Goal: Transaction & Acquisition: Purchase product/service

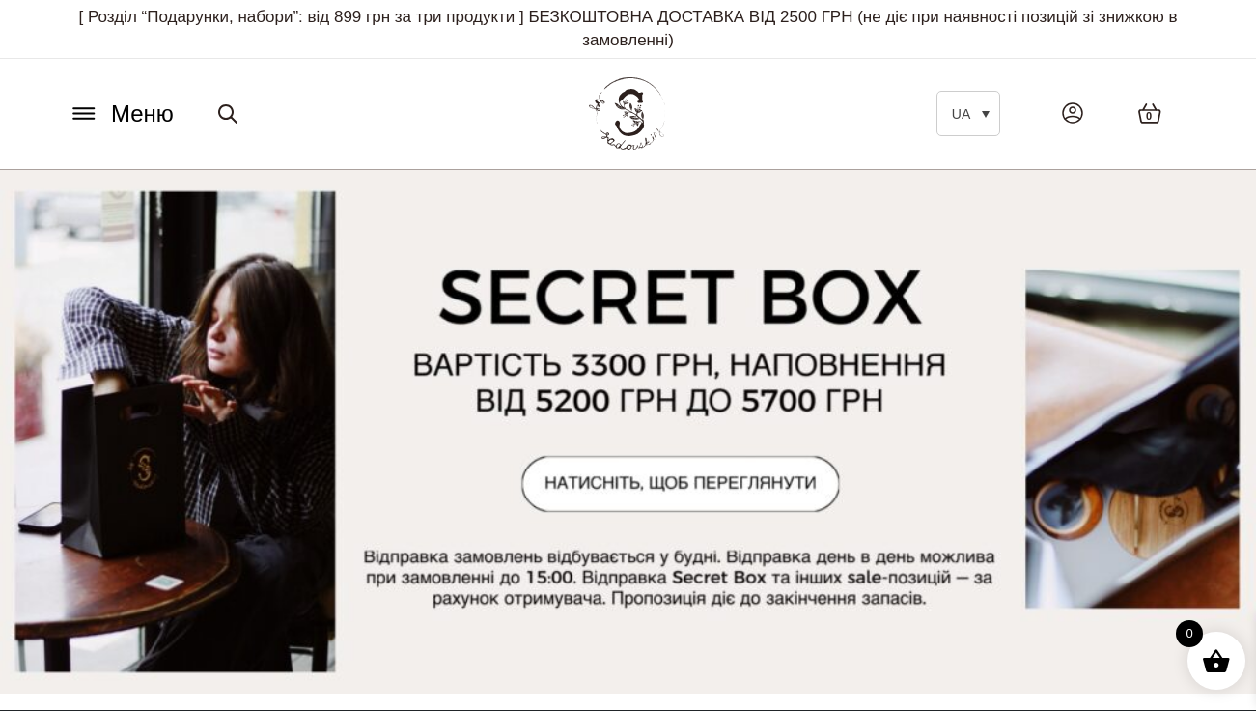
click at [91, 115] on icon at bounding box center [84, 113] width 31 height 20
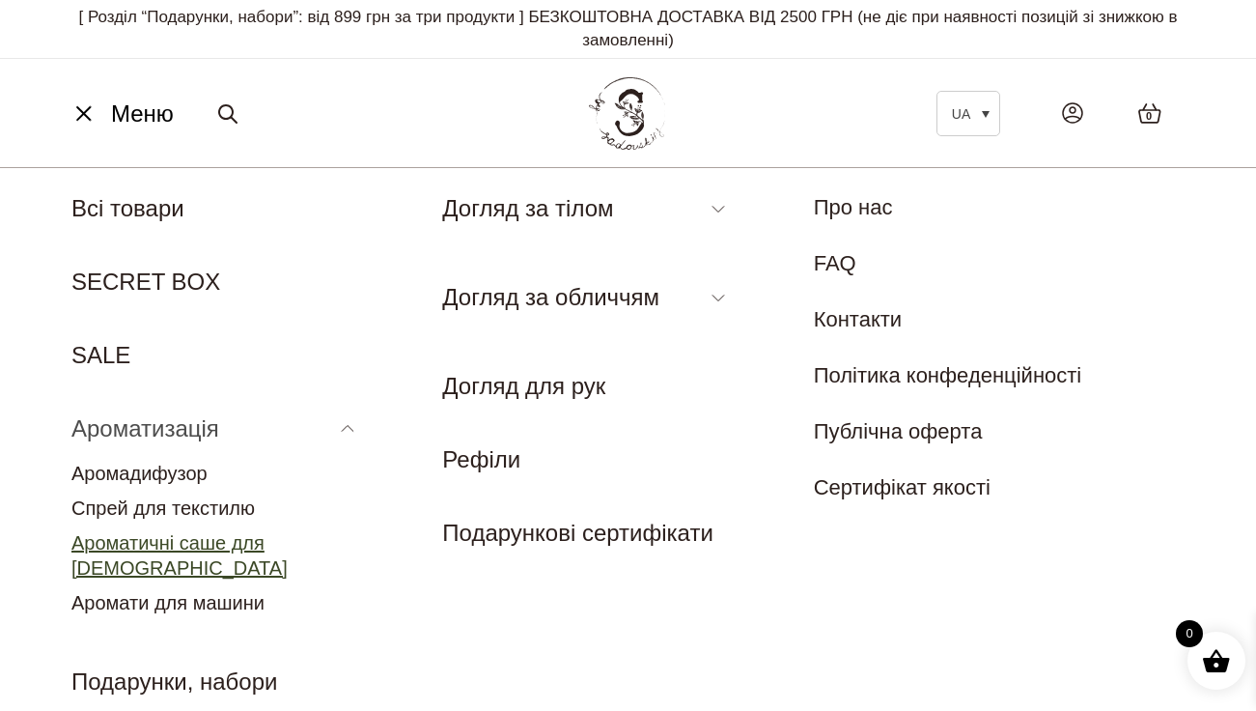
click at [133, 541] on link "Ароматичні саше для [DEMOGRAPHIC_DATA]" at bounding box center [179, 555] width 216 height 46
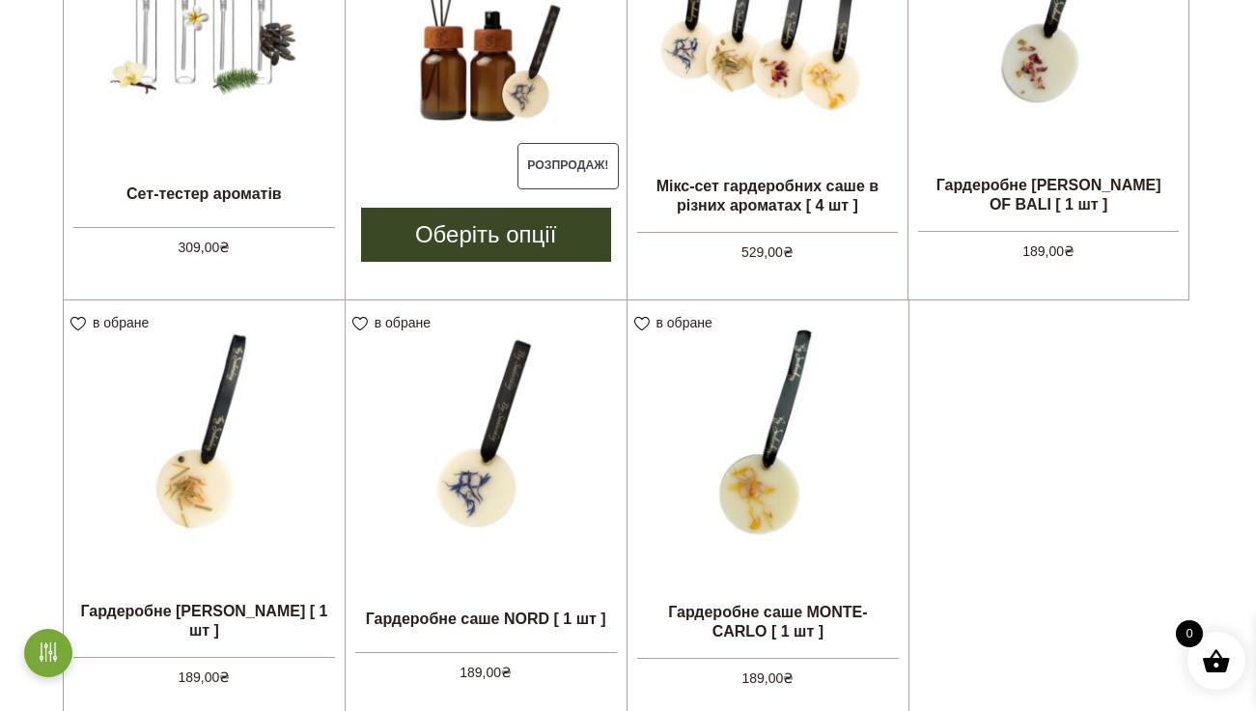
scroll to position [725, 0]
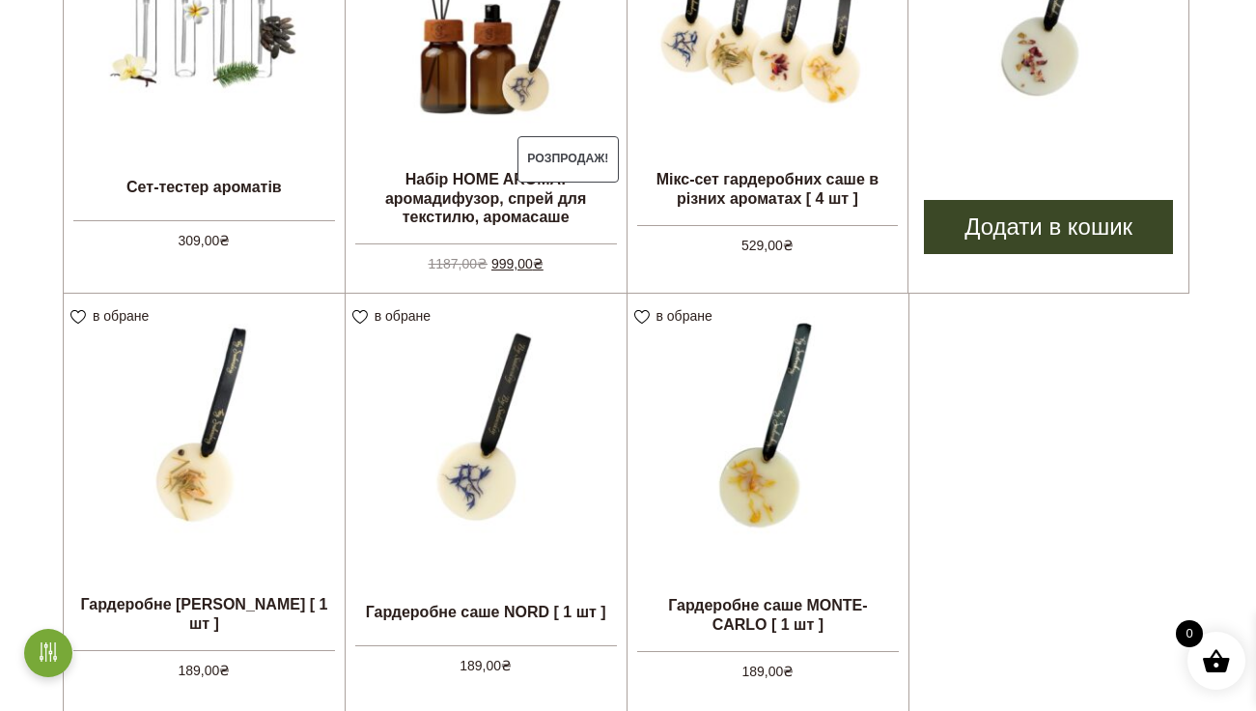
click at [1009, 229] on link "Додати в кошик" at bounding box center [1048, 227] width 249 height 54
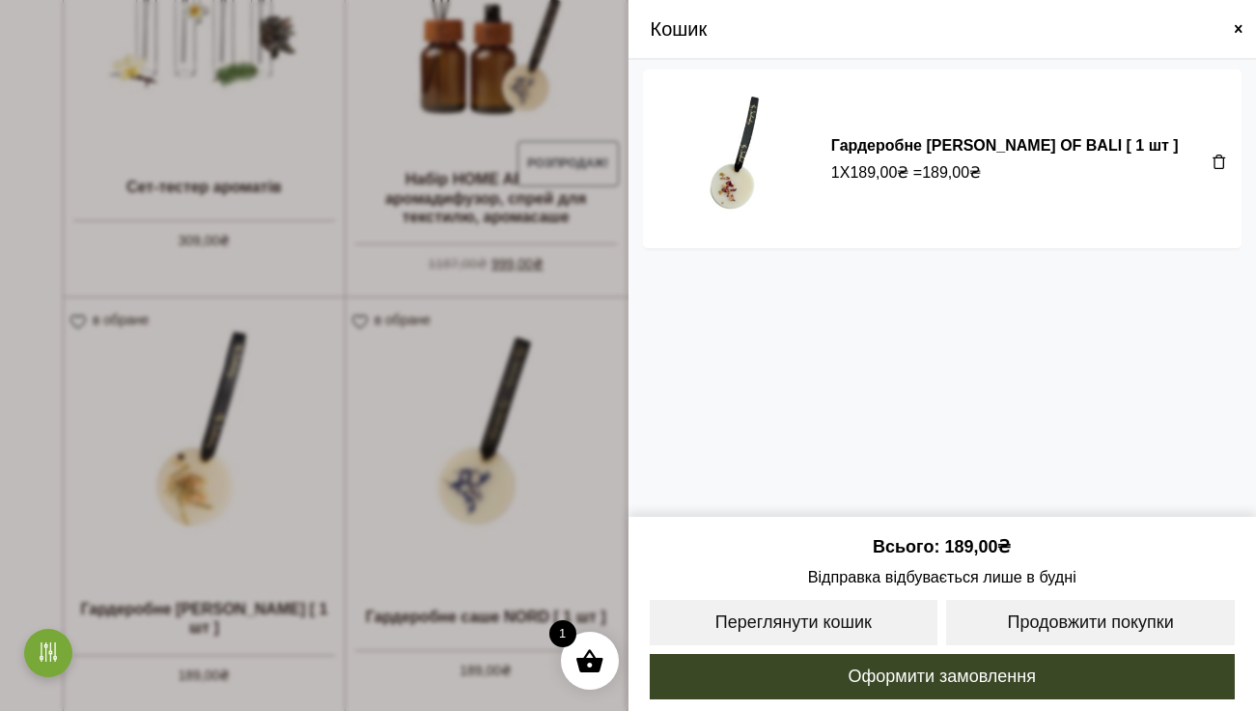
click at [1236, 27] on span at bounding box center [1238, 28] width 15 height 15
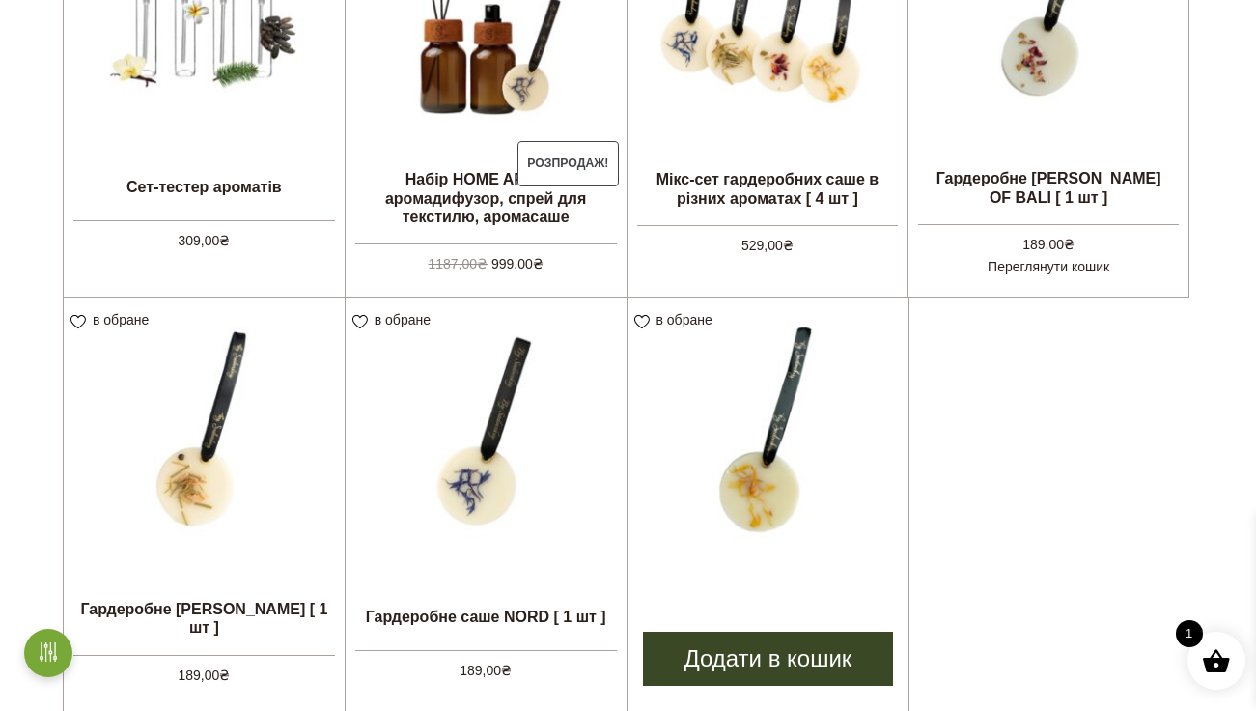
click at [715, 660] on link "Додати в кошик" at bounding box center [768, 658] width 251 height 54
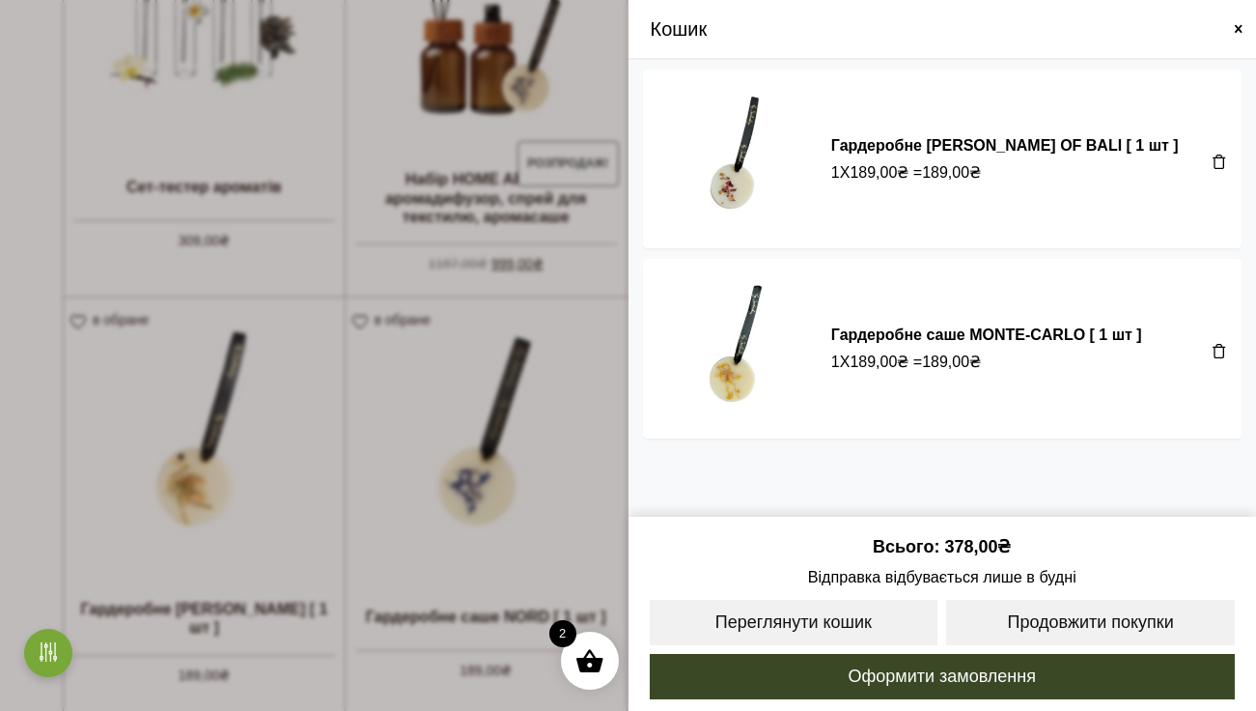
click at [1234, 28] on span at bounding box center [1238, 28] width 15 height 15
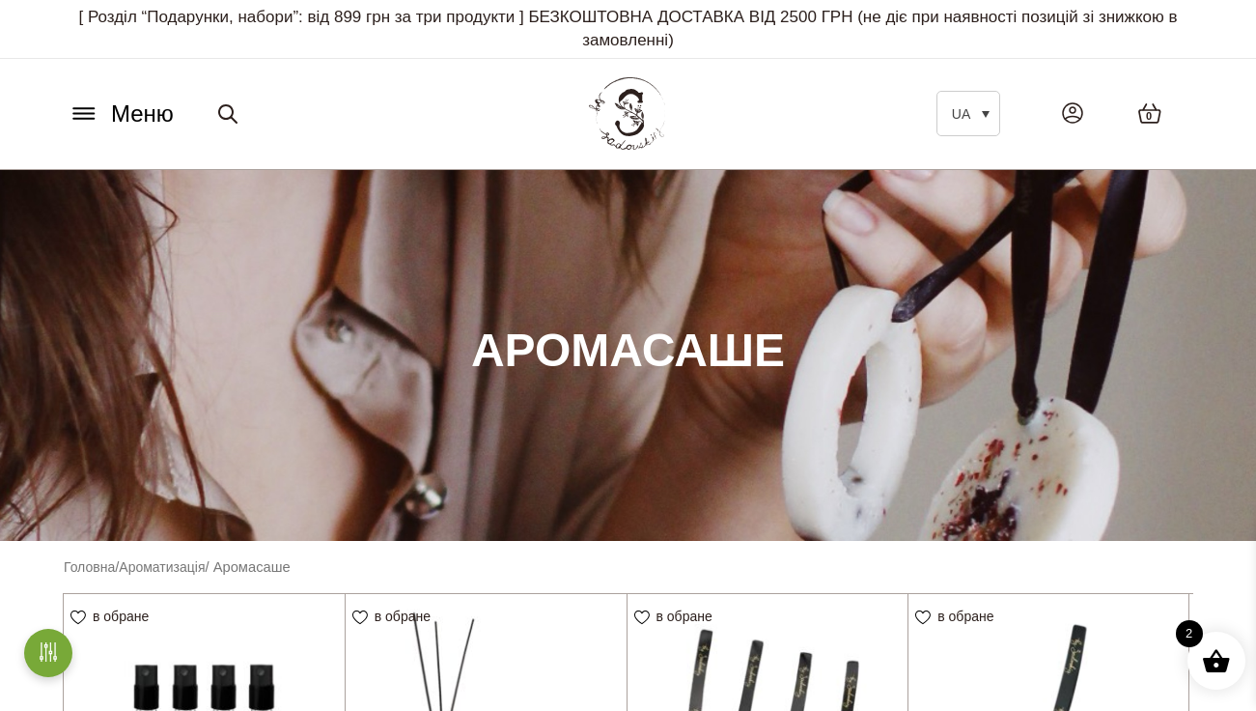
scroll to position [0, 0]
click at [77, 122] on icon at bounding box center [84, 113] width 31 height 20
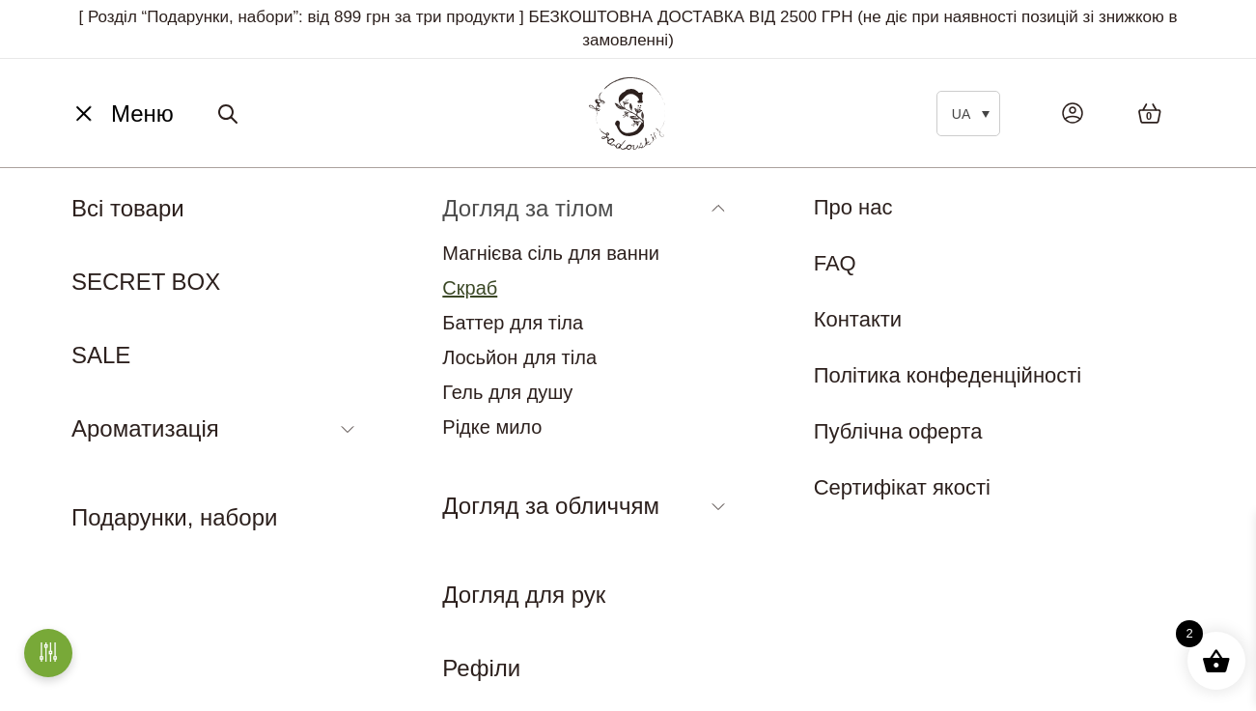
click at [462, 283] on link "Скраб" at bounding box center [469, 287] width 55 height 21
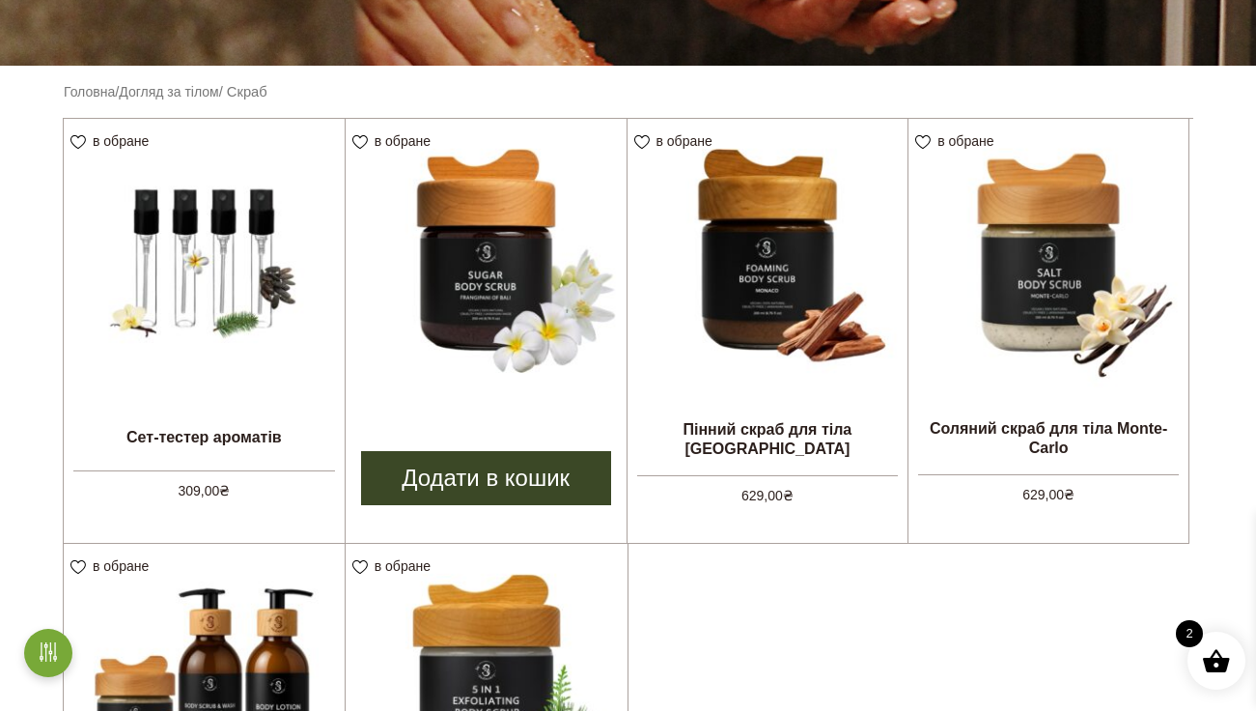
scroll to position [480, 0]
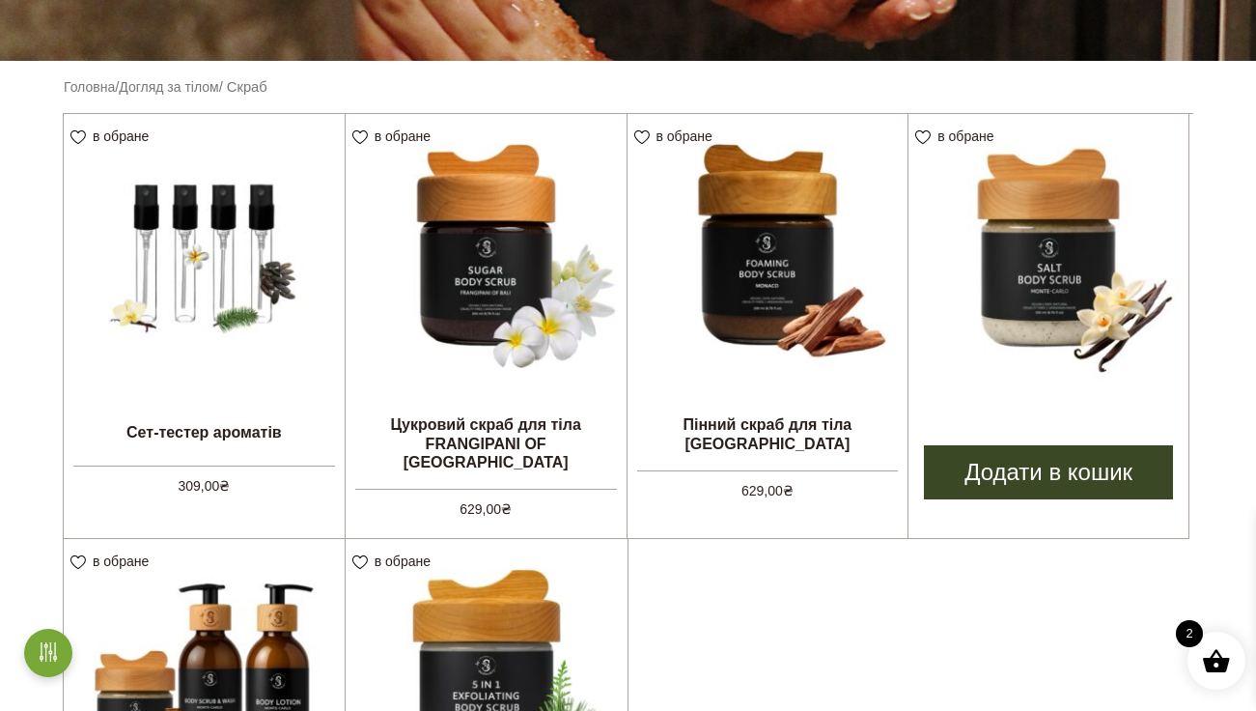
click at [1041, 357] on img at bounding box center [1049, 254] width 280 height 280
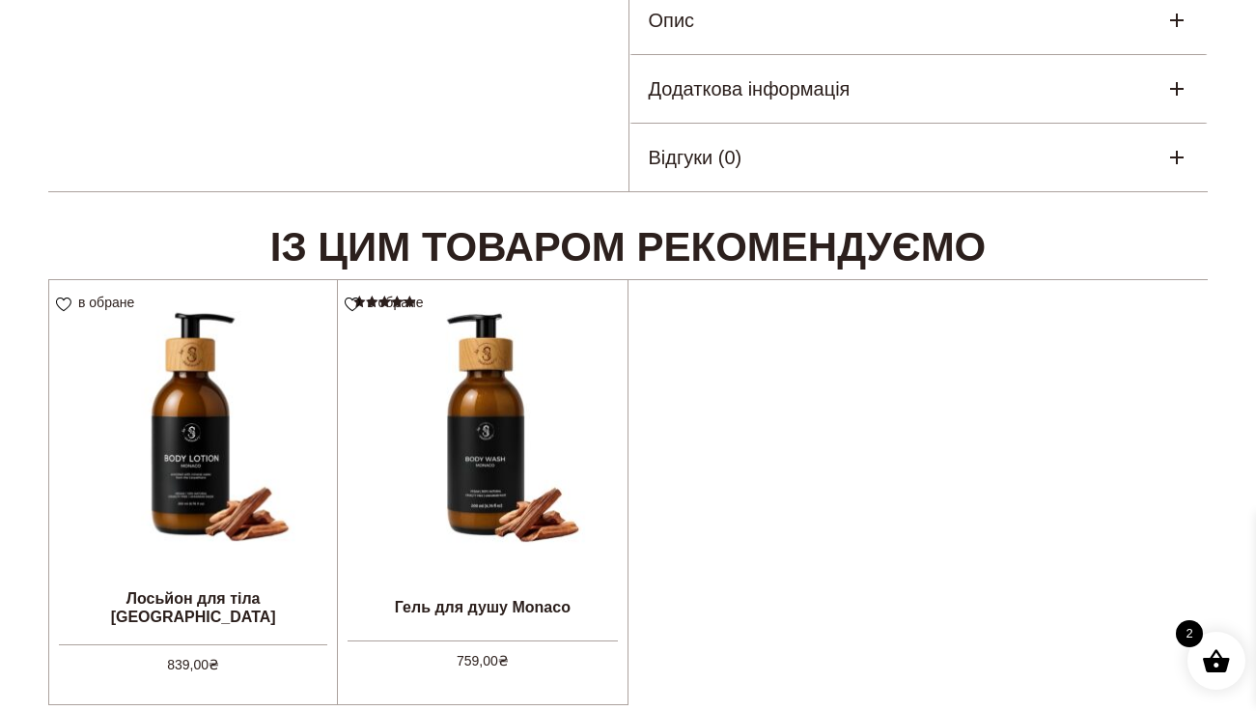
scroll to position [1088, 0]
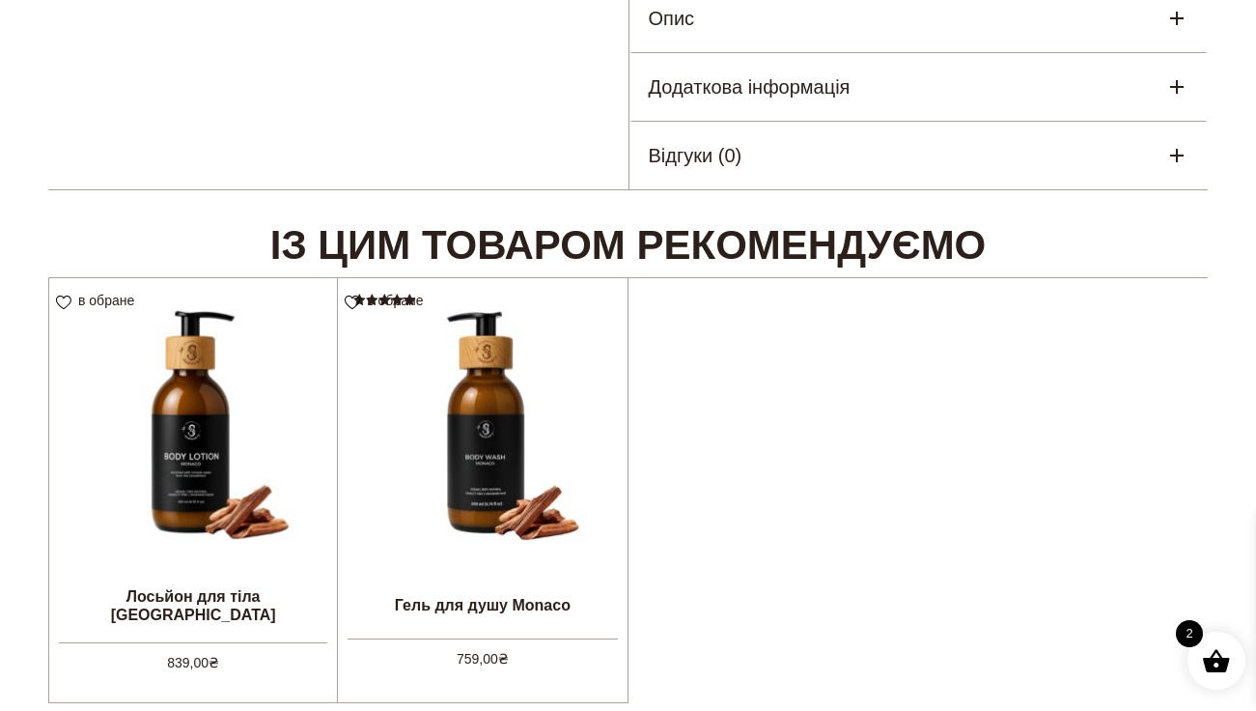
click at [1173, 15] on div "Опис" at bounding box center [919, 19] width 579 height 68
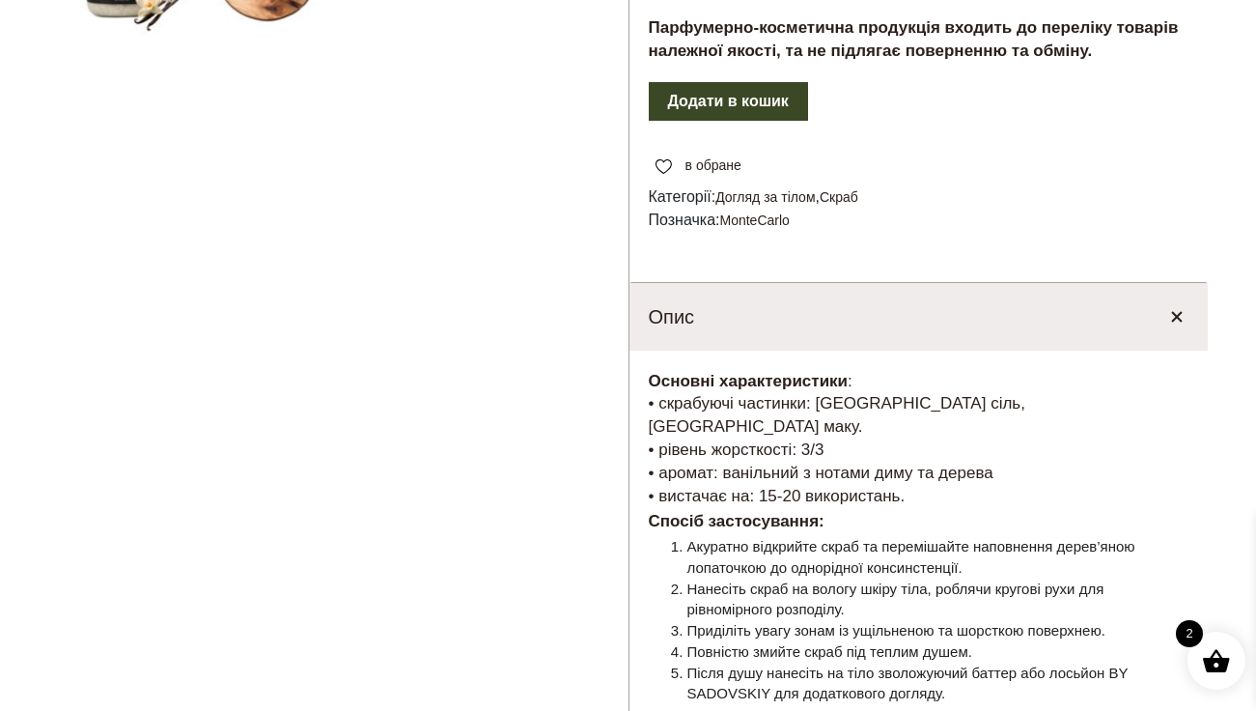
scroll to position [664, 0]
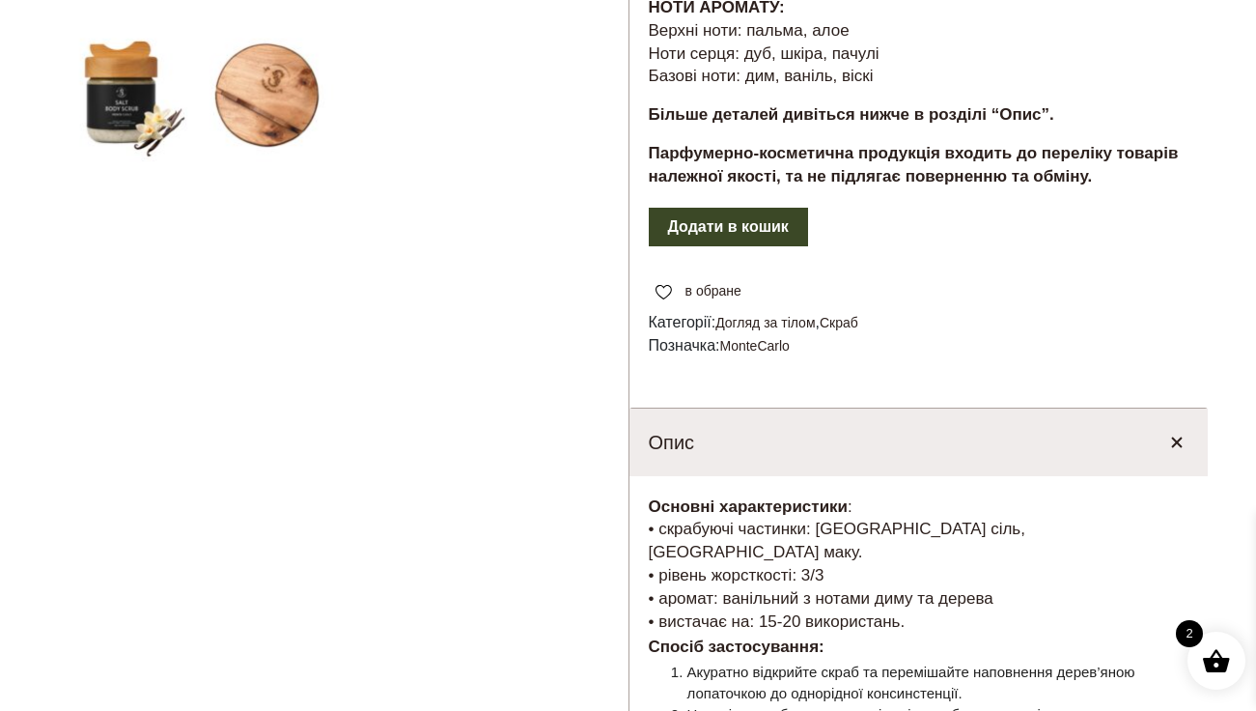
click at [132, 104] on div at bounding box center [338, 290] width 580 height 1569
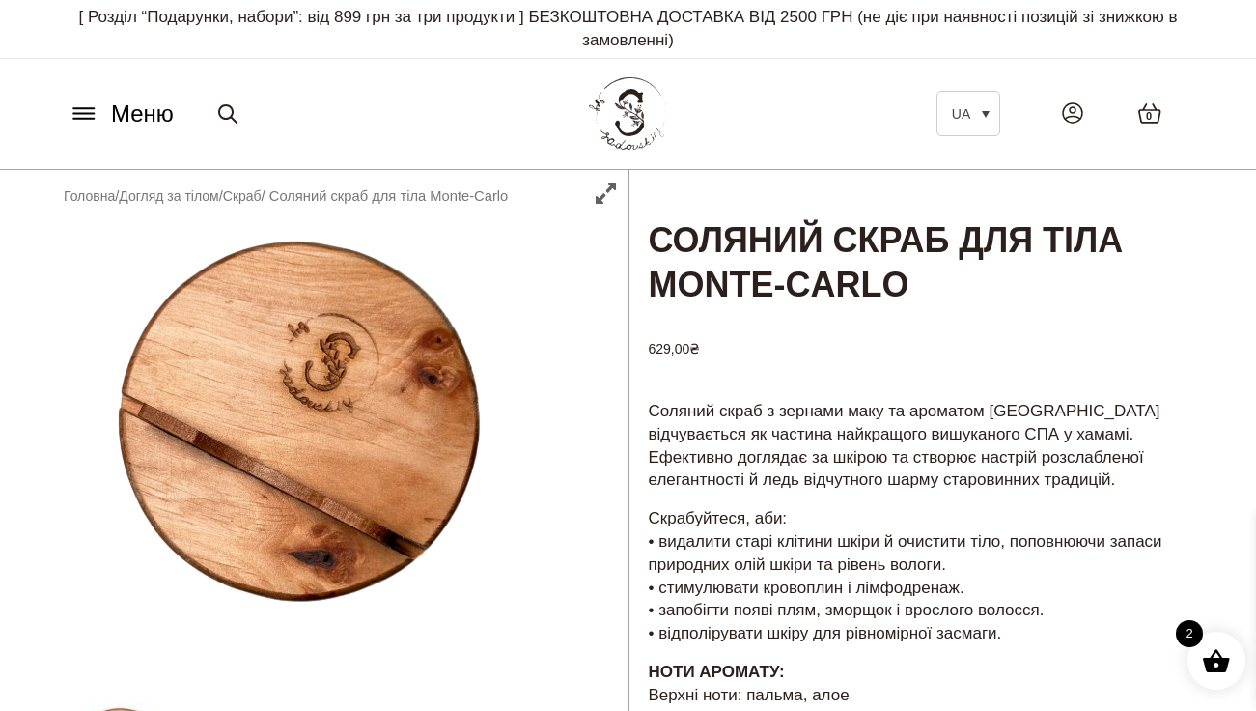
scroll to position [0, 0]
click at [256, 191] on link "Скраб" at bounding box center [242, 195] width 39 height 15
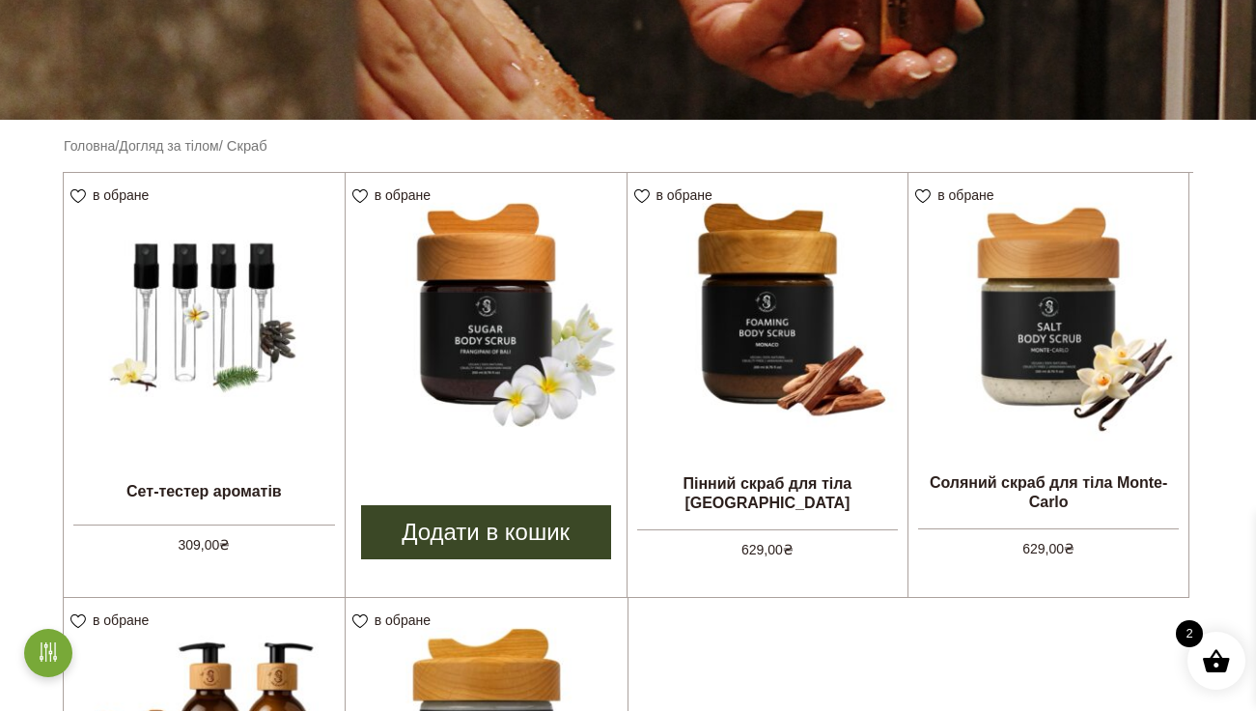
scroll to position [427, 0]
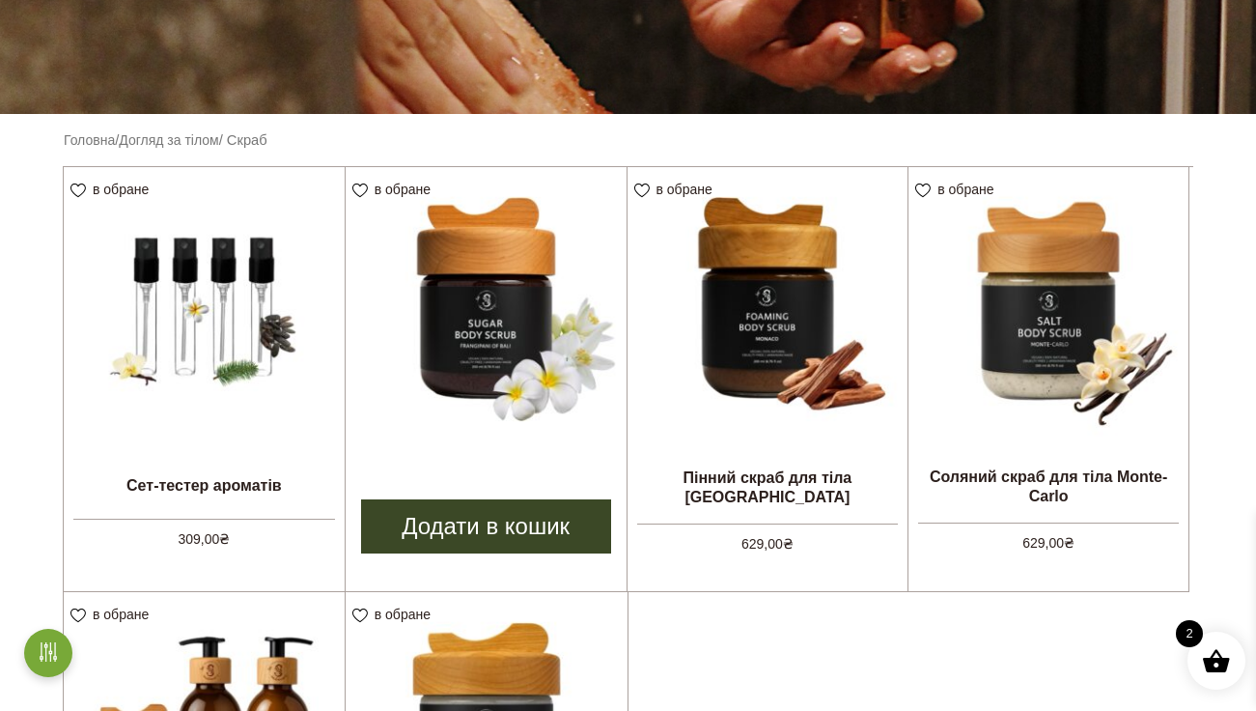
click at [491, 348] on img at bounding box center [486, 307] width 281 height 281
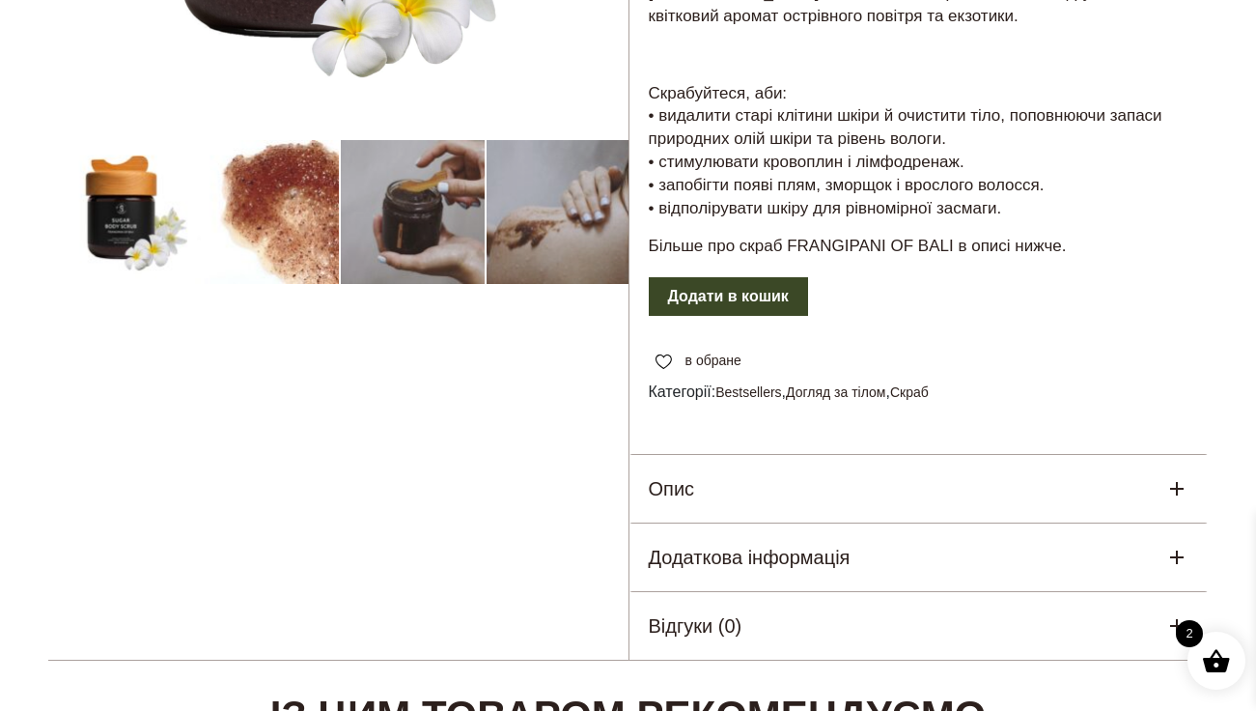
scroll to position [549, 0]
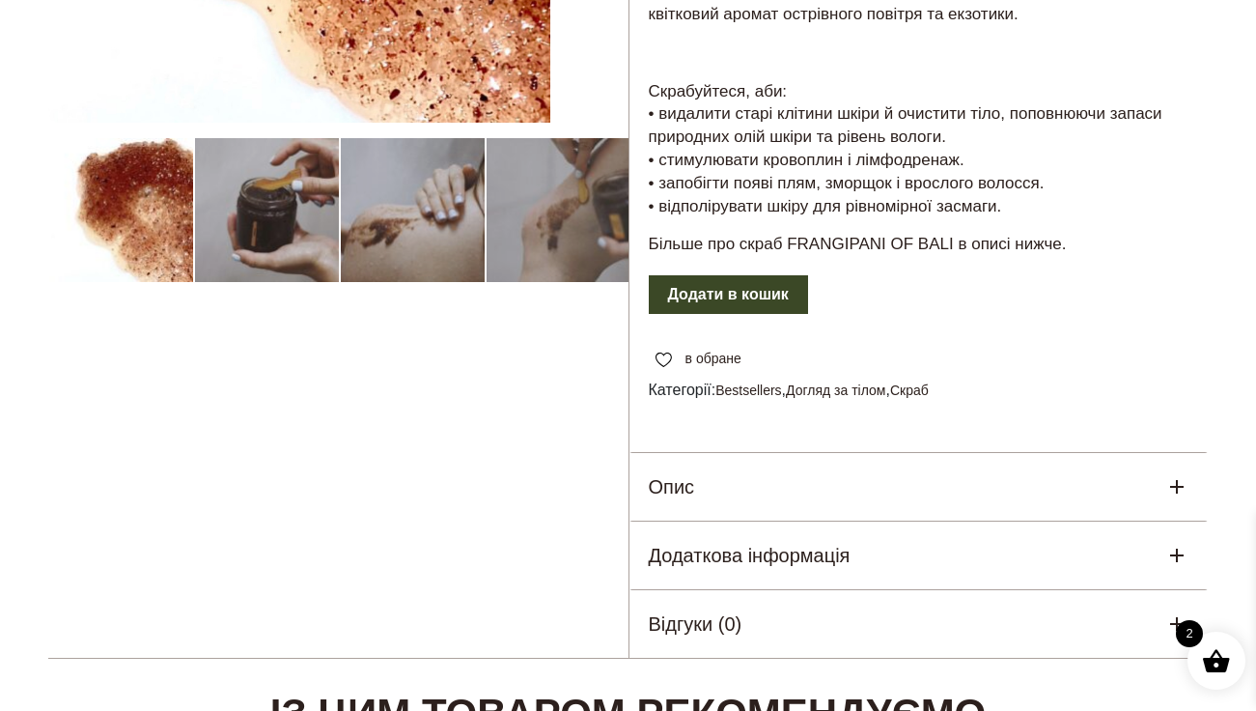
click at [281, 236] on div at bounding box center [338, 140] width 580 height 1039
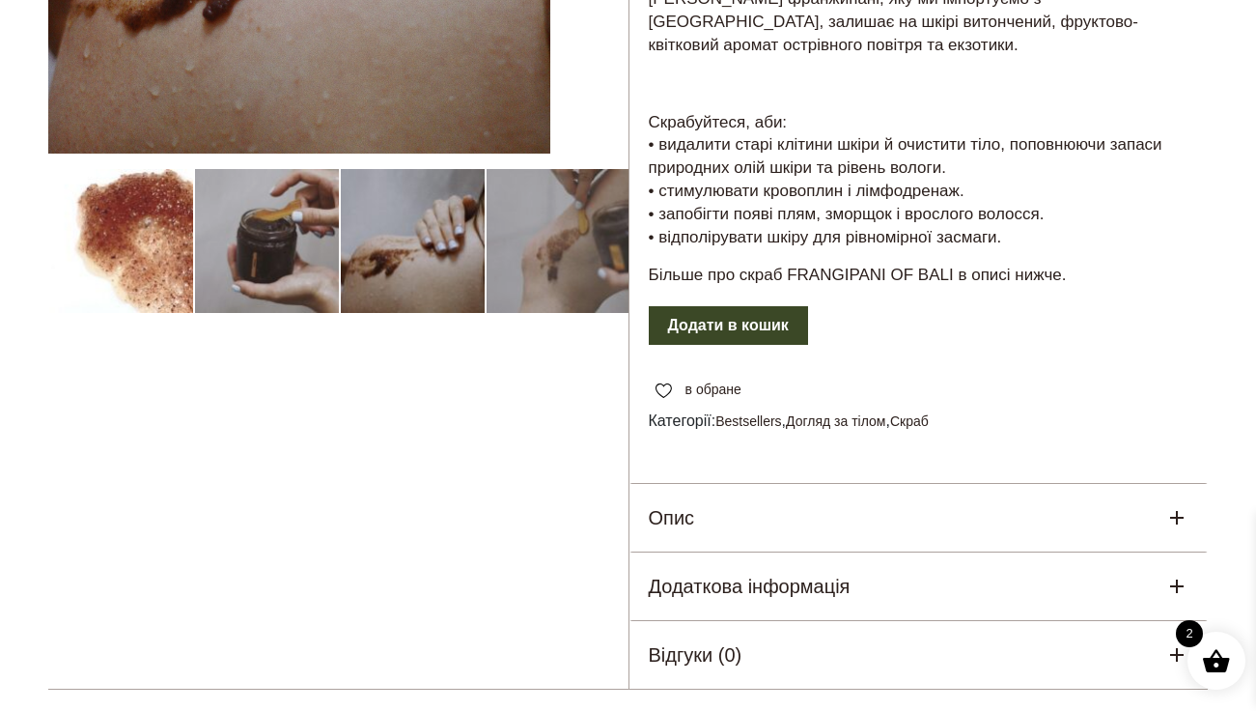
scroll to position [520, 0]
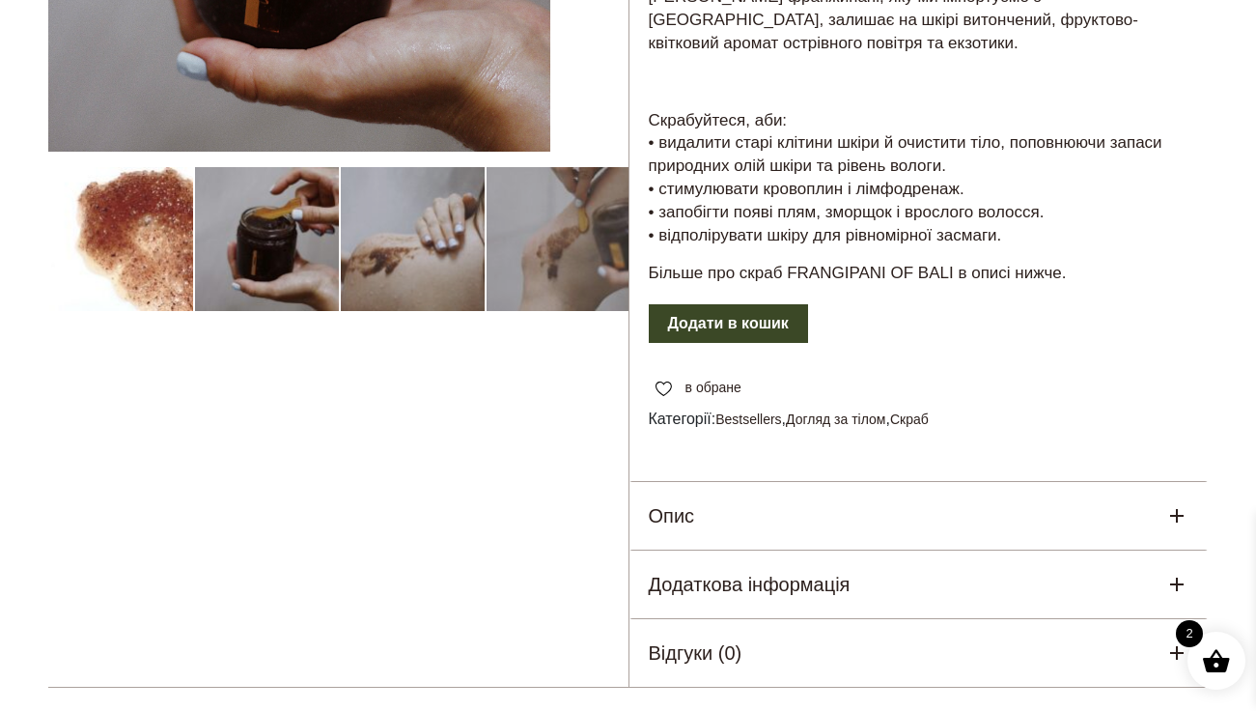
click at [767, 304] on button "Додати в кошик" at bounding box center [728, 323] width 159 height 39
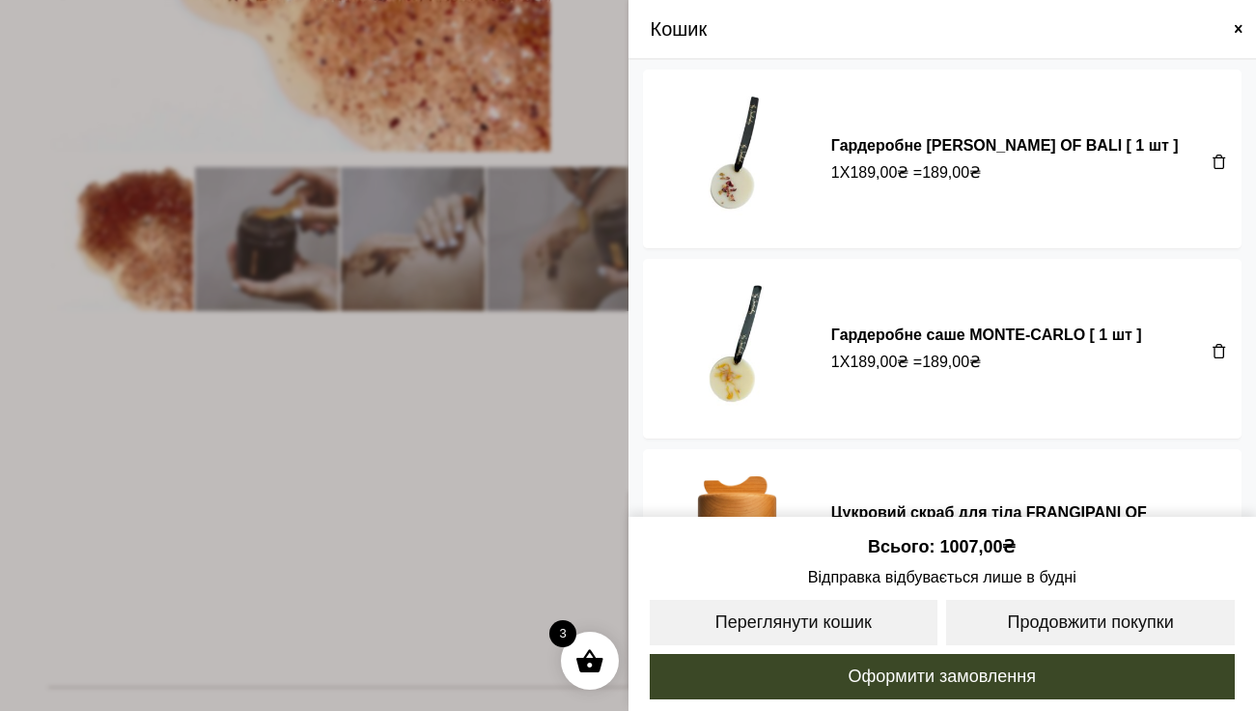
scroll to position [0, 0]
click at [1232, 28] on span at bounding box center [1238, 28] width 15 height 15
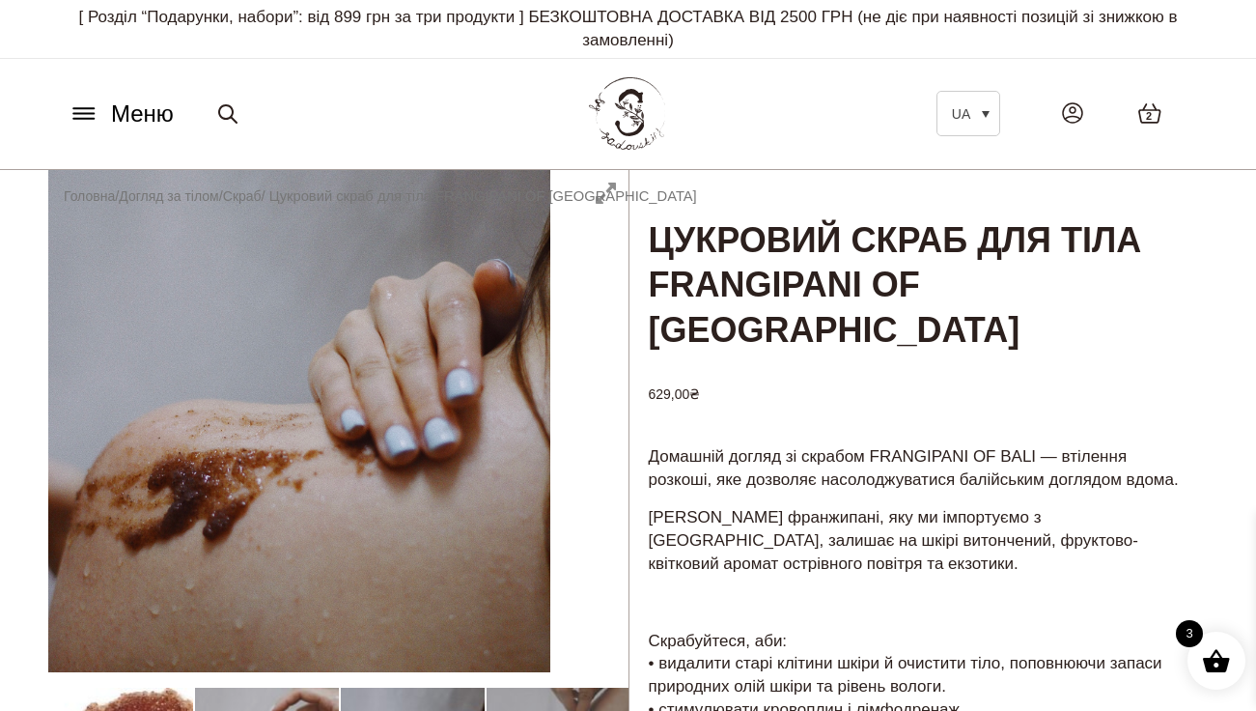
click at [71, 111] on icon at bounding box center [84, 113] width 31 height 20
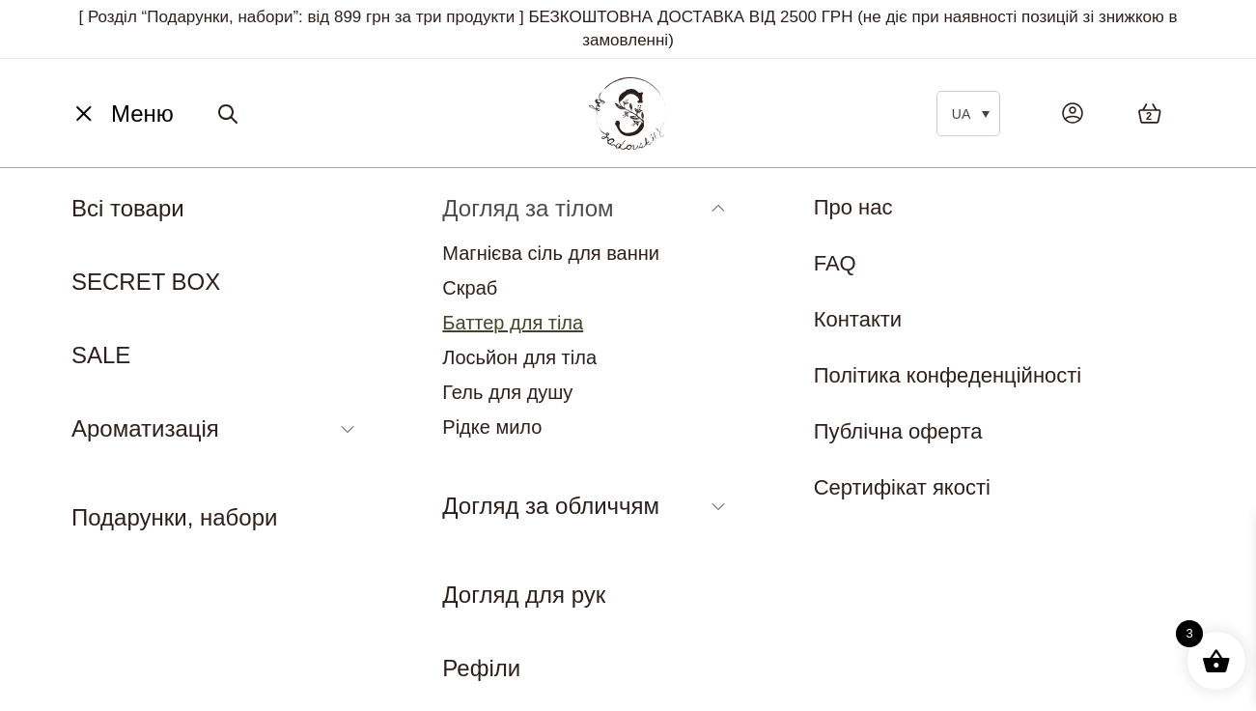
click at [478, 323] on link "Баттер для тіла" at bounding box center [512, 322] width 141 height 21
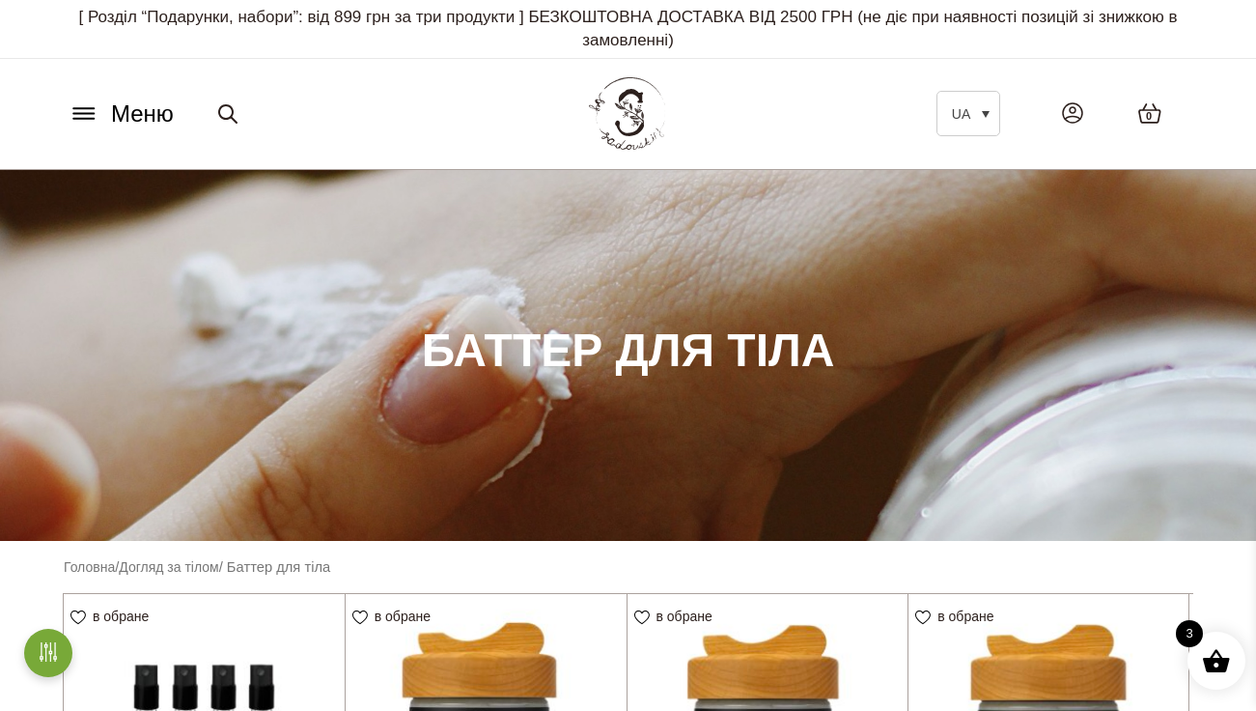
click at [79, 118] on icon at bounding box center [84, 113] width 31 height 20
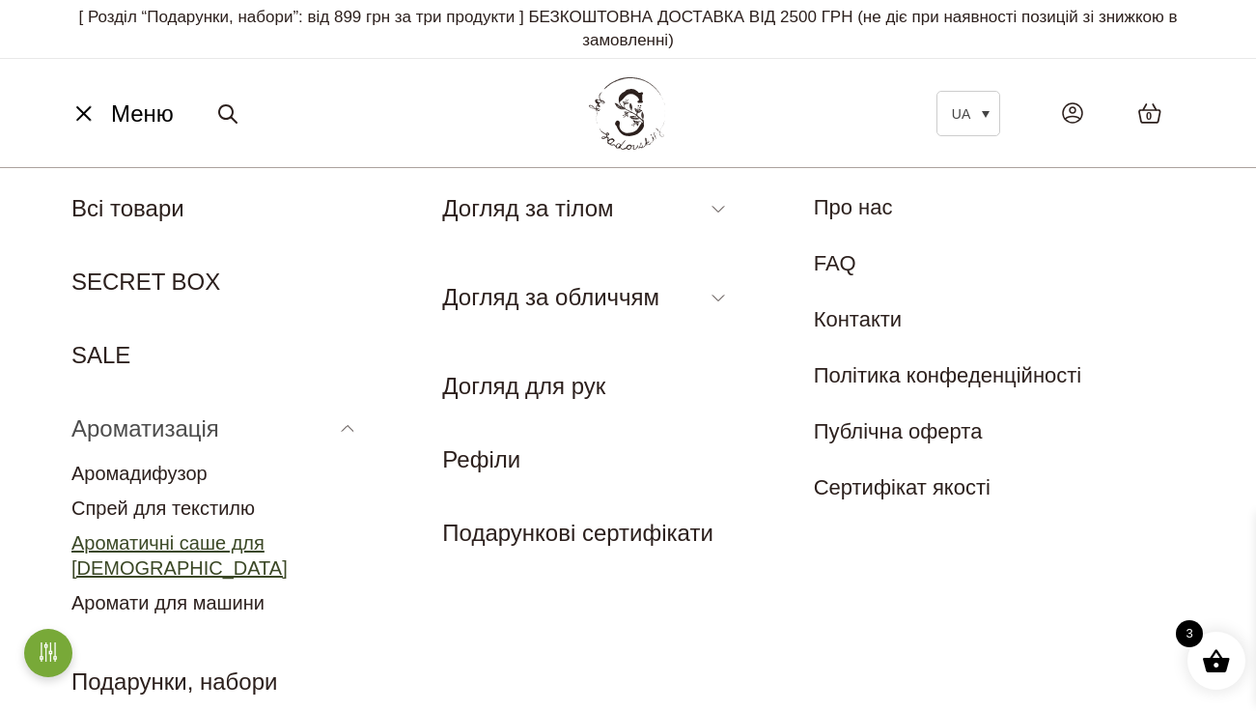
click at [176, 547] on link "Ароматичні саше для [DEMOGRAPHIC_DATA]" at bounding box center [179, 555] width 216 height 46
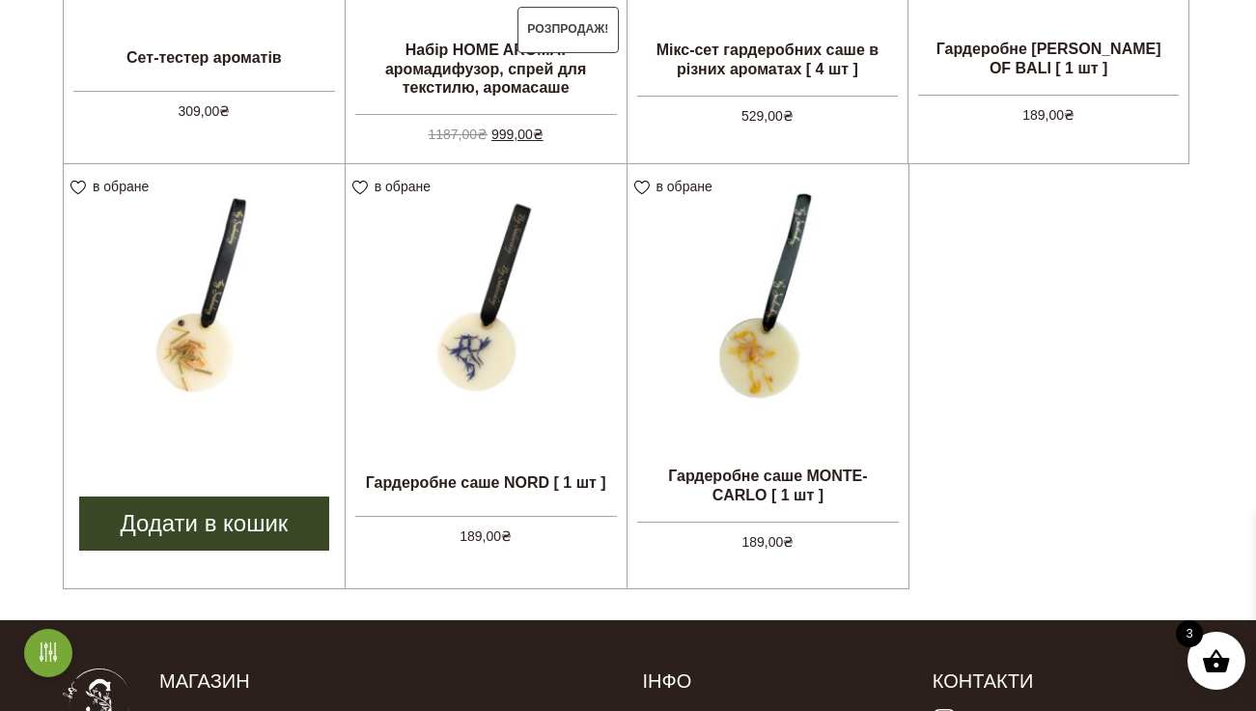
scroll to position [860, 0]
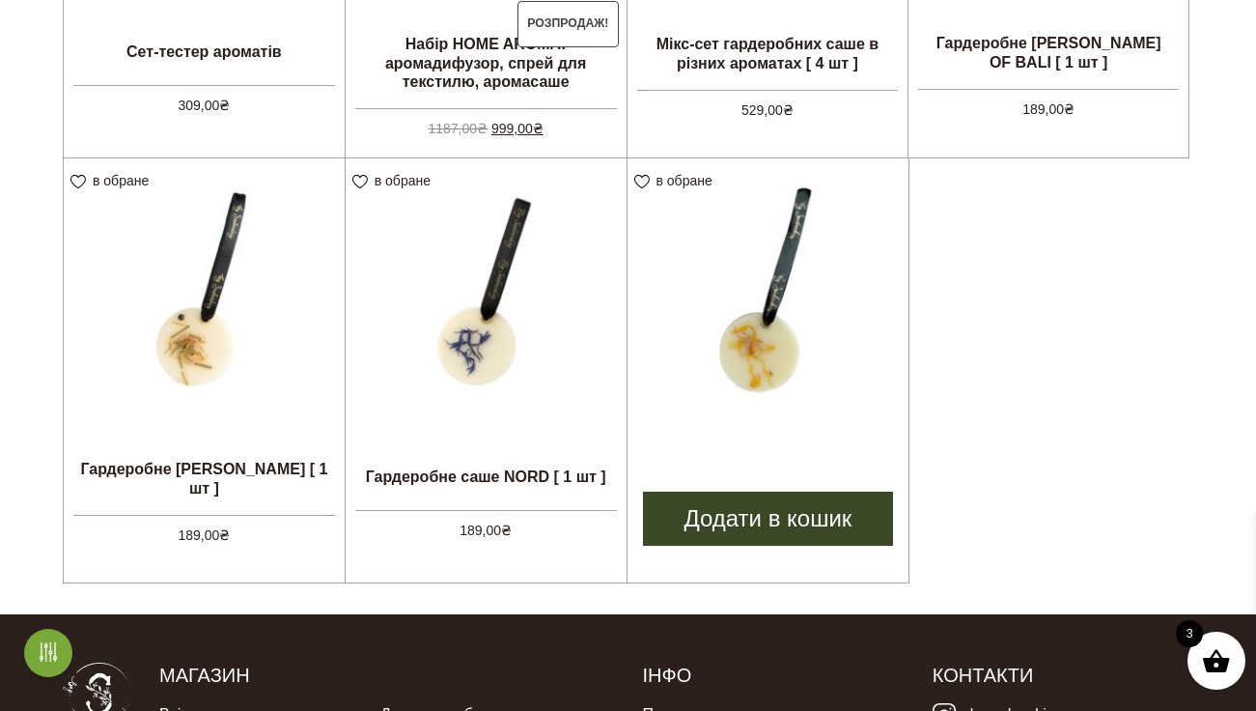
click at [727, 517] on link "Додати в кошик" at bounding box center [768, 518] width 251 height 54
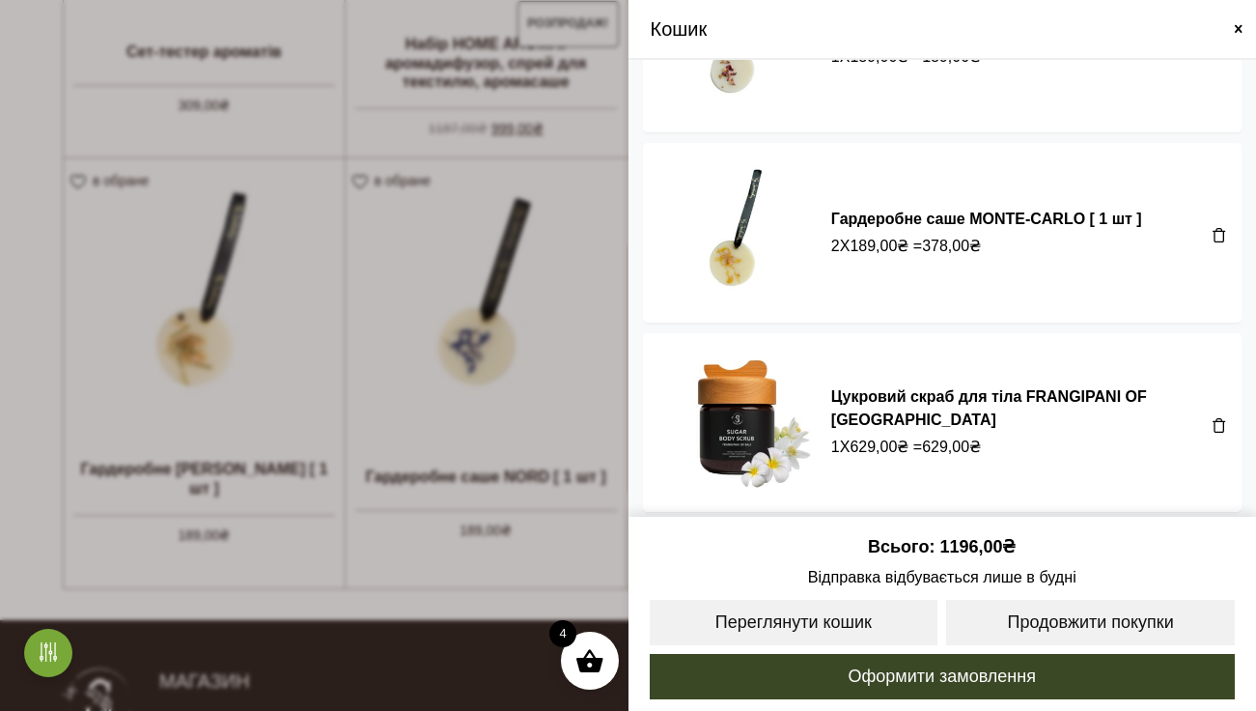
scroll to position [115, 0]
click at [1213, 418] on span at bounding box center [1219, 425] width 15 height 15
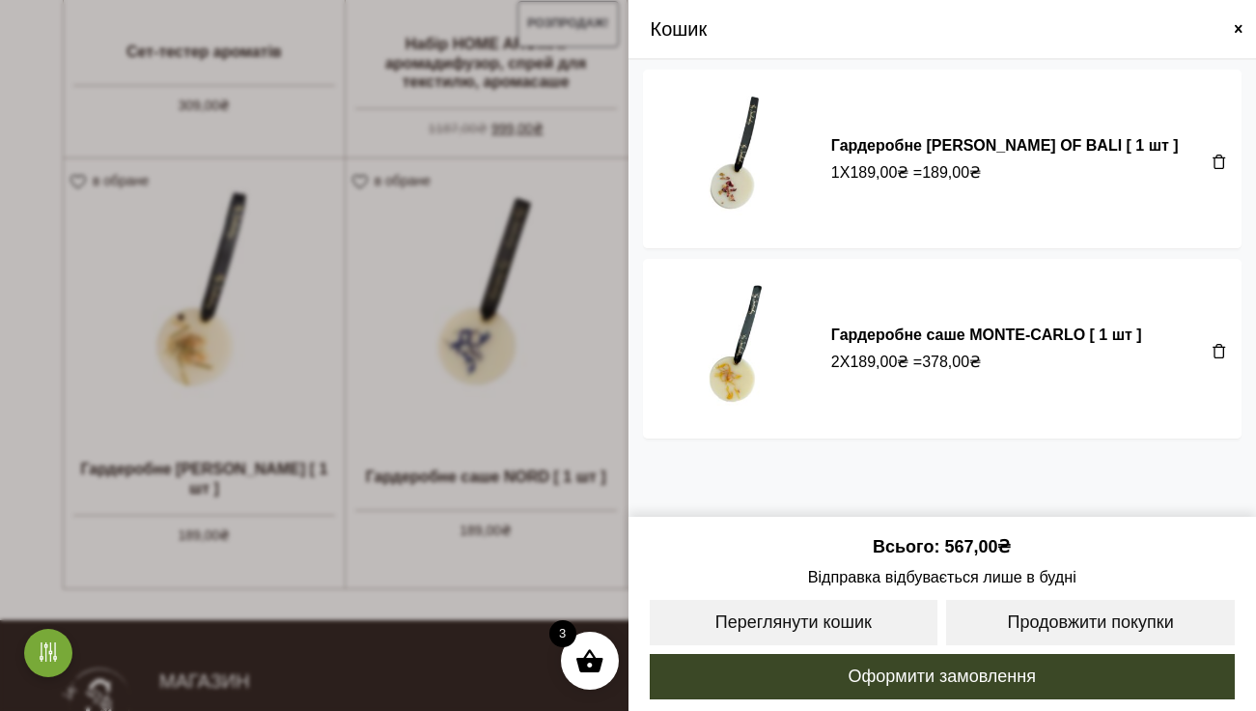
click at [496, 300] on span at bounding box center [628, 355] width 1256 height 711
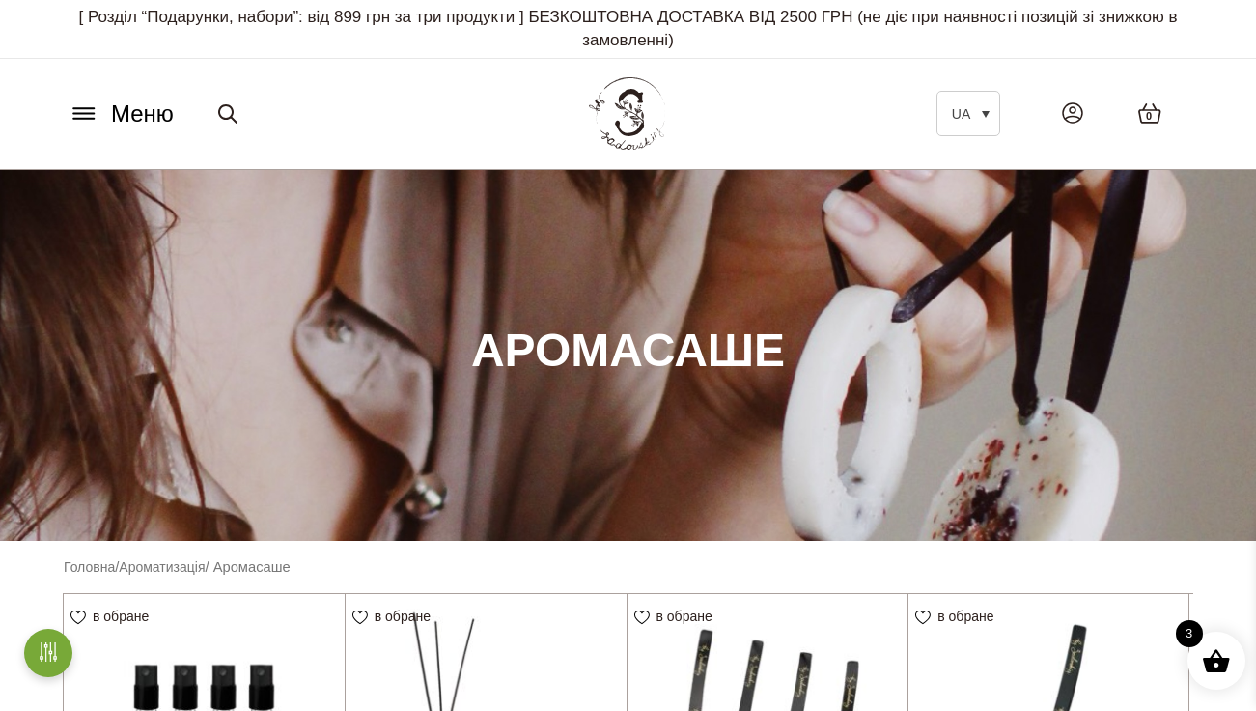
scroll to position [0, 0]
click at [77, 114] on icon at bounding box center [83, 114] width 20 height 0
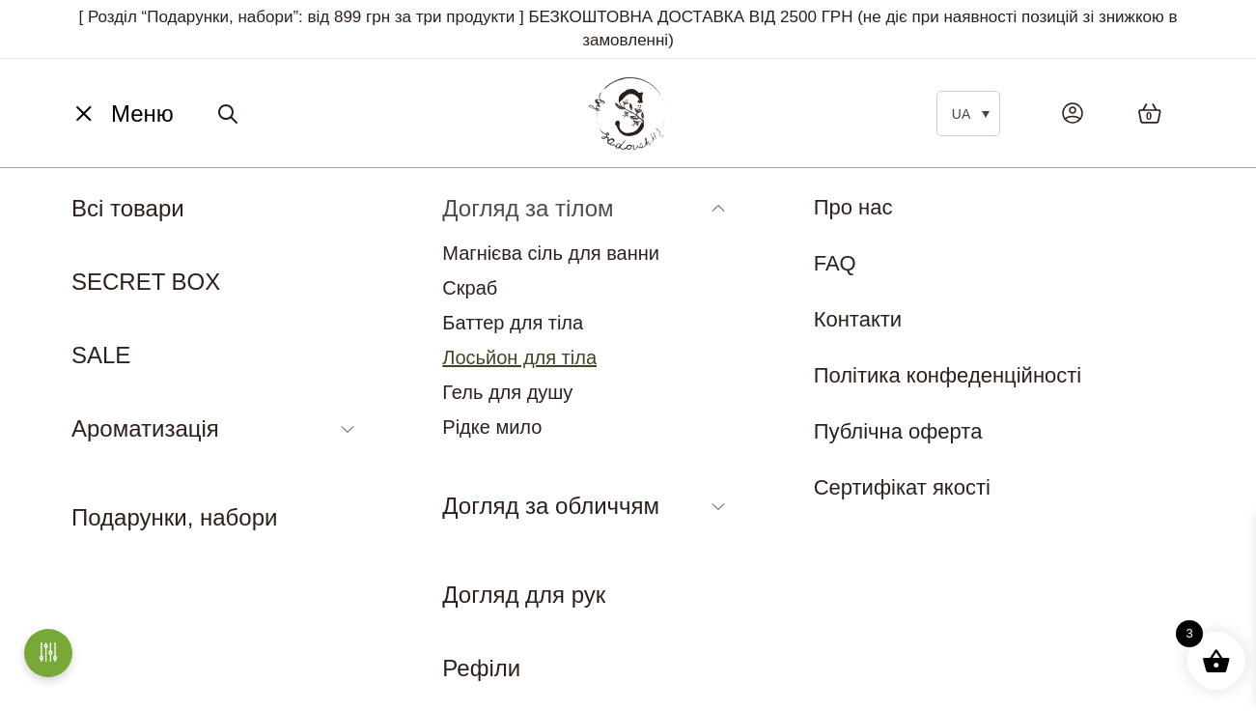
click at [505, 358] on link "Лосьйон для тіла" at bounding box center [519, 357] width 154 height 21
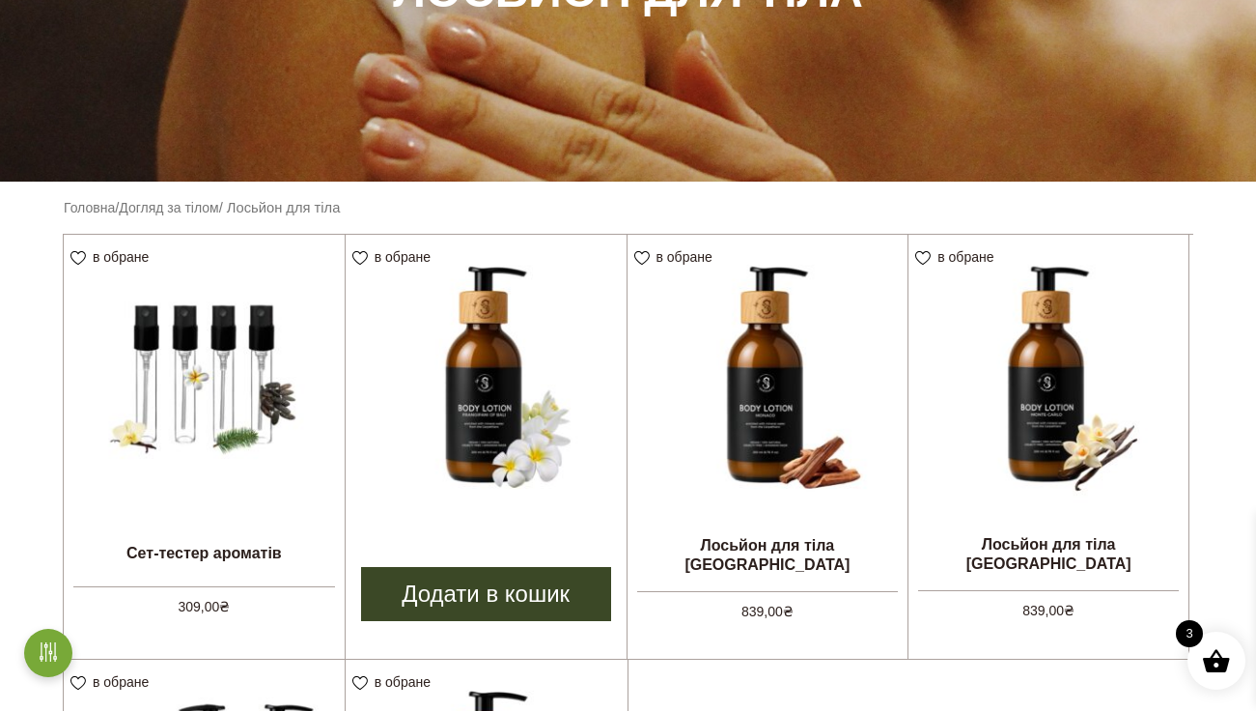
scroll to position [369, 0]
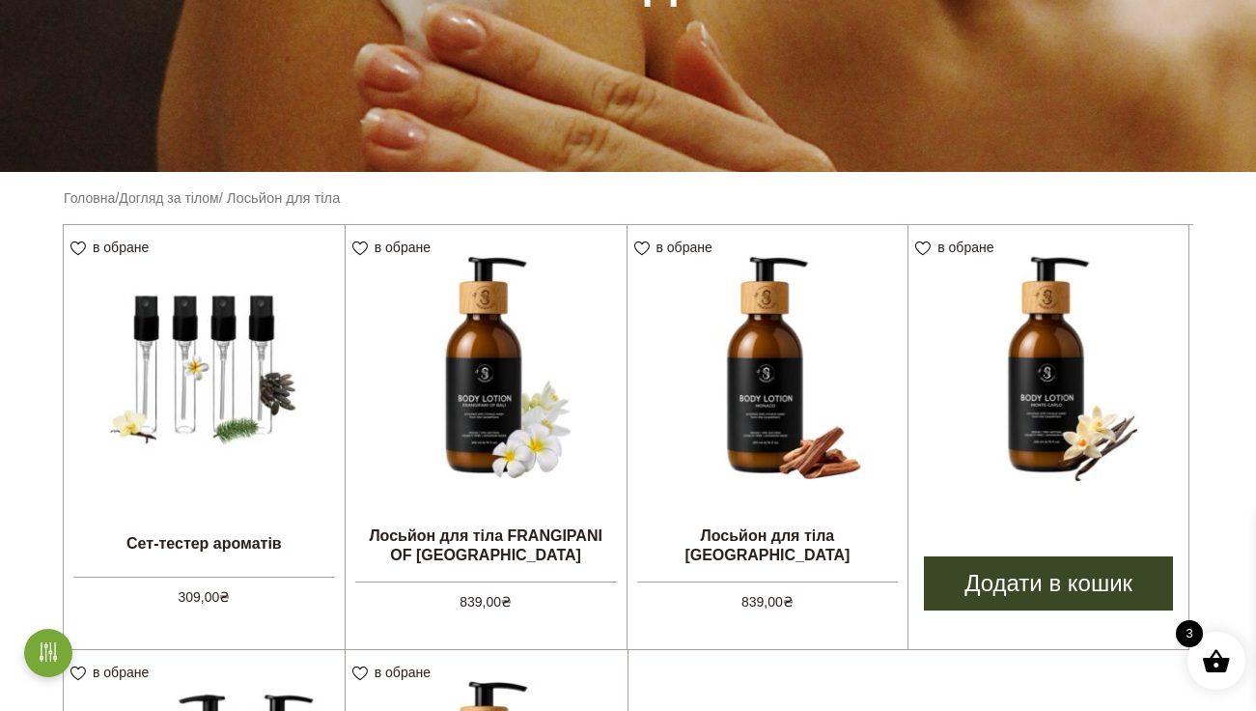
click at [1069, 456] on img at bounding box center [1049, 365] width 280 height 280
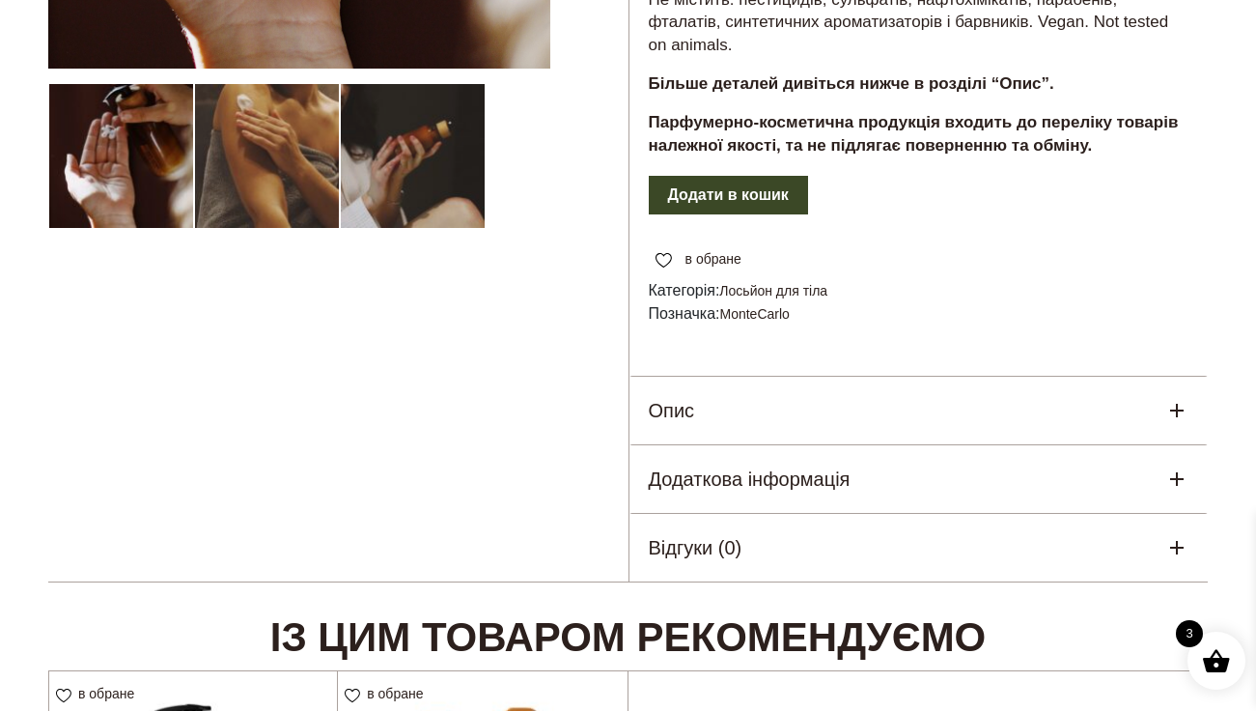
scroll to position [690, 0]
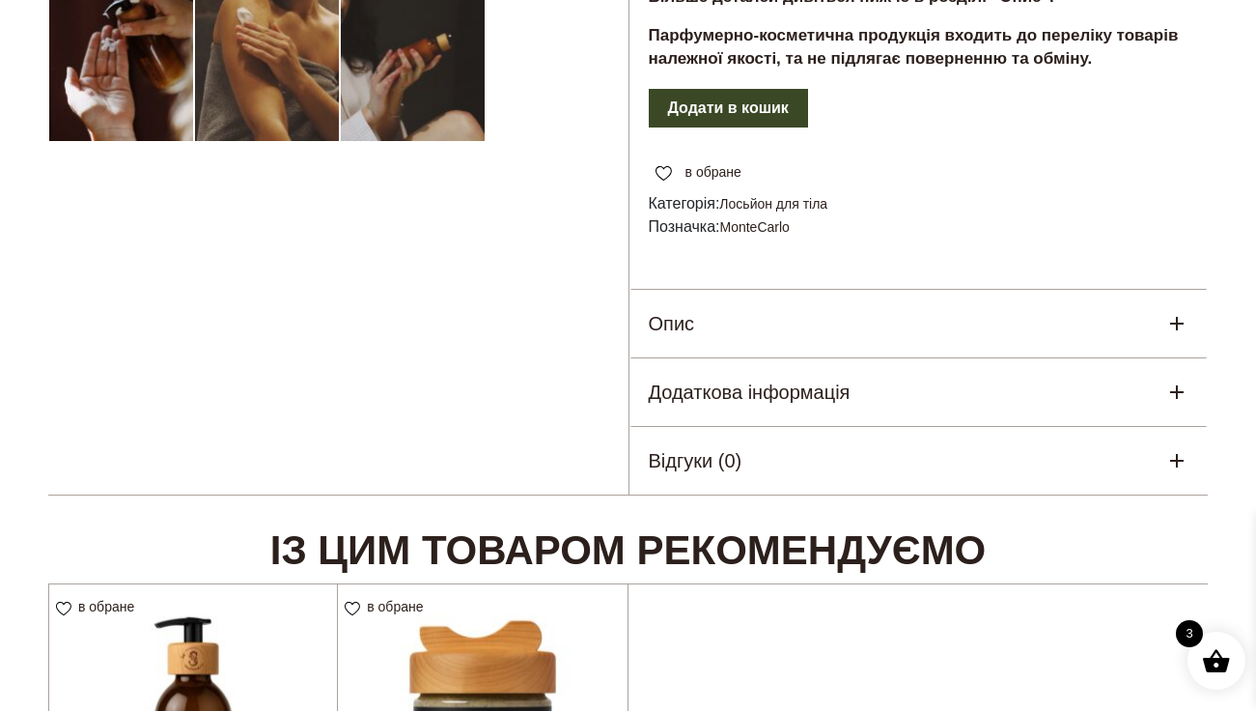
click at [1182, 317] on icon at bounding box center [1177, 324] width 14 height 14
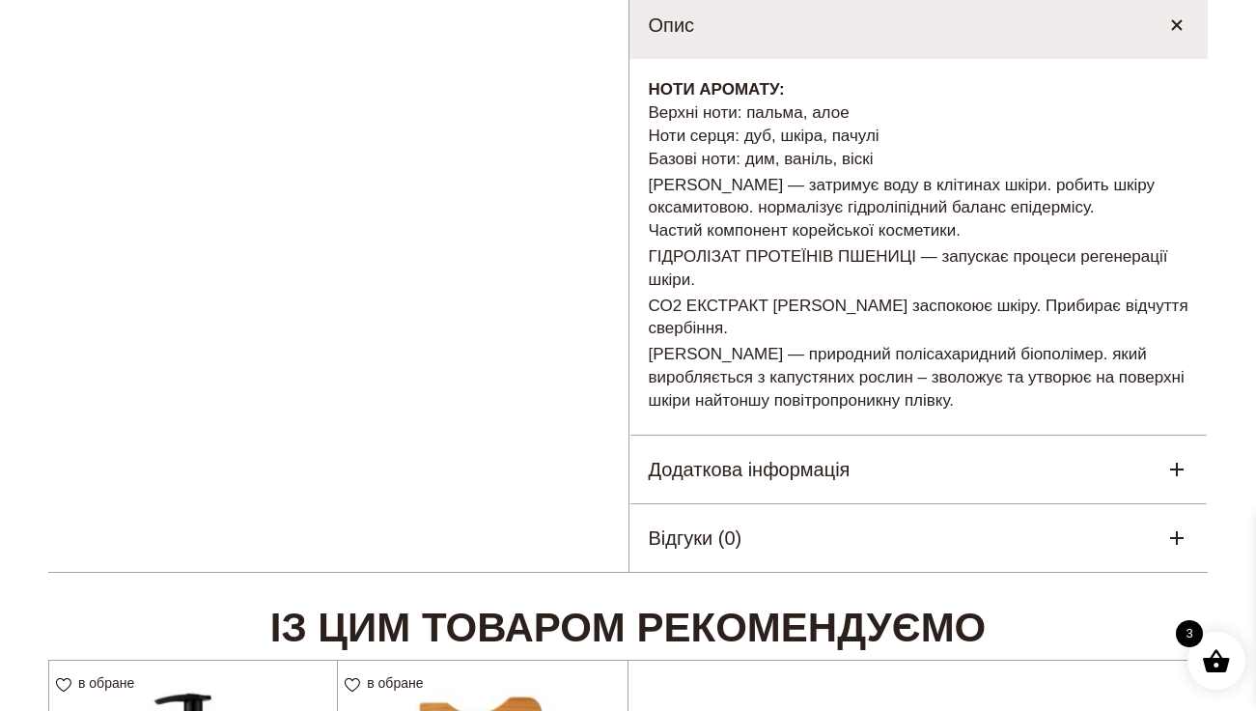
scroll to position [1090, 0]
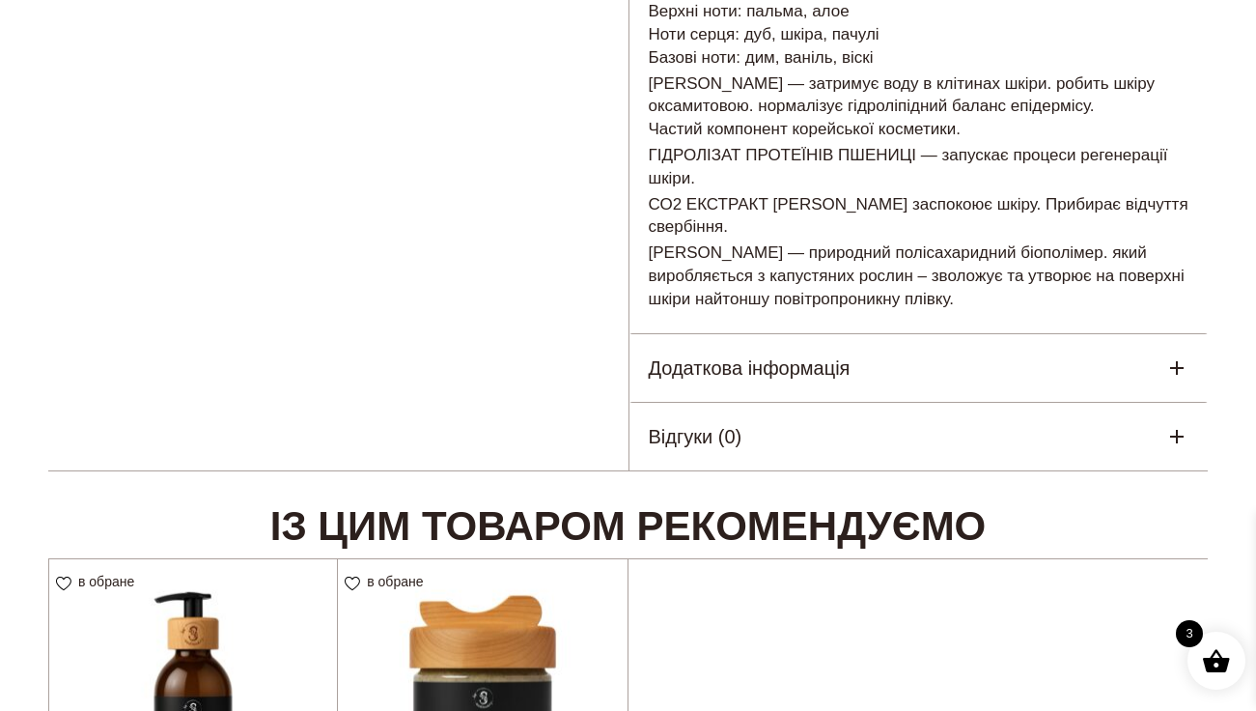
click at [1074, 352] on div "Додаткова інформація" at bounding box center [919, 368] width 579 height 68
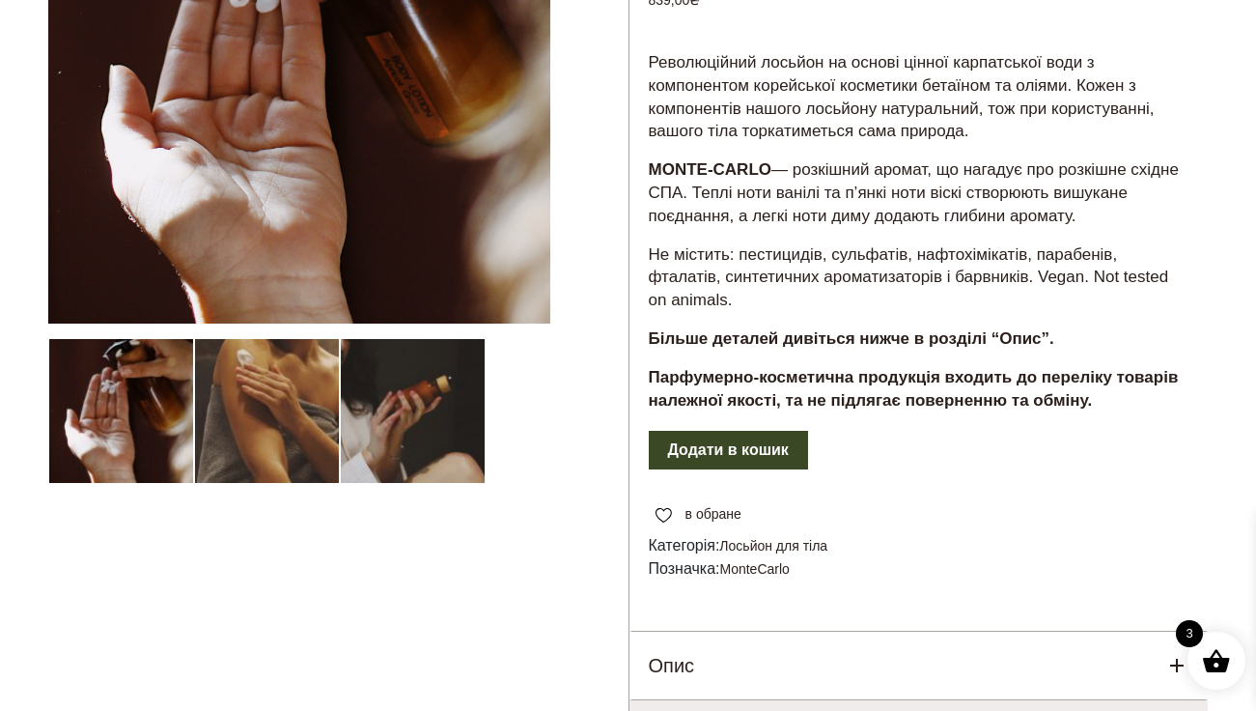
scroll to position [519, 0]
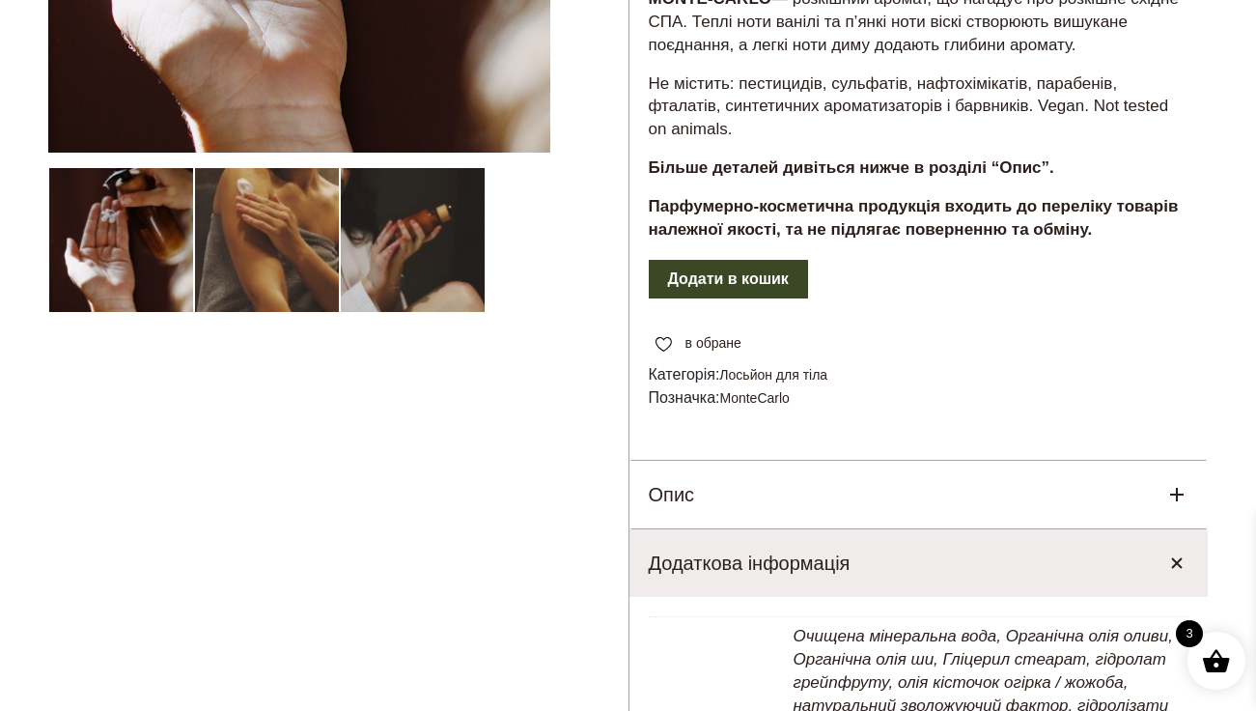
click at [768, 260] on button "Додати в кошик" at bounding box center [728, 279] width 159 height 39
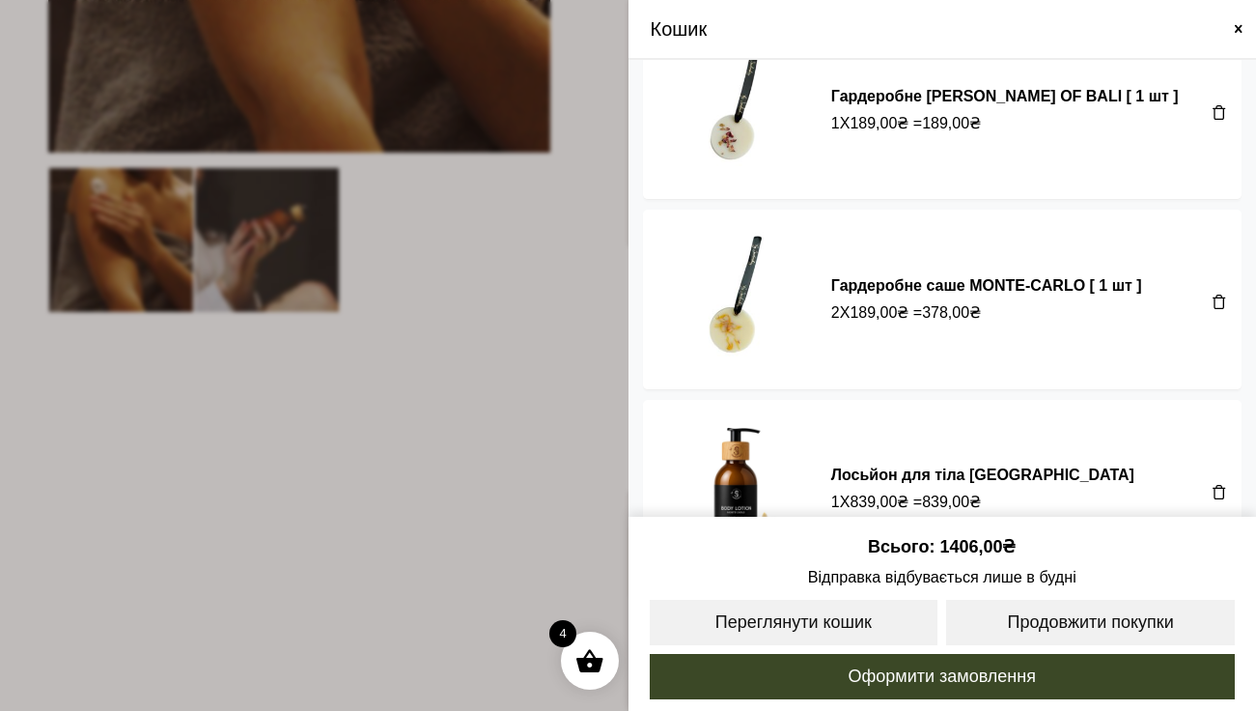
scroll to position [13, 0]
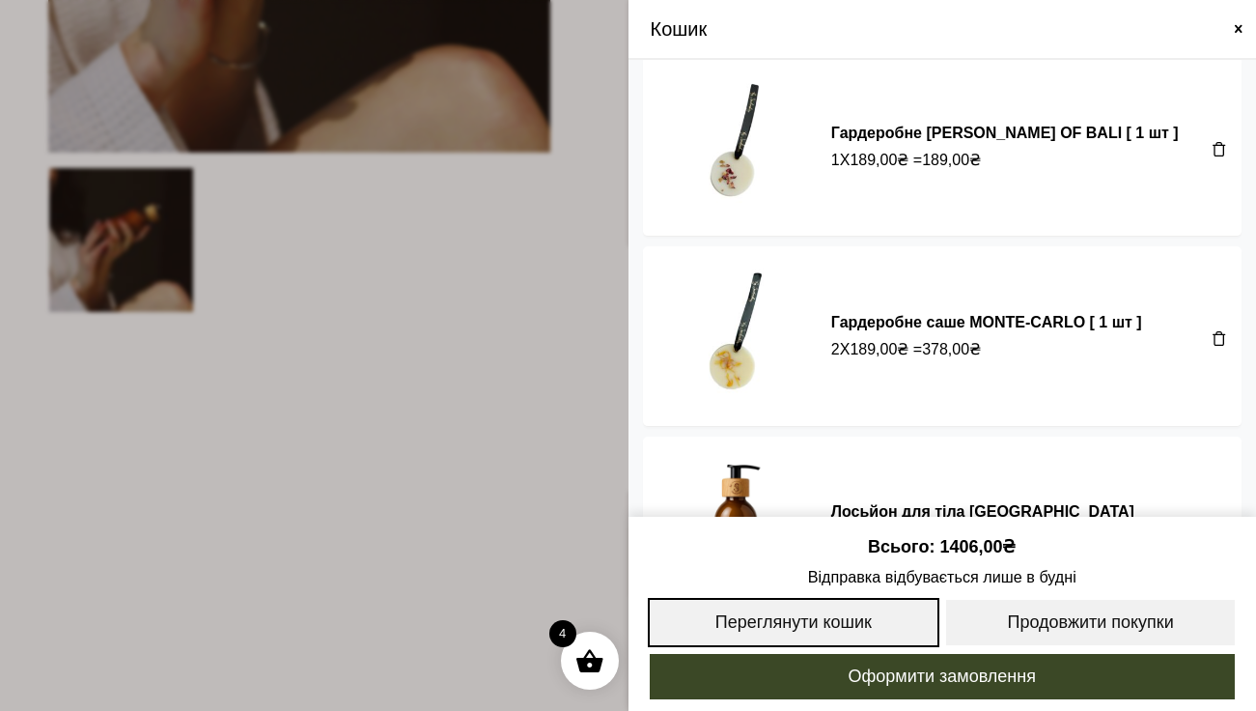
click at [798, 619] on link "Переглянути кошик" at bounding box center [794, 622] width 293 height 49
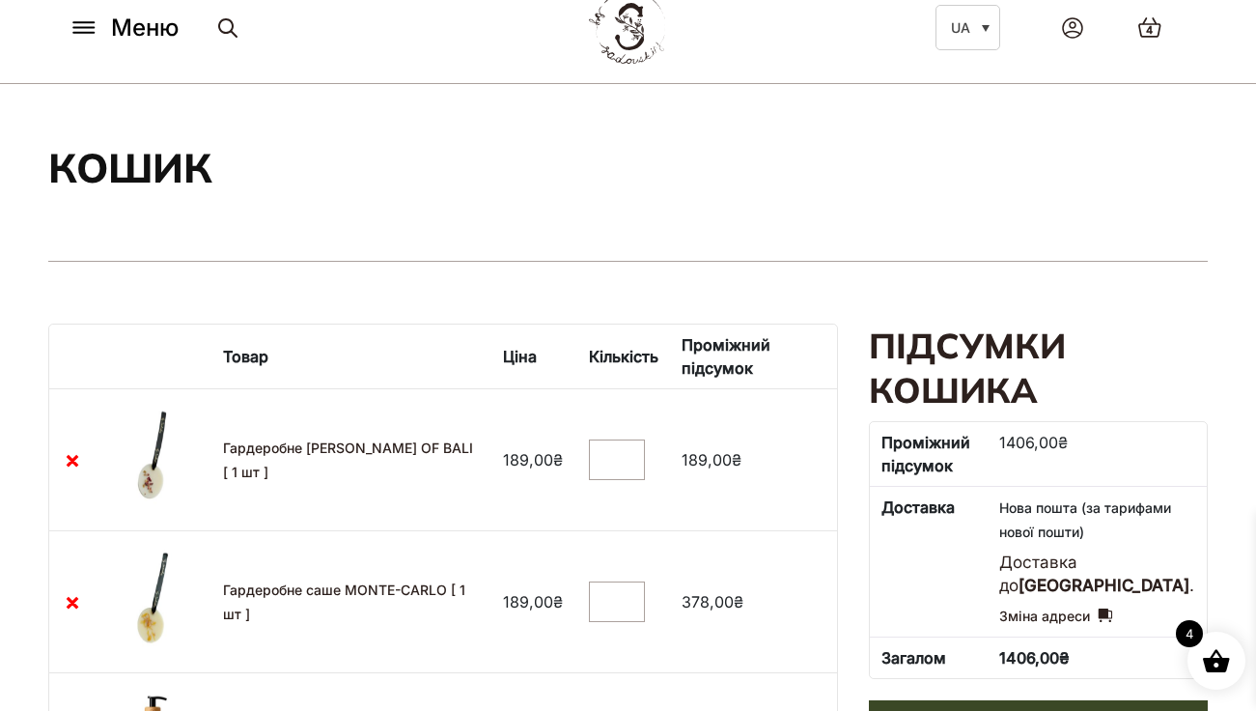
scroll to position [107, 0]
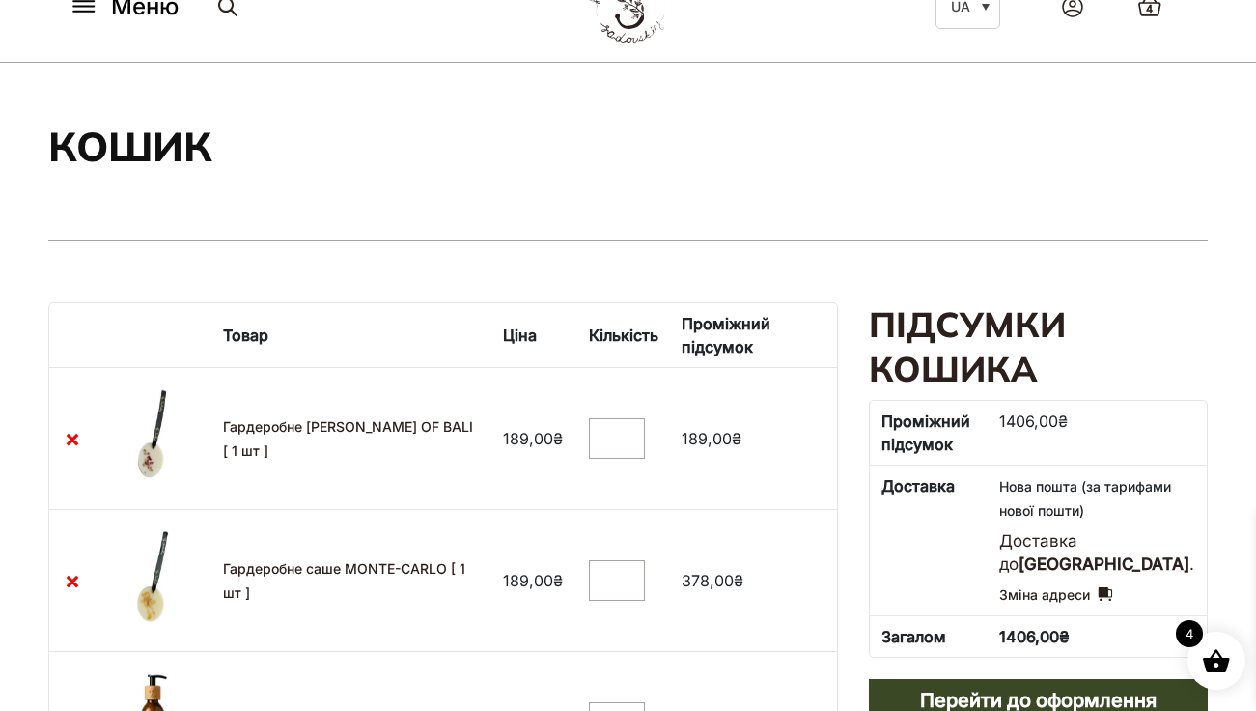
type input "*"
click at [645, 581] on input "*" at bounding box center [617, 580] width 56 height 41
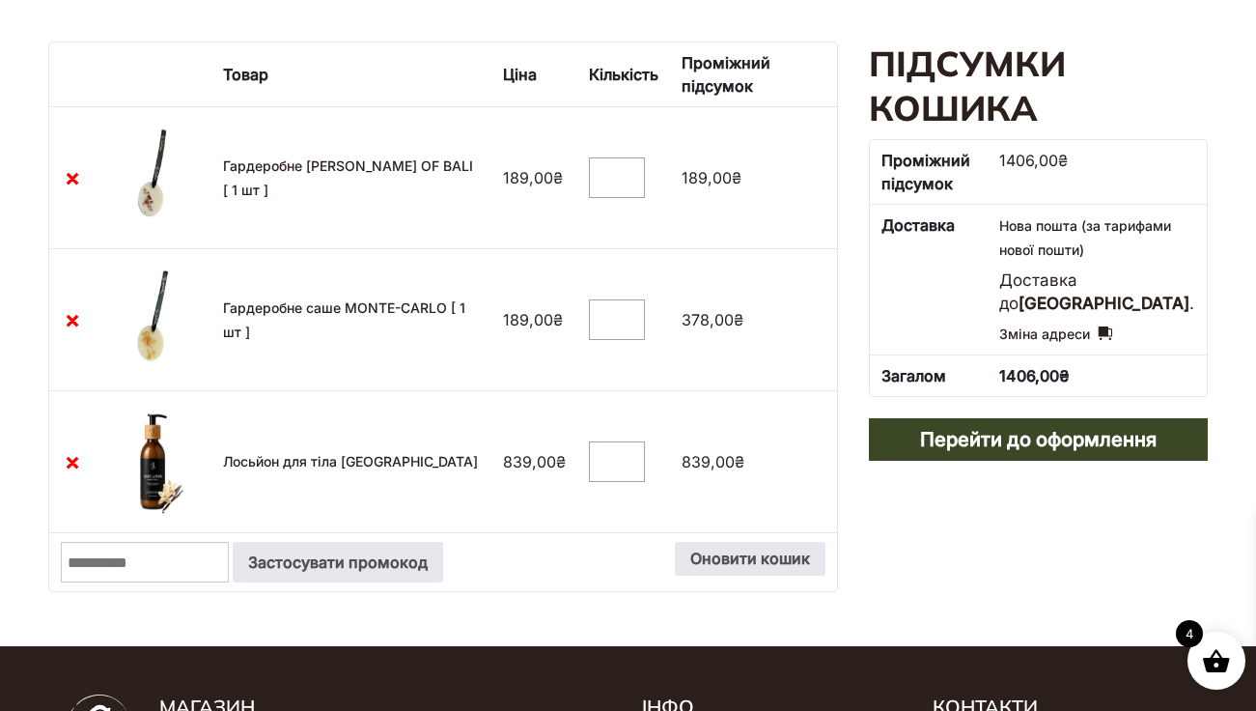
scroll to position [385, 0]
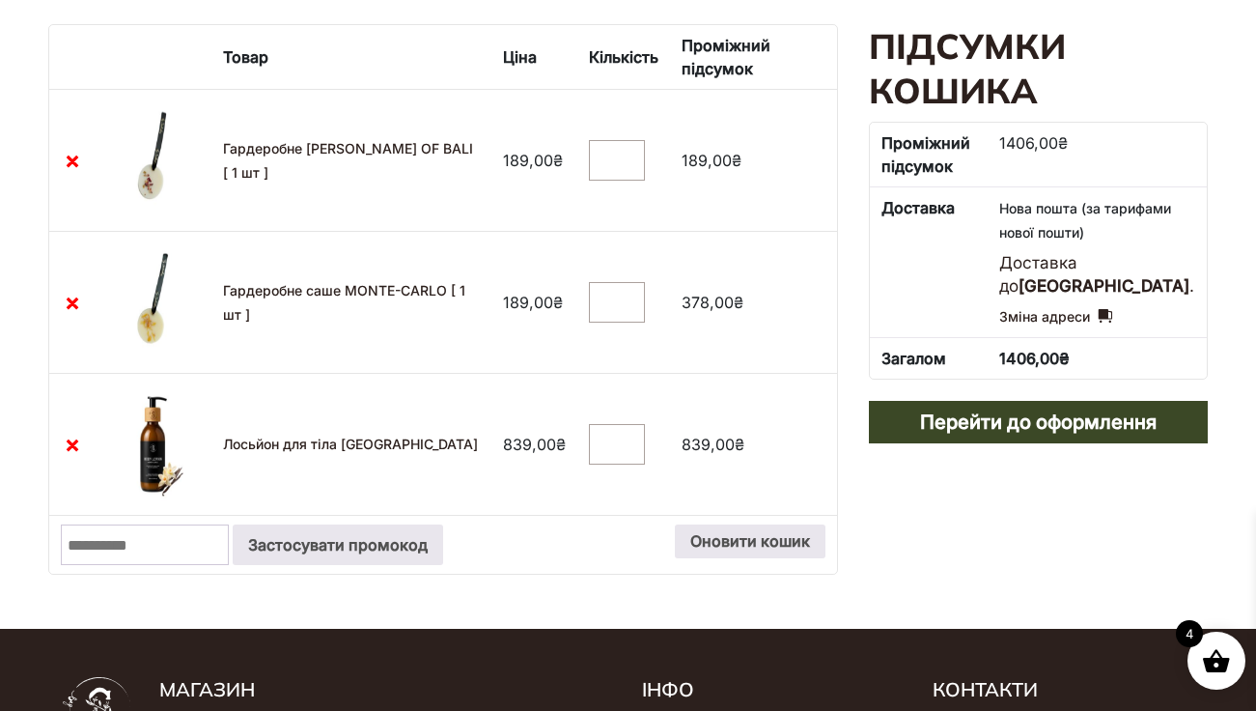
click at [577, 342] on td "189,00 ₴" at bounding box center [534, 302] width 86 height 142
click at [344, 151] on link "Гардеробне [PERSON_NAME] OF BALI [ 1 шт ]" at bounding box center [348, 160] width 250 height 41
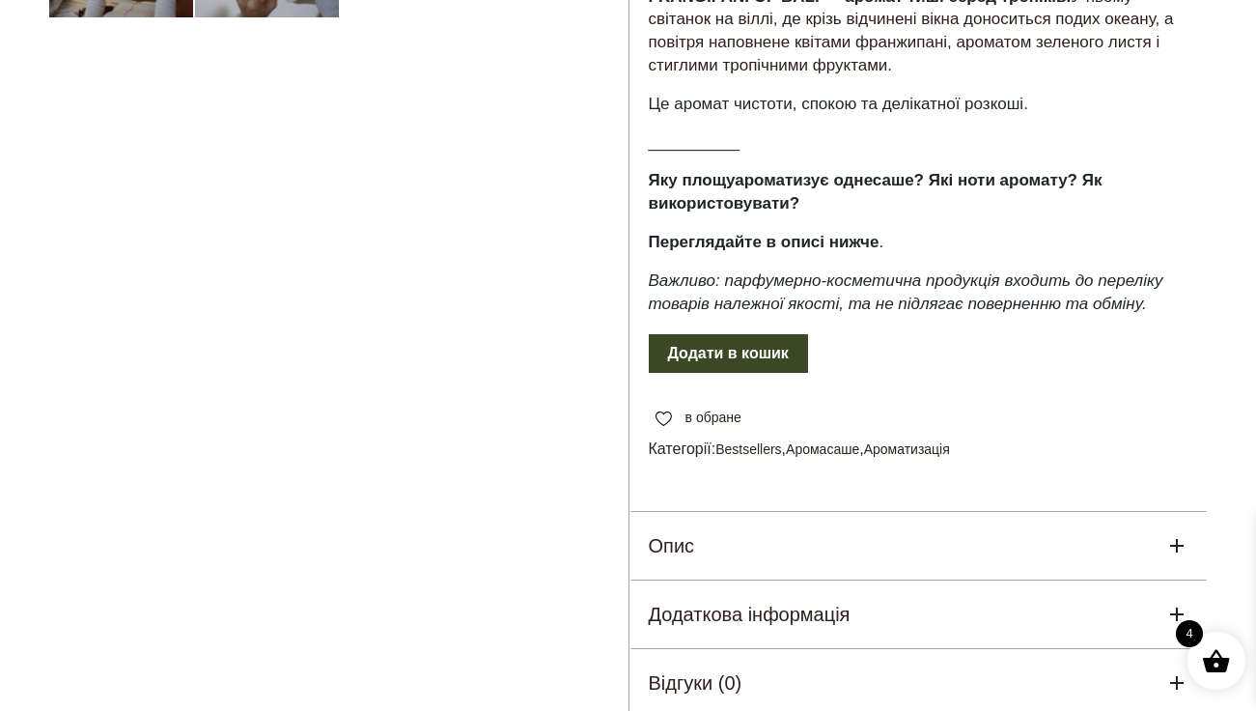
scroll to position [816, 0]
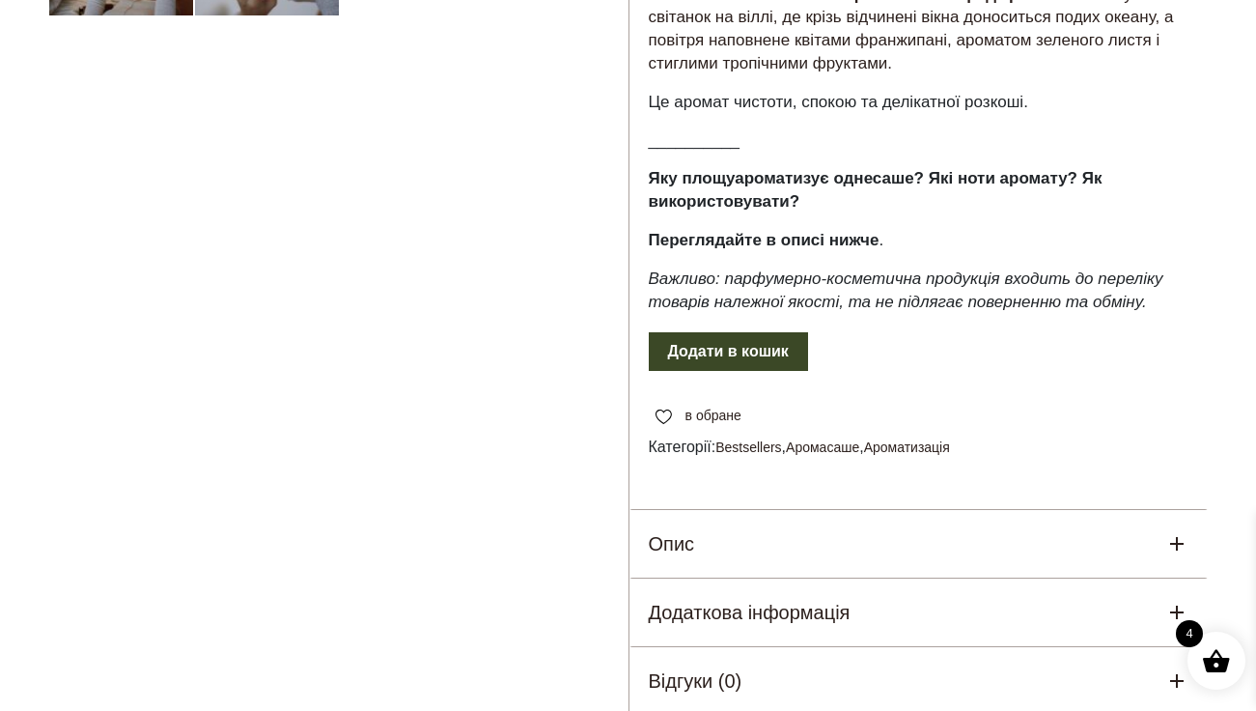
click at [919, 510] on div "Опис" at bounding box center [919, 544] width 579 height 68
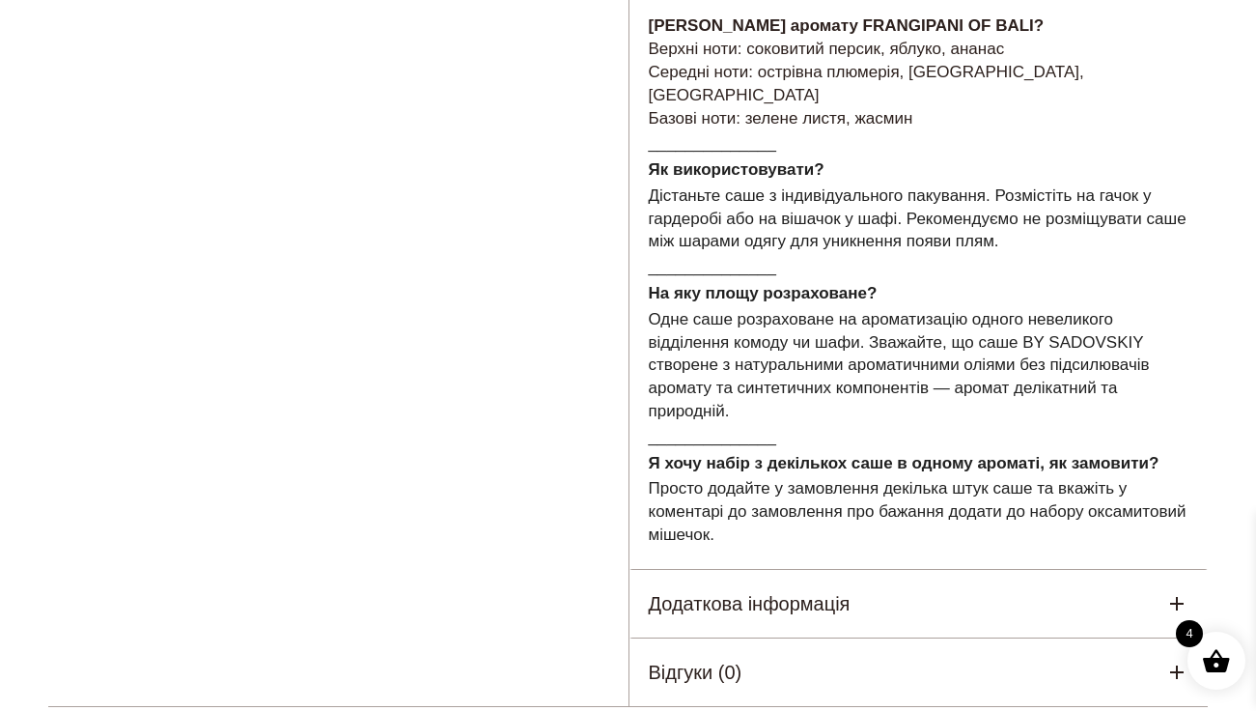
scroll to position [1400, 0]
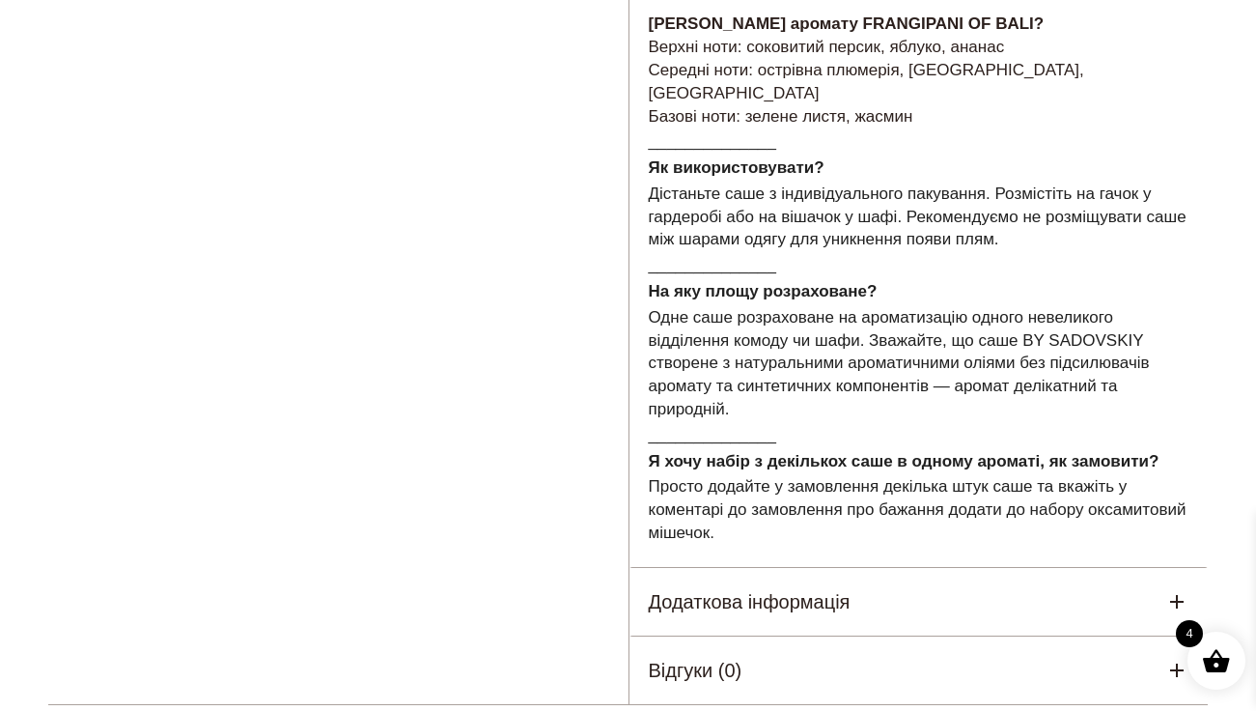
click at [888, 568] on div "Додаткова інформація" at bounding box center [919, 602] width 579 height 68
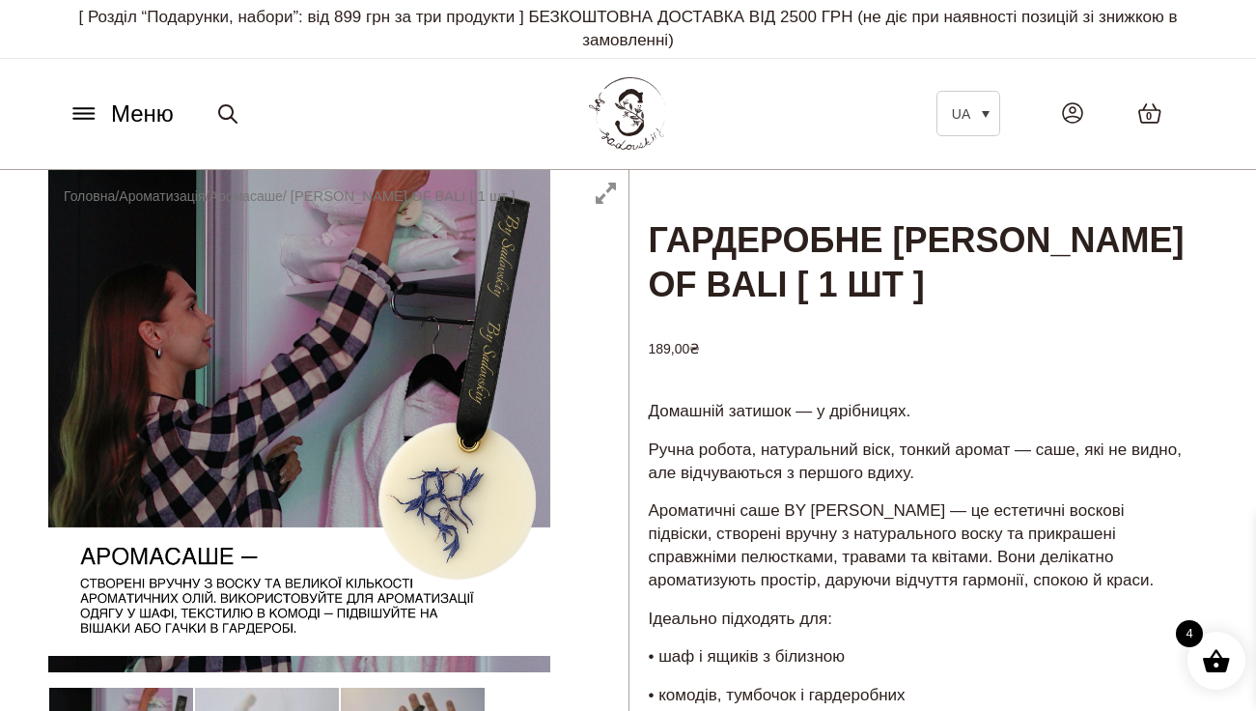
scroll to position [0, 0]
click at [1147, 110] on span "0" at bounding box center [1149, 116] width 6 height 16
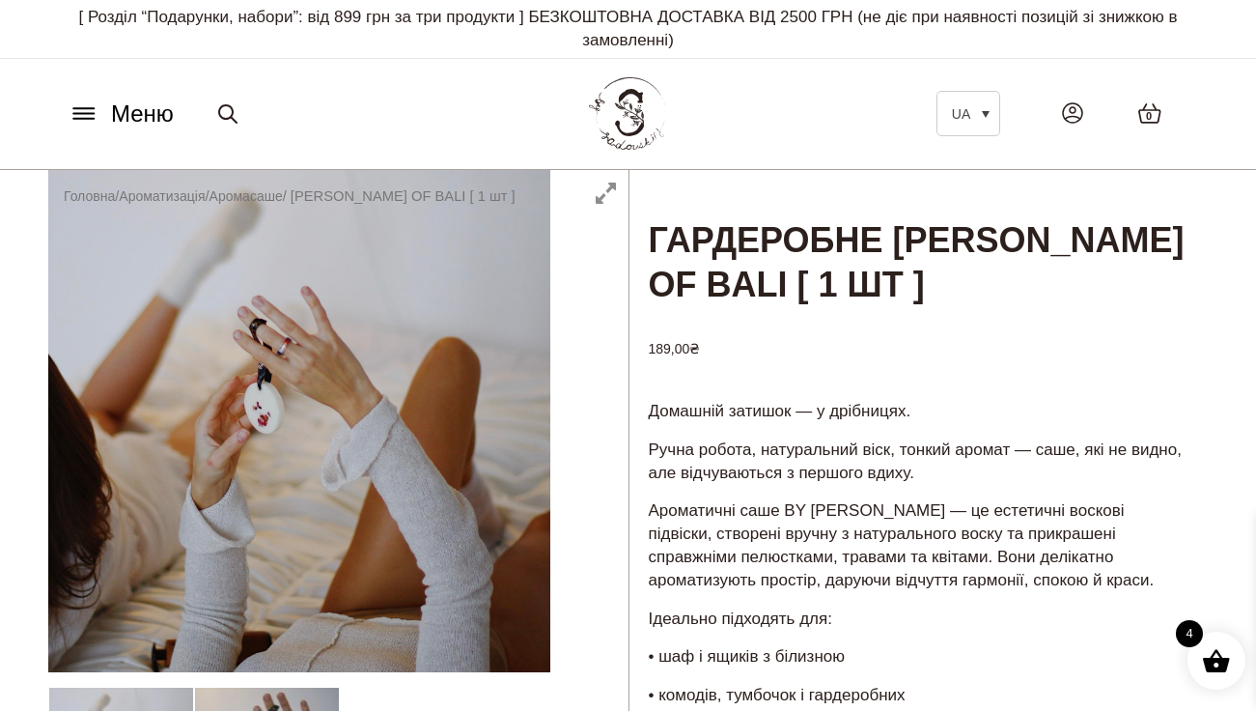
click at [1221, 658] on span at bounding box center [1216, 660] width 29 height 29
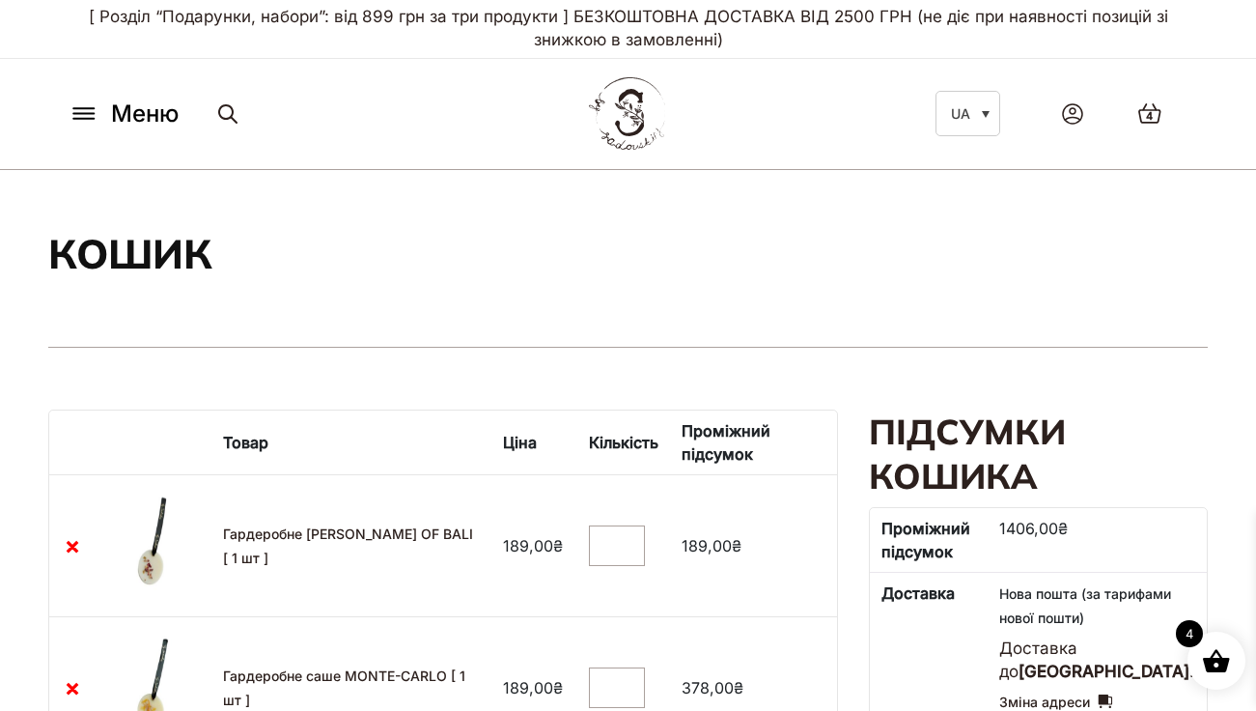
click at [98, 120] on icon at bounding box center [84, 113] width 31 height 20
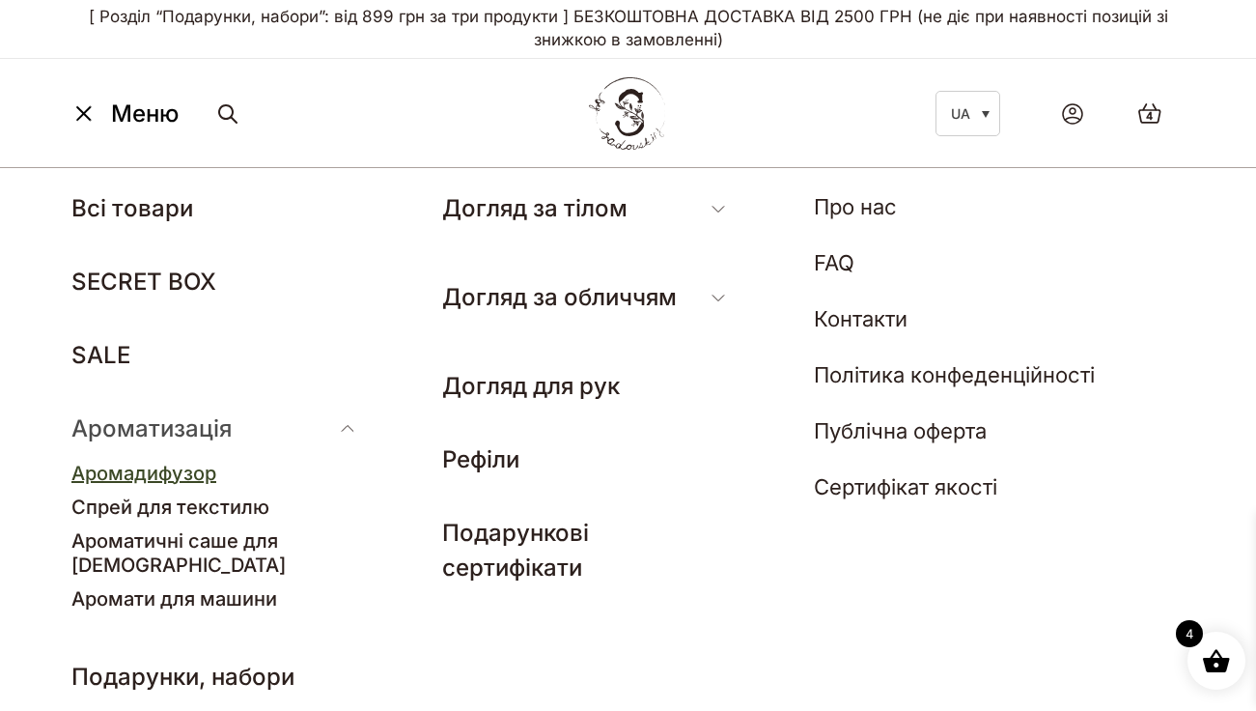
click at [157, 465] on link "Аромадифузор" at bounding box center [143, 473] width 145 height 23
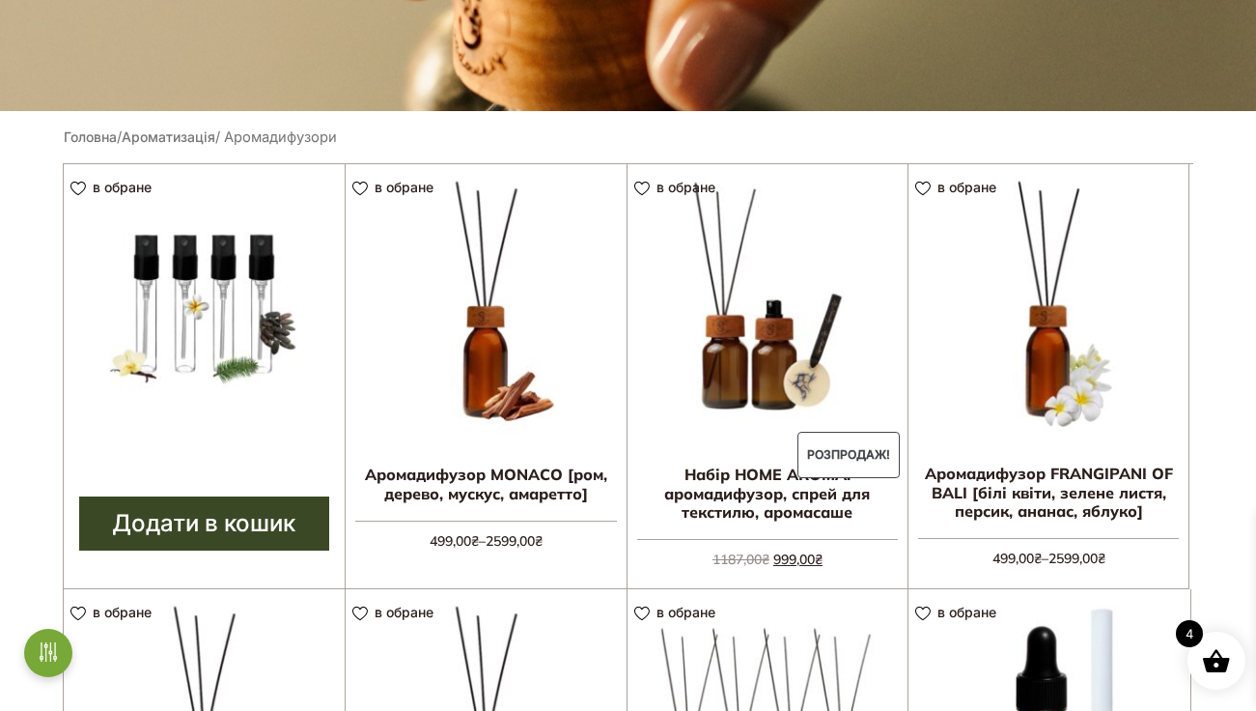
scroll to position [434, 0]
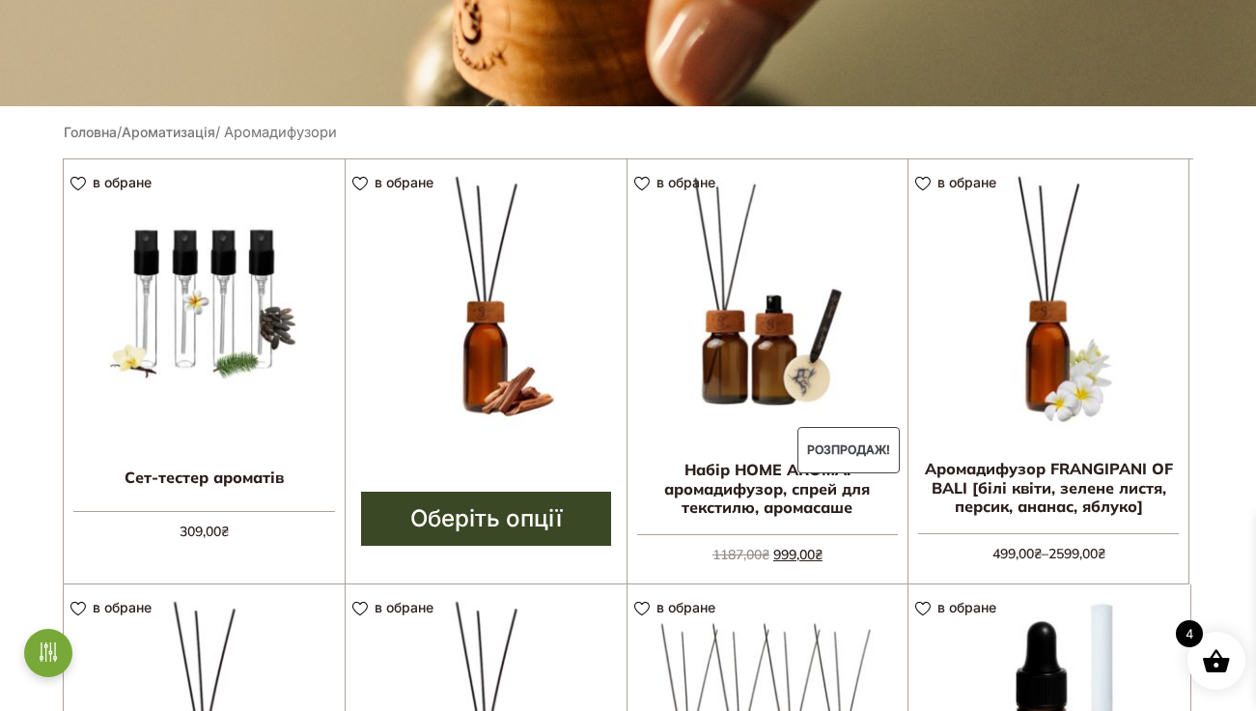
click at [480, 509] on link "Оберіть опції" at bounding box center [486, 518] width 250 height 54
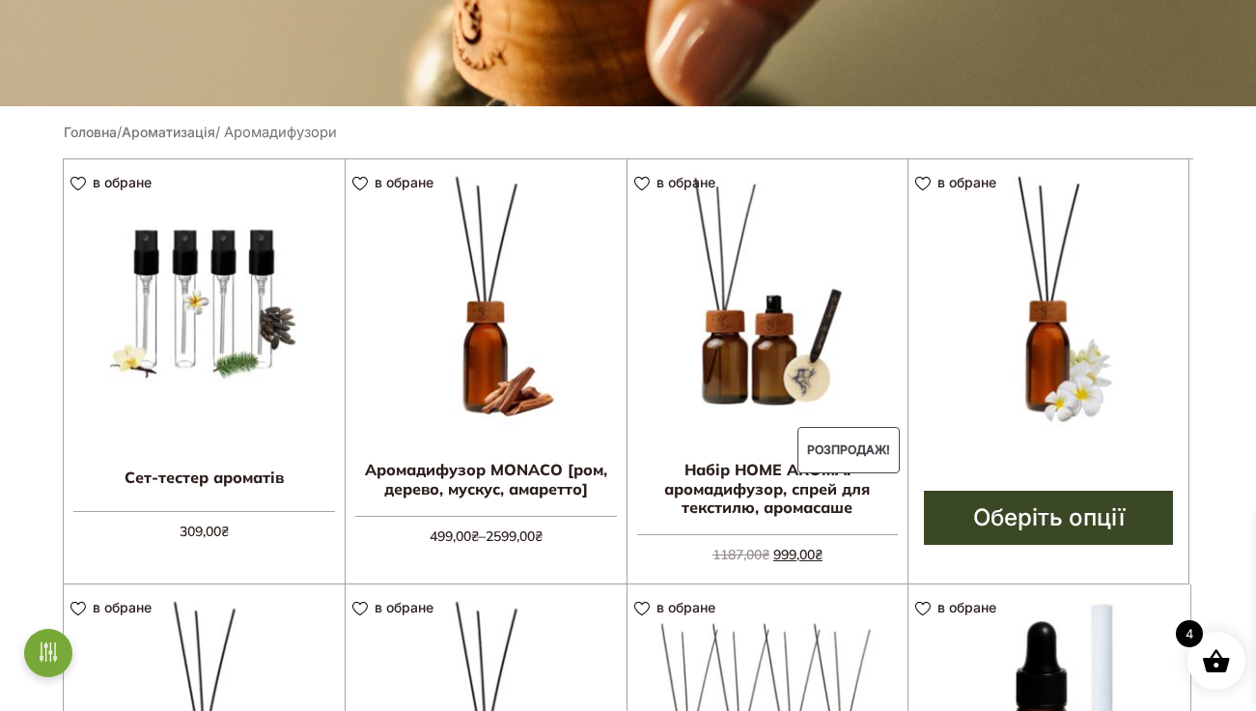
click at [1025, 388] on img at bounding box center [1049, 299] width 280 height 280
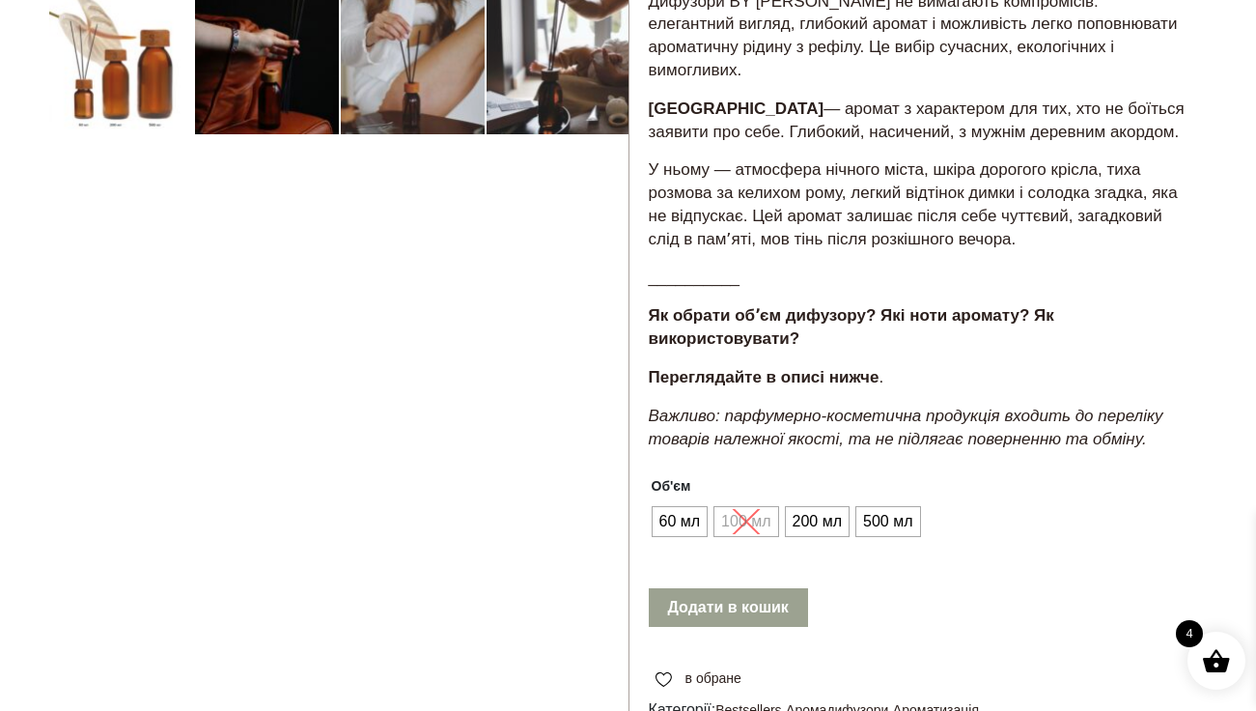
scroll to position [697, 0]
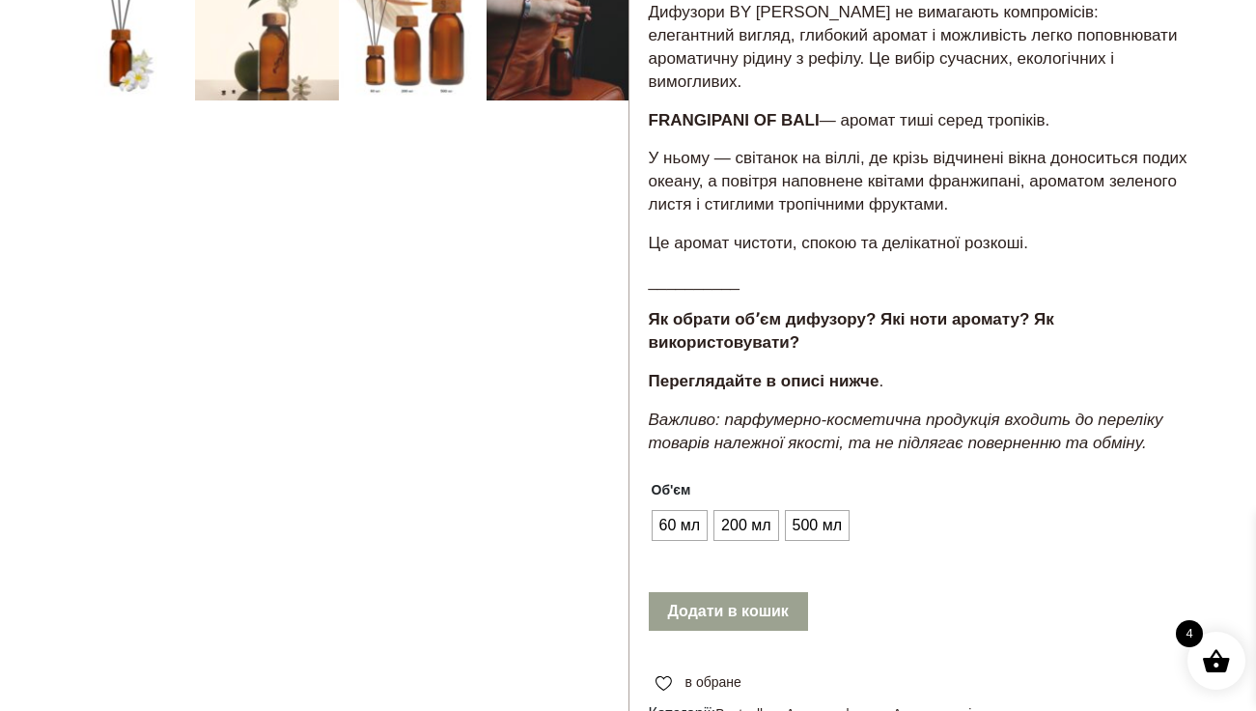
scroll to position [738, 0]
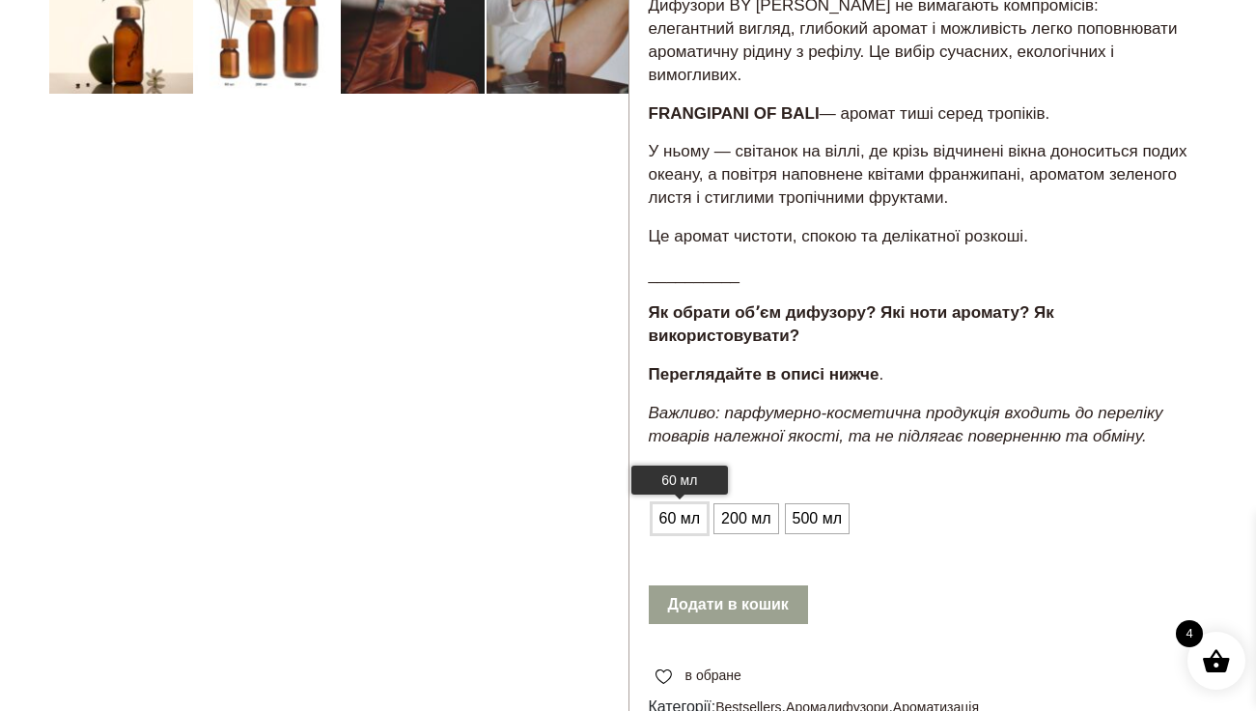
click at [690, 503] on span "60 мл" at bounding box center [680, 518] width 51 height 31
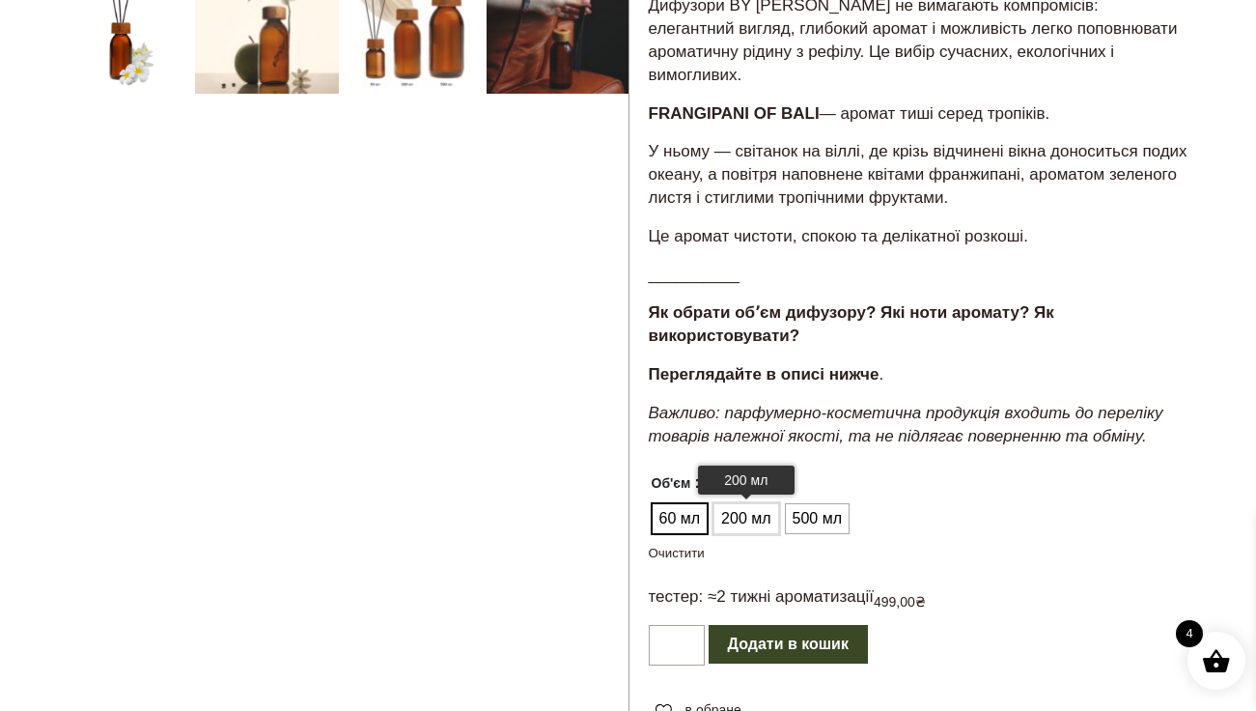
click at [741, 503] on span "200 мл" at bounding box center [745, 518] width 59 height 31
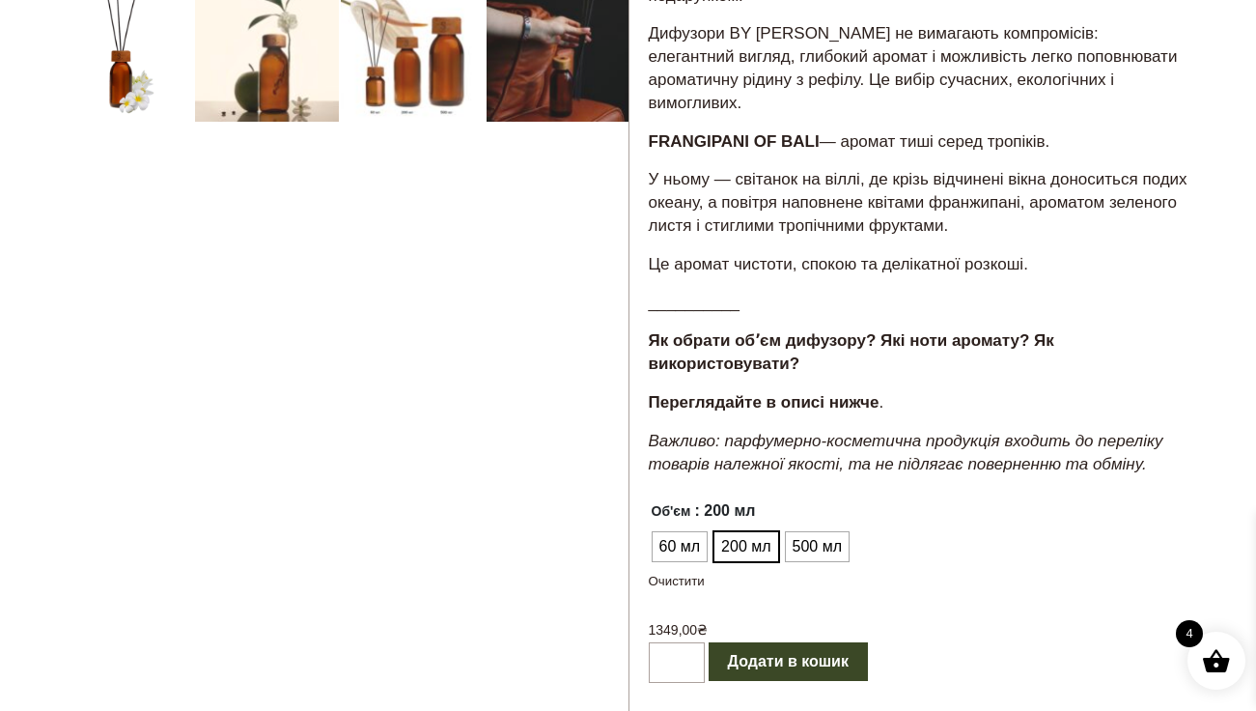
scroll to position [874, 0]
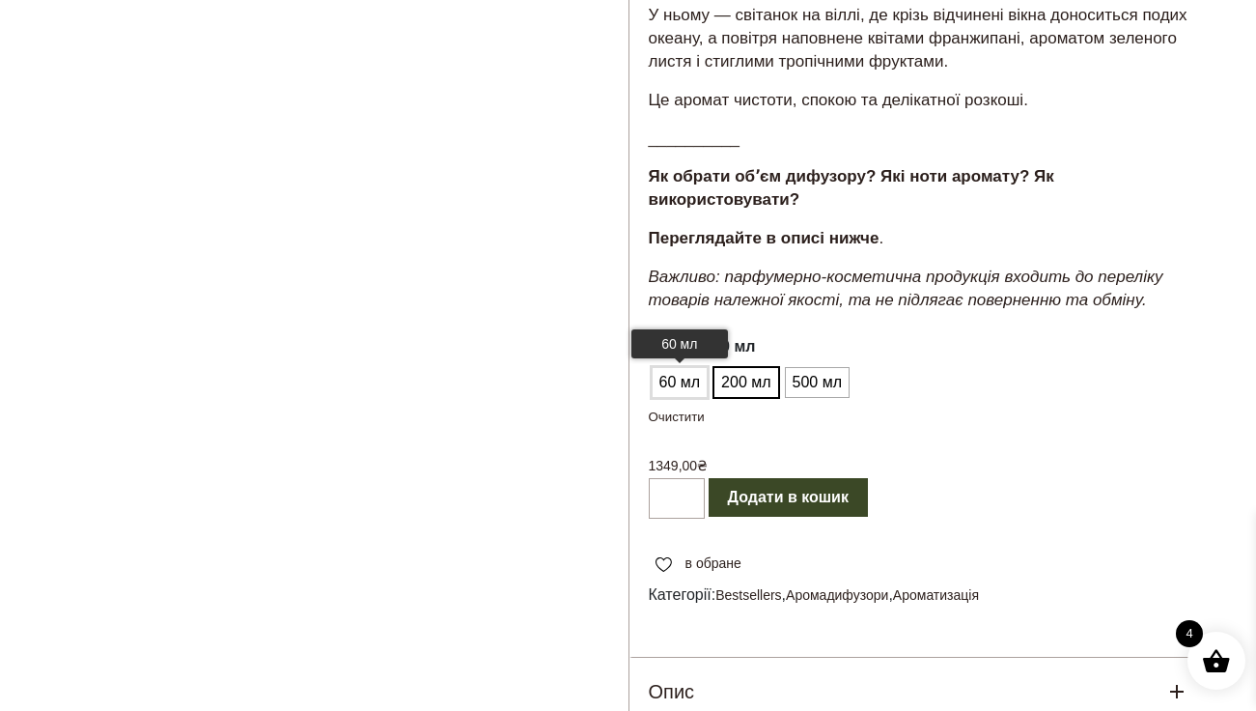
click at [675, 367] on span "60 мл" at bounding box center [680, 382] width 51 height 31
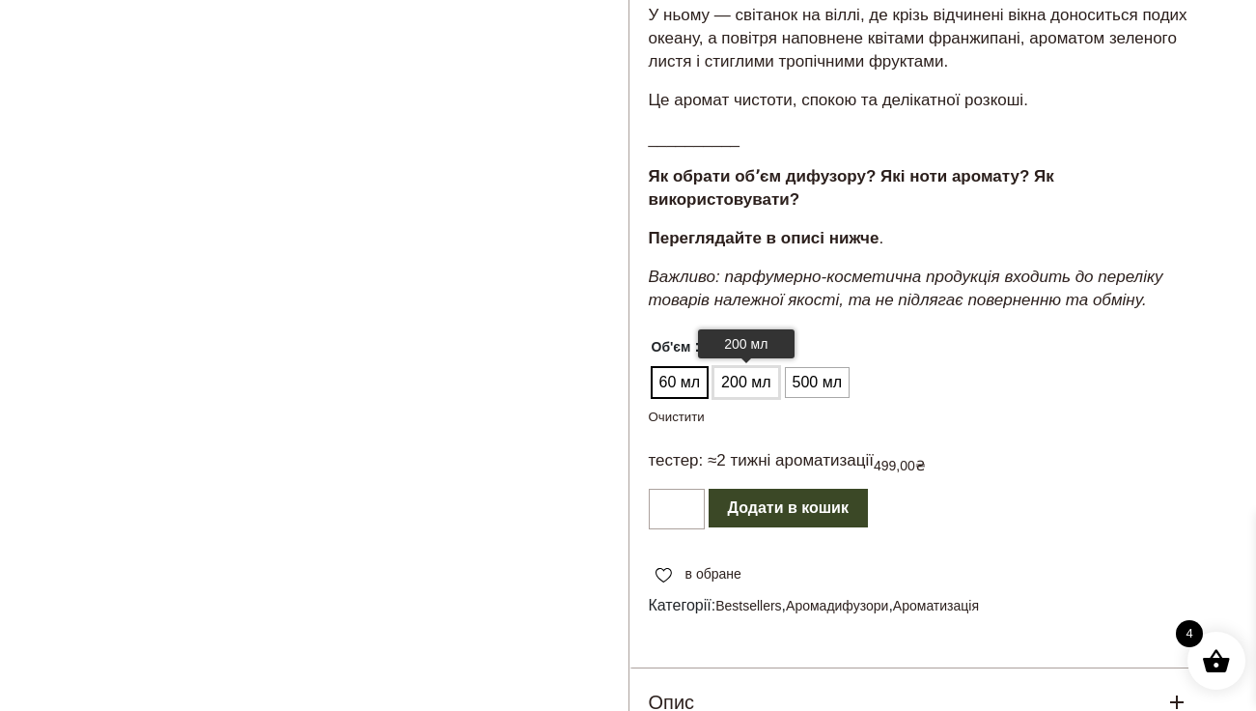
click at [726, 367] on span "200 мл" at bounding box center [745, 382] width 59 height 31
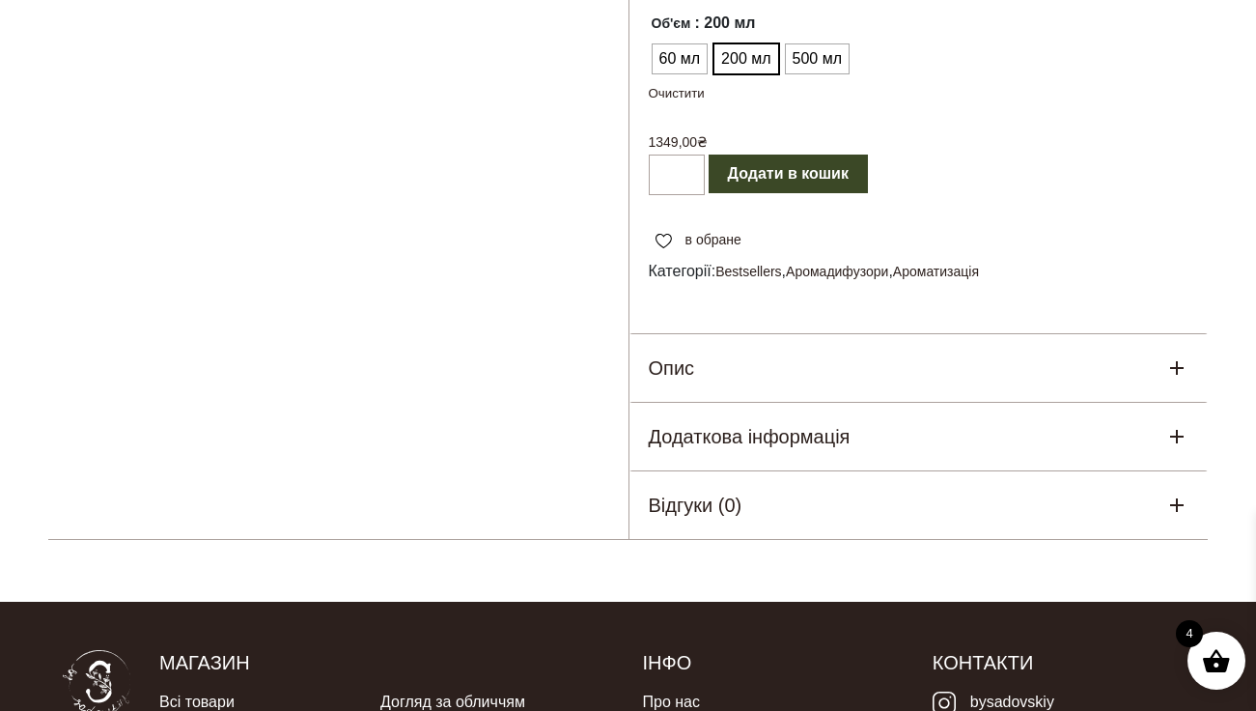
scroll to position [1199, 0]
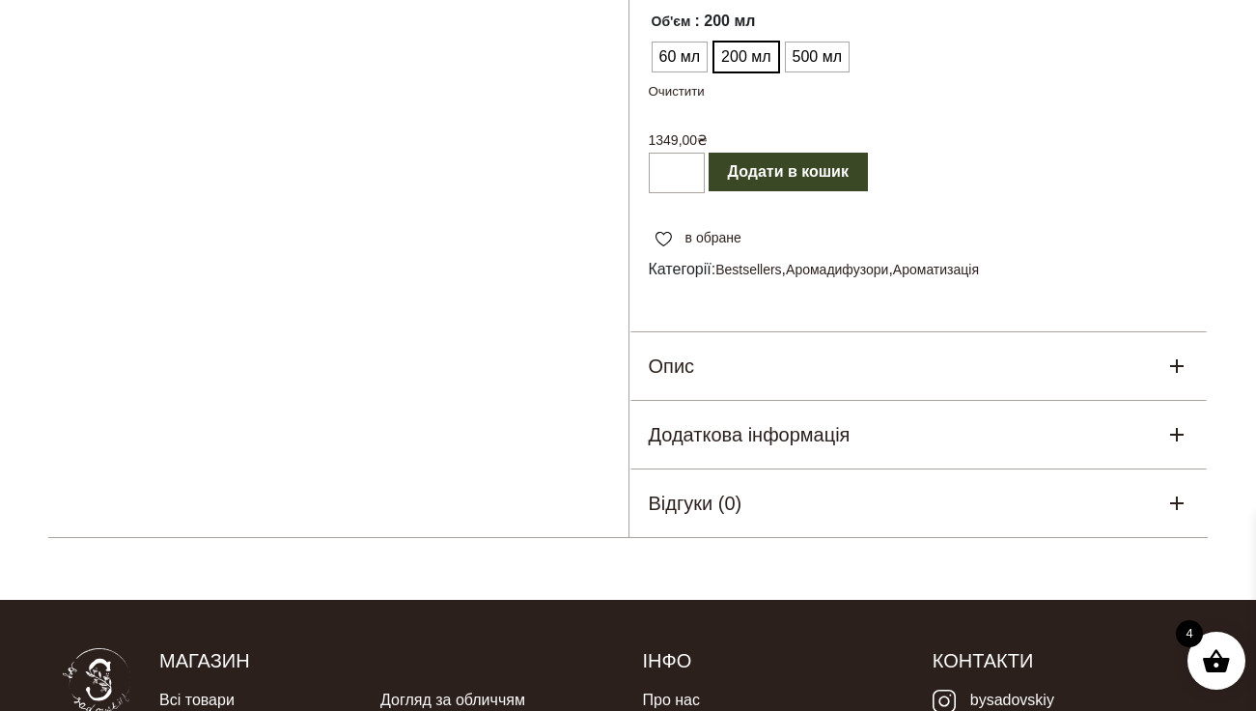
click at [719, 360] on div "Опис" at bounding box center [919, 366] width 579 height 68
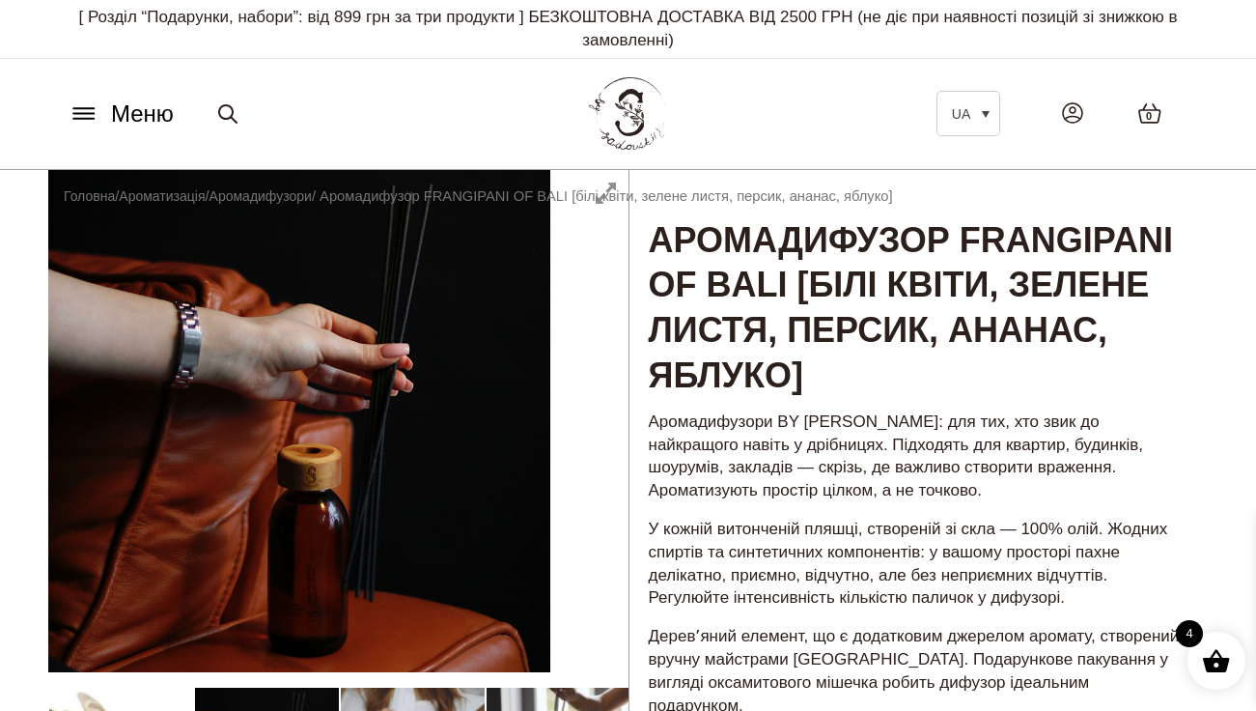
scroll to position [0, 0]
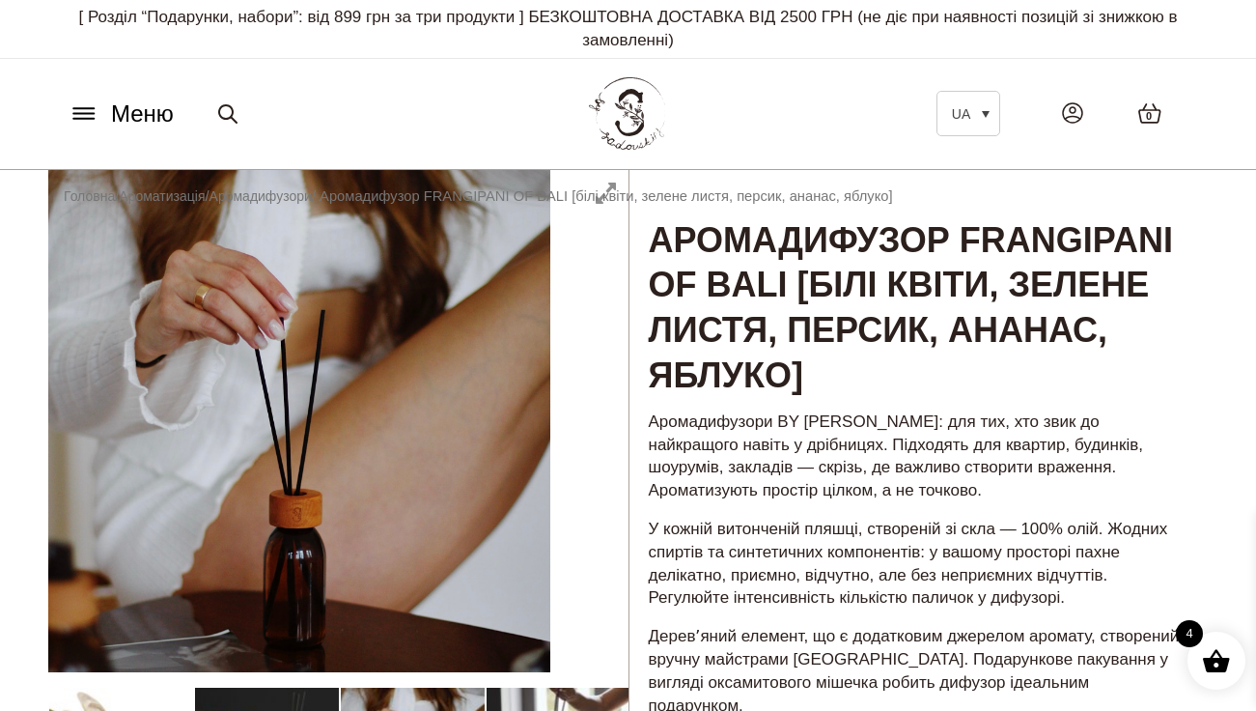
click at [1222, 650] on span at bounding box center [1216, 660] width 29 height 29
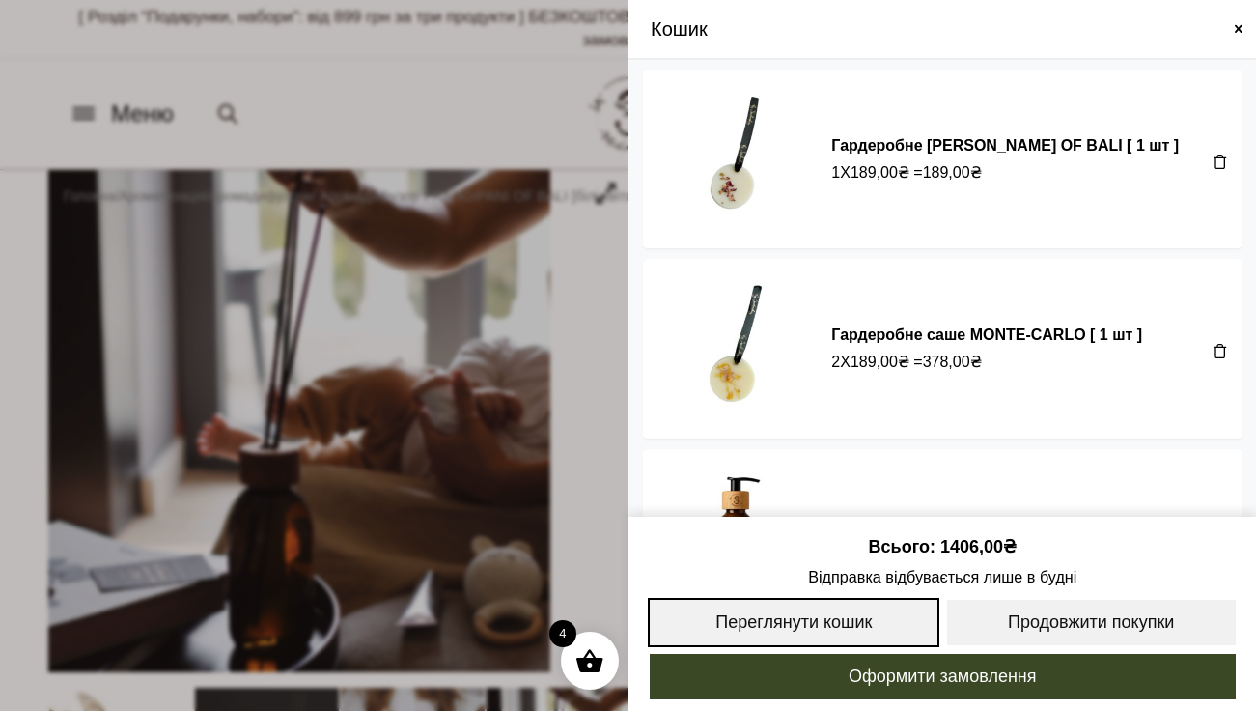
click at [874, 622] on link "Переглянути кошик" at bounding box center [794, 622] width 293 height 49
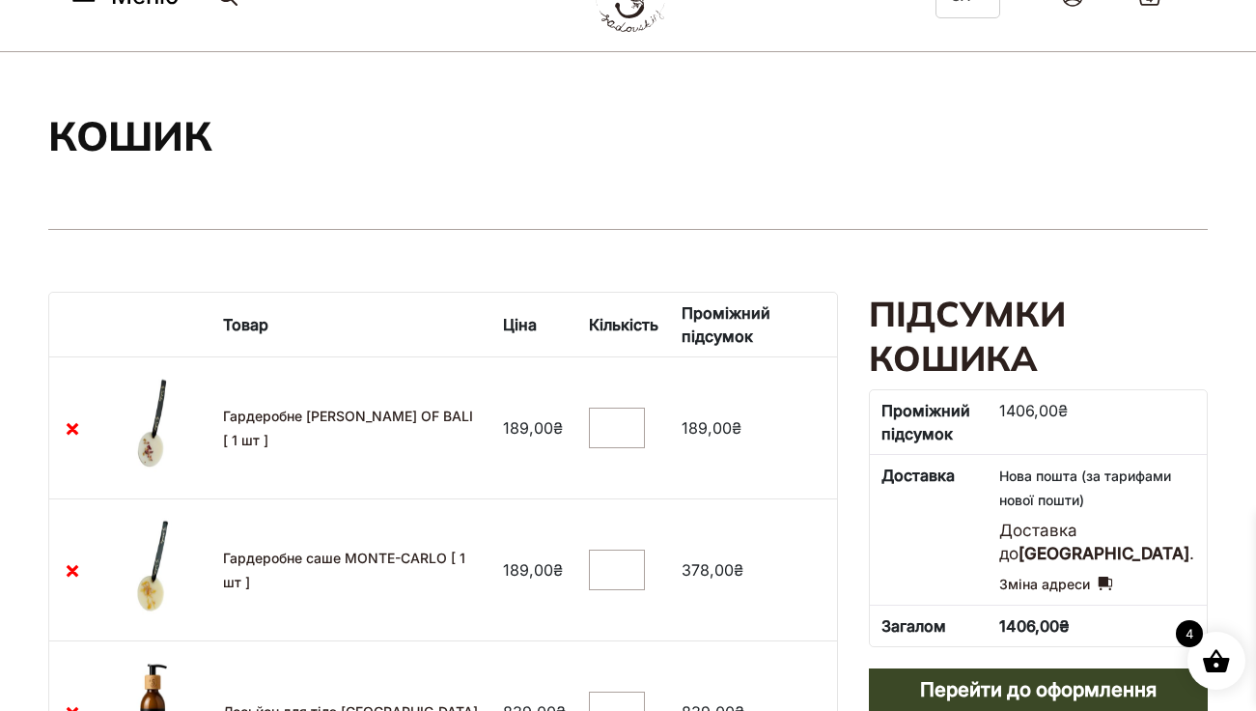
scroll to position [171, 0]
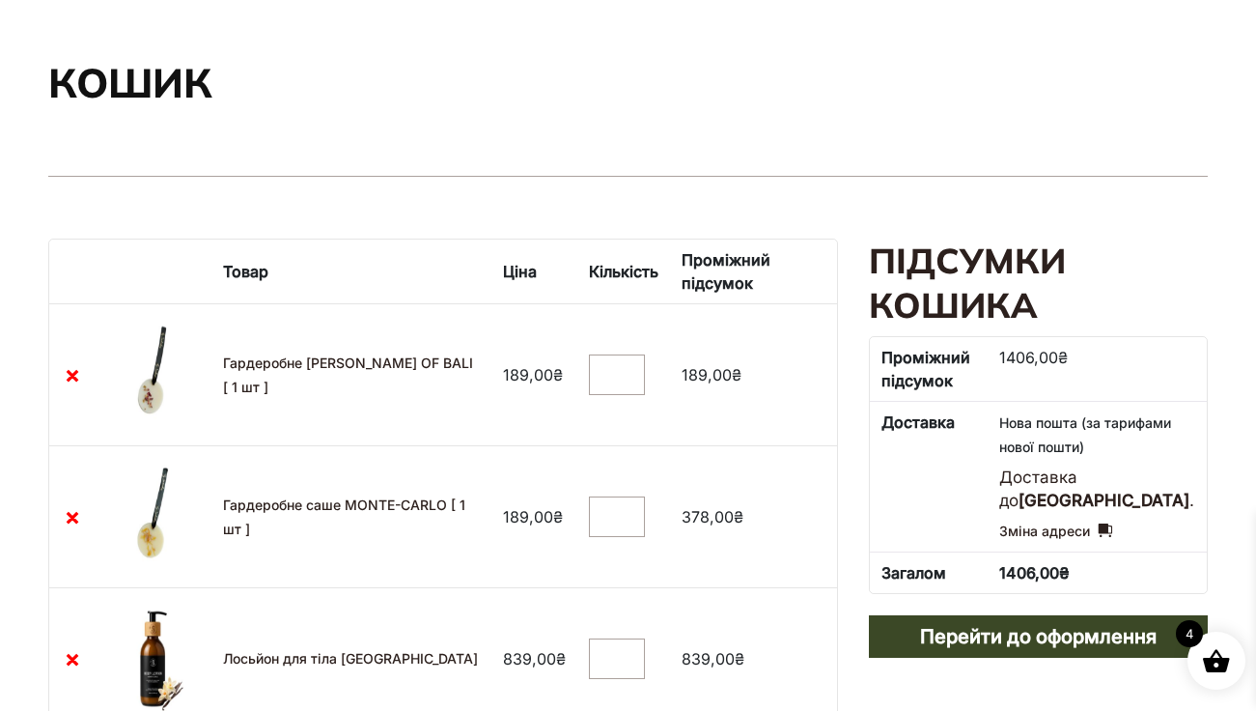
type input "*"
click at [645, 517] on input "*" at bounding box center [617, 516] width 56 height 41
click at [487, 562] on td "Гардеробне саше MONTE-CARLO [ 1 шт ]" at bounding box center [351, 516] width 280 height 142
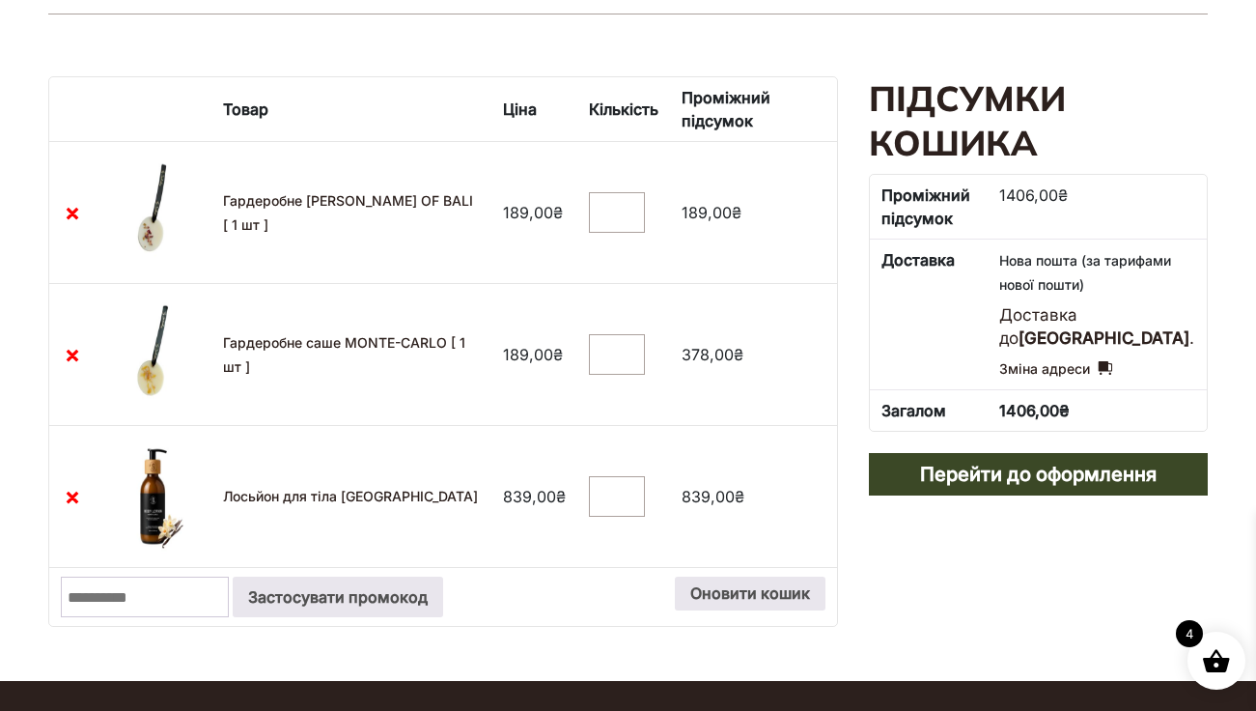
scroll to position [346, 0]
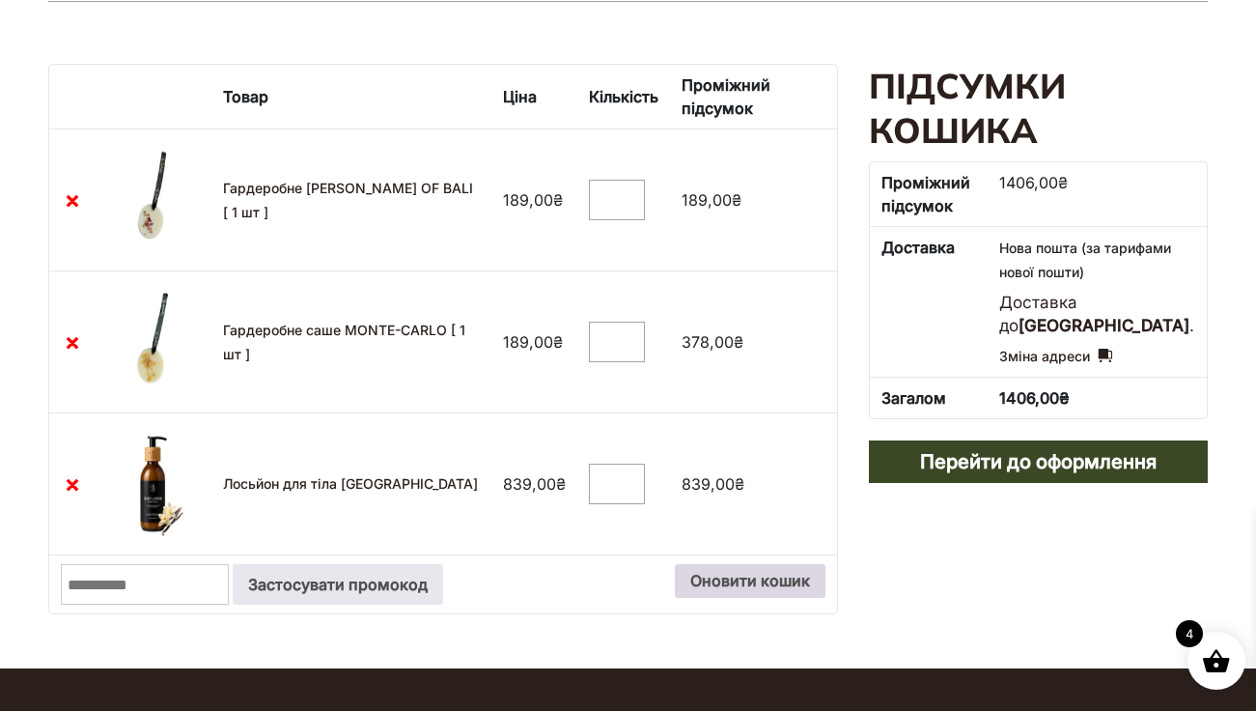
click at [688, 573] on button "Оновити кошик" at bounding box center [750, 581] width 151 height 35
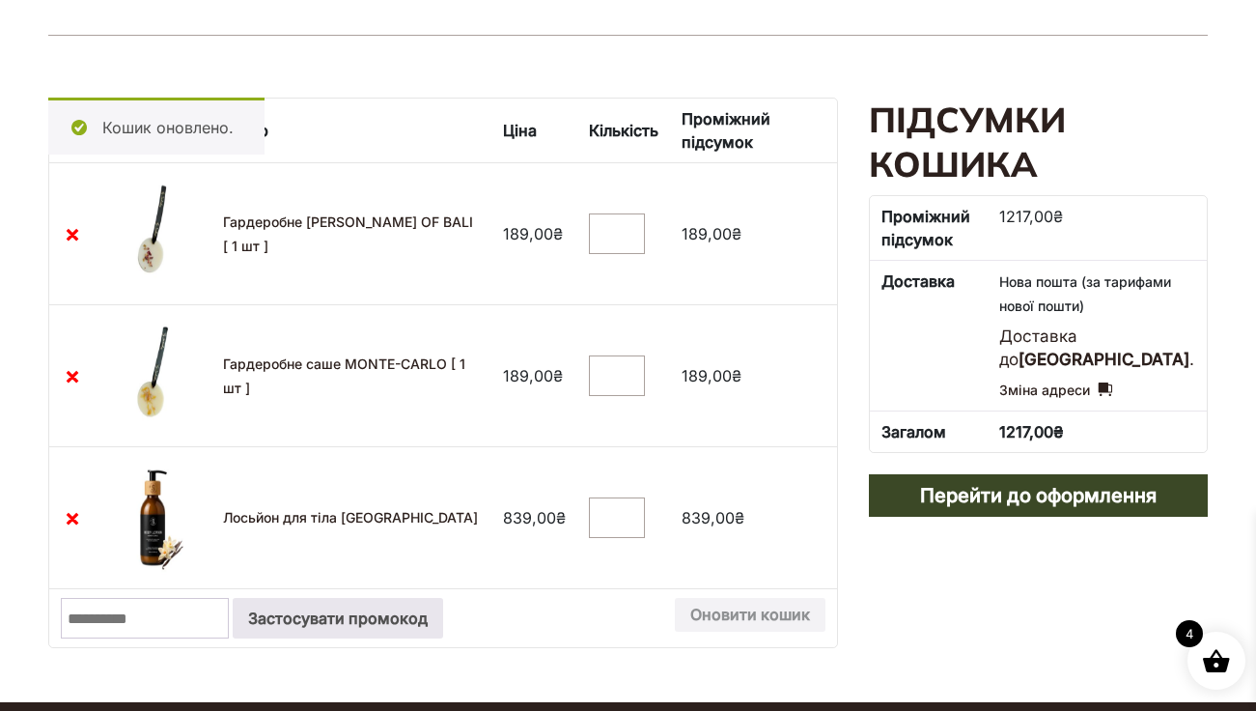
scroll to position [311, 0]
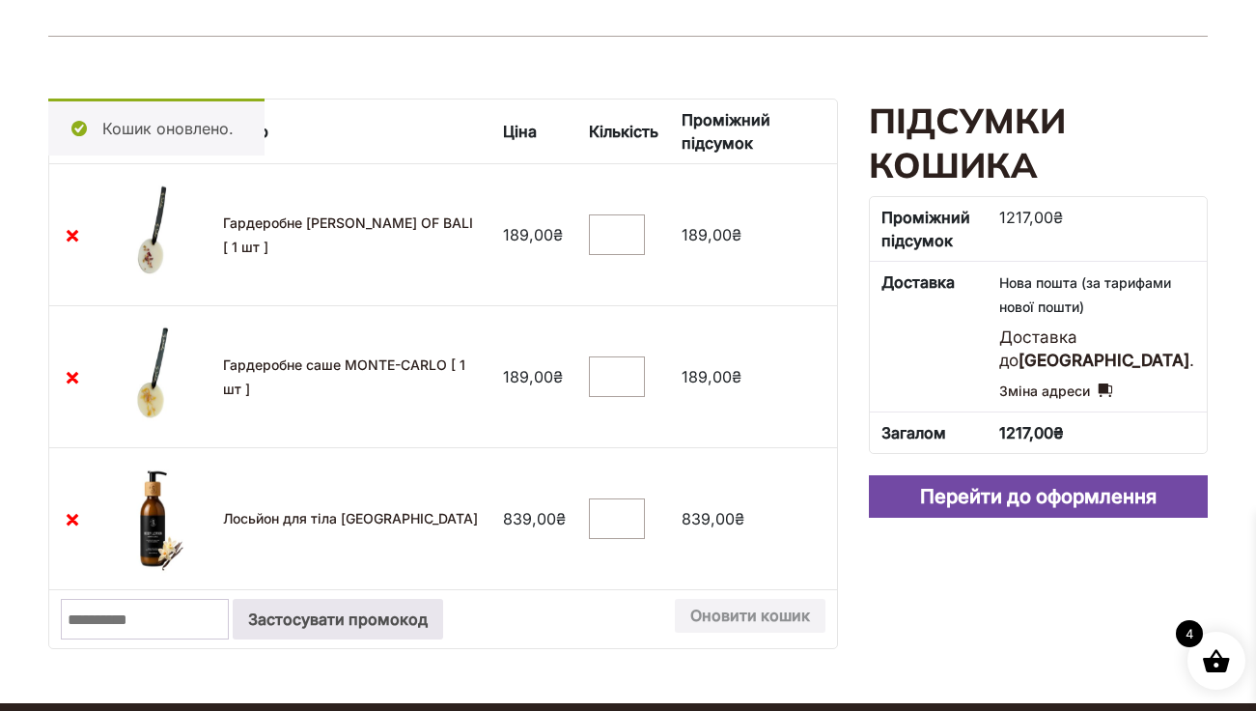
click at [938, 492] on link "Перейти до оформлення" at bounding box center [1038, 496] width 339 height 42
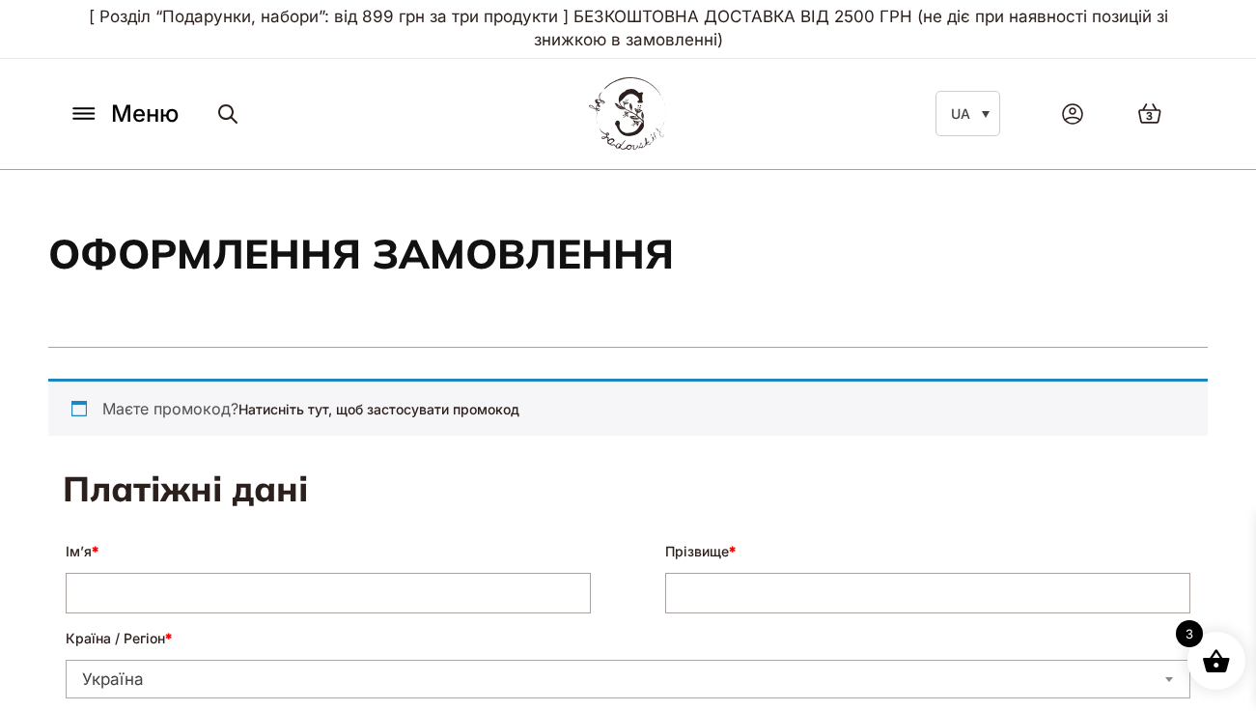
select select "****"
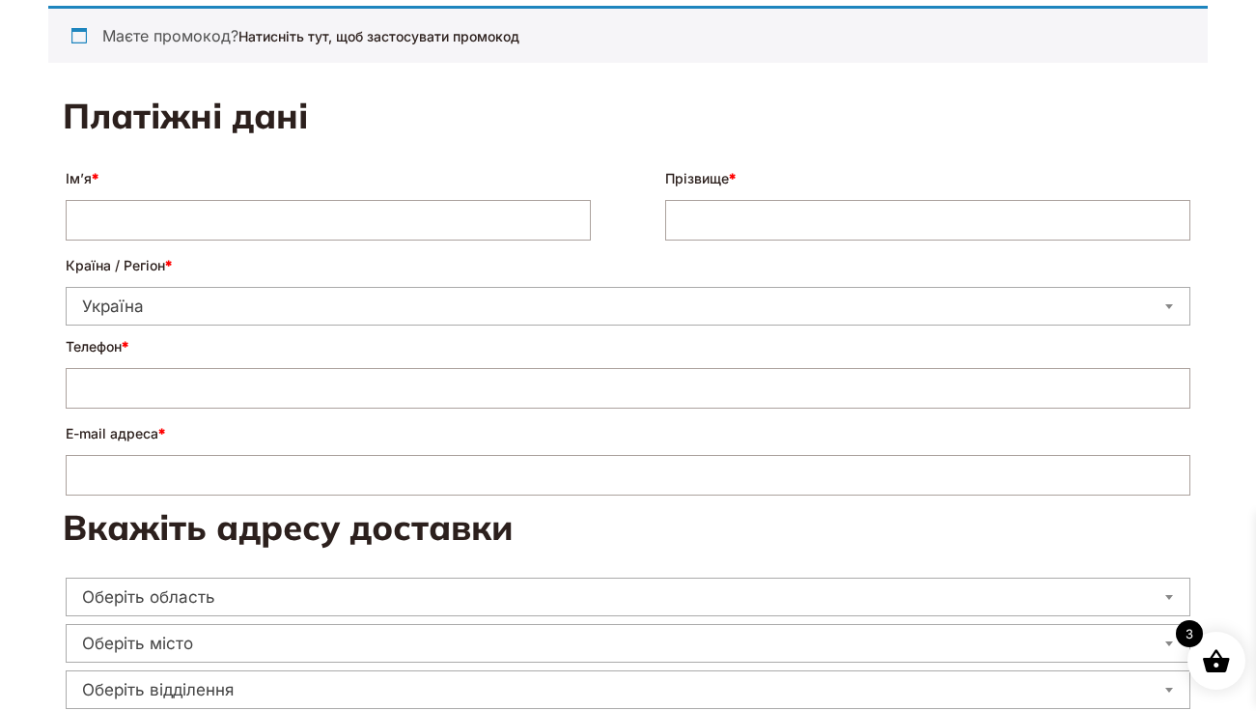
scroll to position [372, 0]
click at [582, 163] on p "Ім’я *" at bounding box center [328, 203] width 531 height 81
click at [523, 201] on input "Ім’я *" at bounding box center [328, 221] width 525 height 41
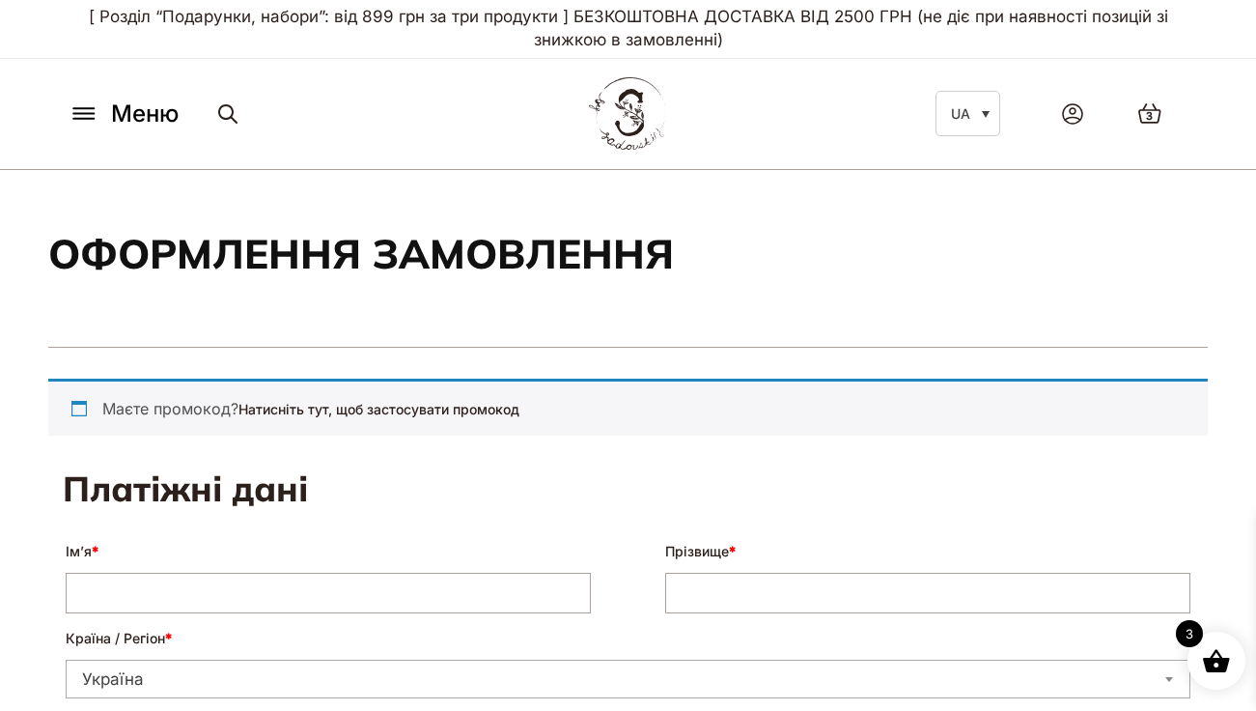
scroll to position [0, 0]
